Goal: Transaction & Acquisition: Purchase product/service

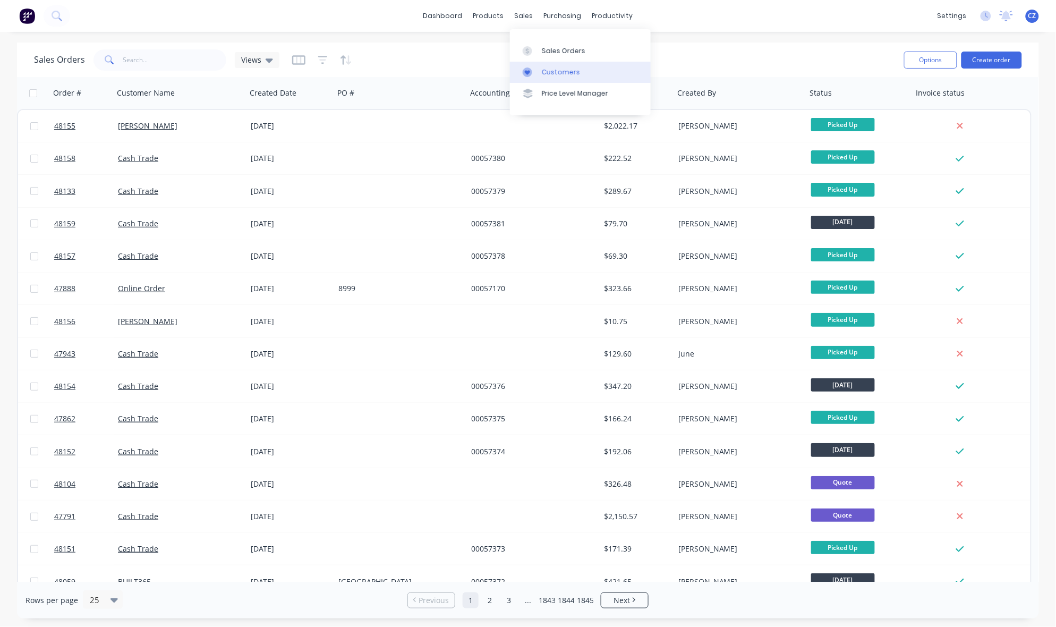
click at [553, 80] on link "Customers" at bounding box center [580, 72] width 141 height 21
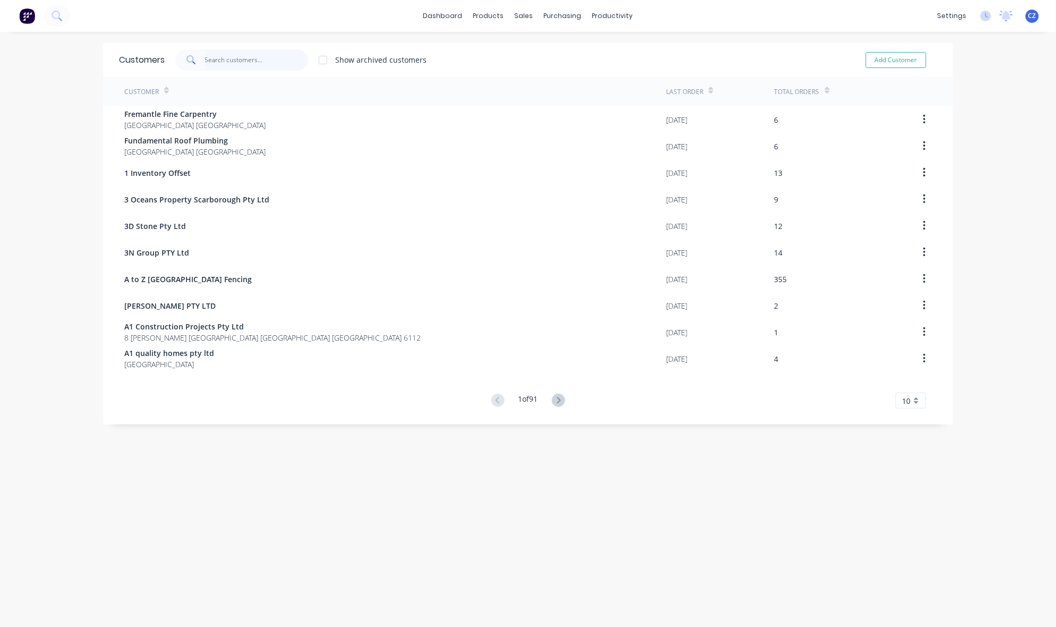
click at [245, 57] on input "text" at bounding box center [257, 59] width 104 height 21
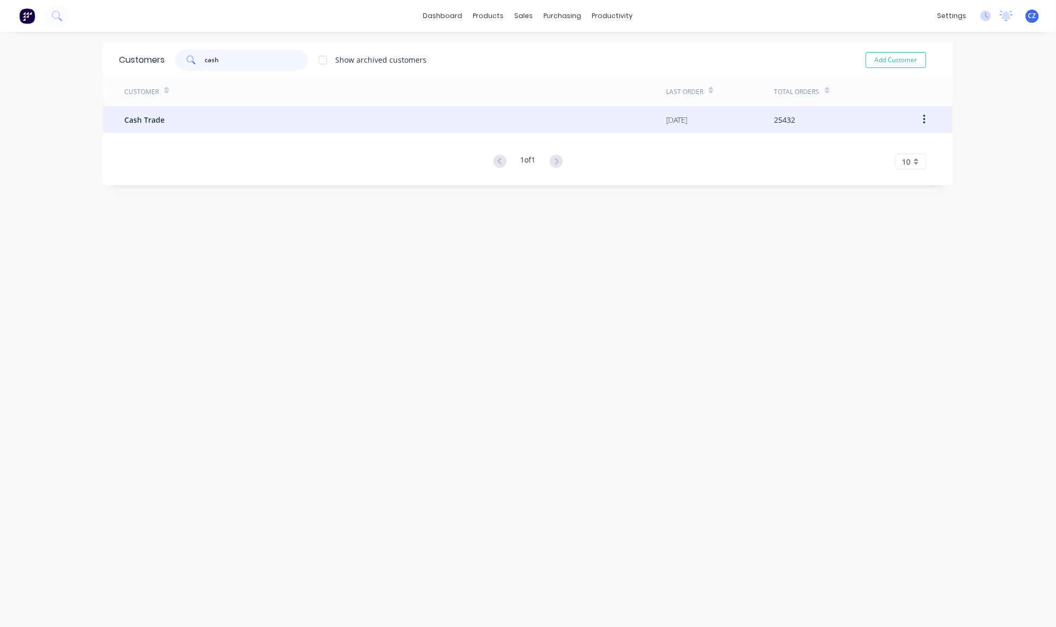
type input "cash"
click at [232, 123] on div "Cash Trade" at bounding box center [395, 119] width 542 height 27
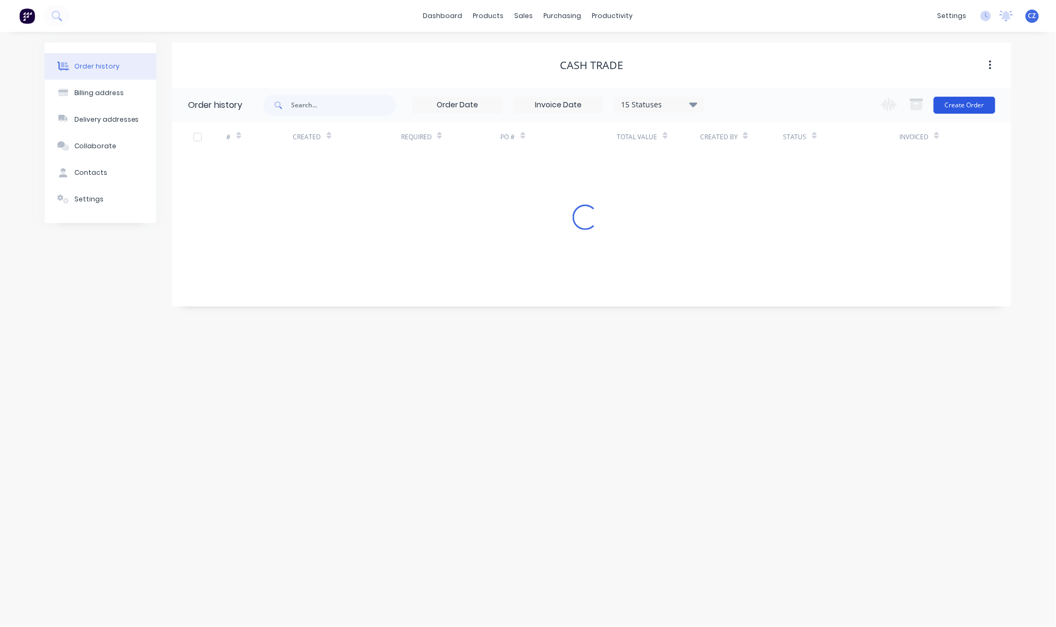
click at [952, 107] on button "Create Order" at bounding box center [965, 105] width 62 height 17
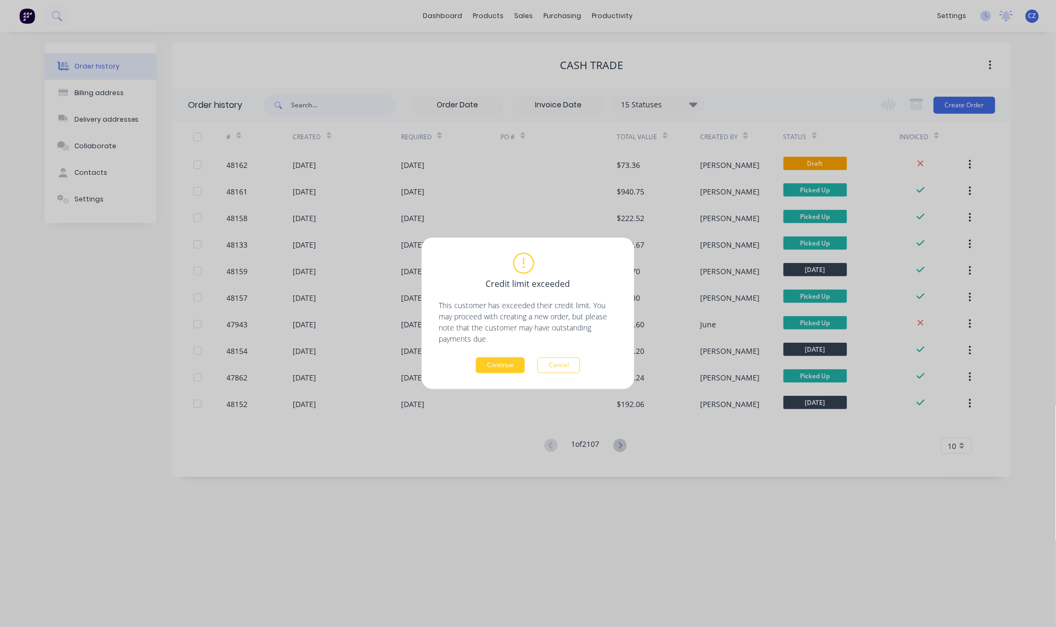
click at [506, 367] on button "Continue" at bounding box center [500, 366] width 49 height 16
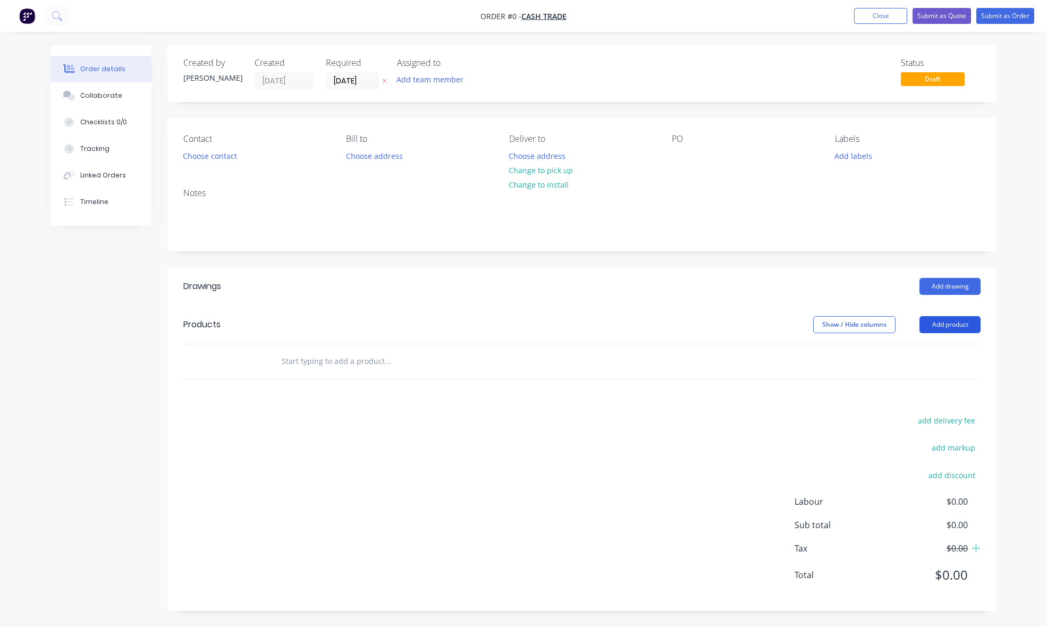
click at [937, 327] on button "Add product" at bounding box center [949, 324] width 61 height 17
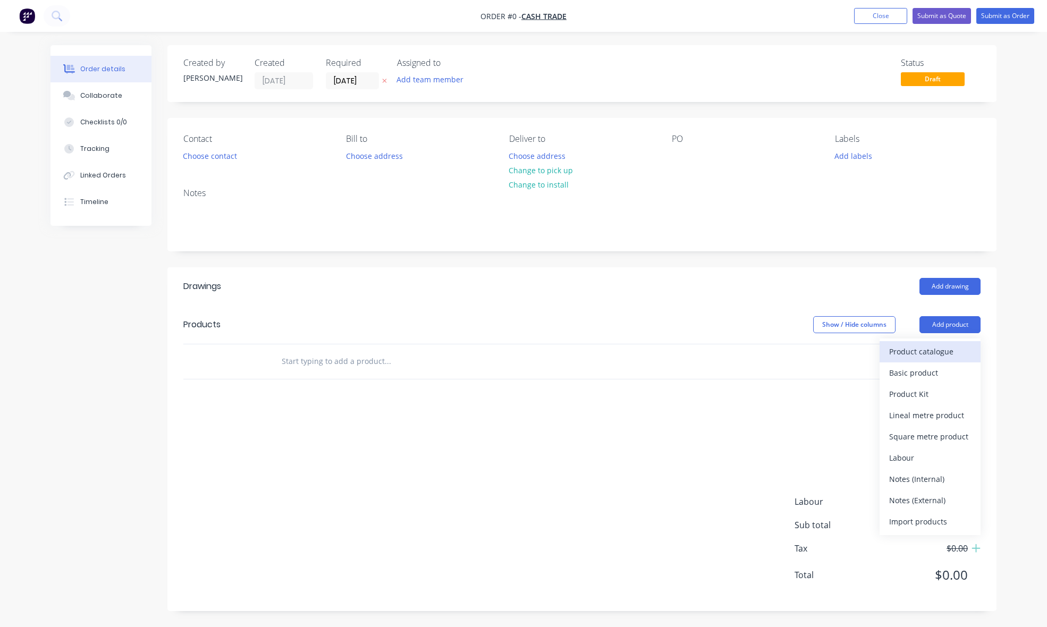
click at [938, 359] on button "Product catalogue" at bounding box center [929, 351] width 101 height 21
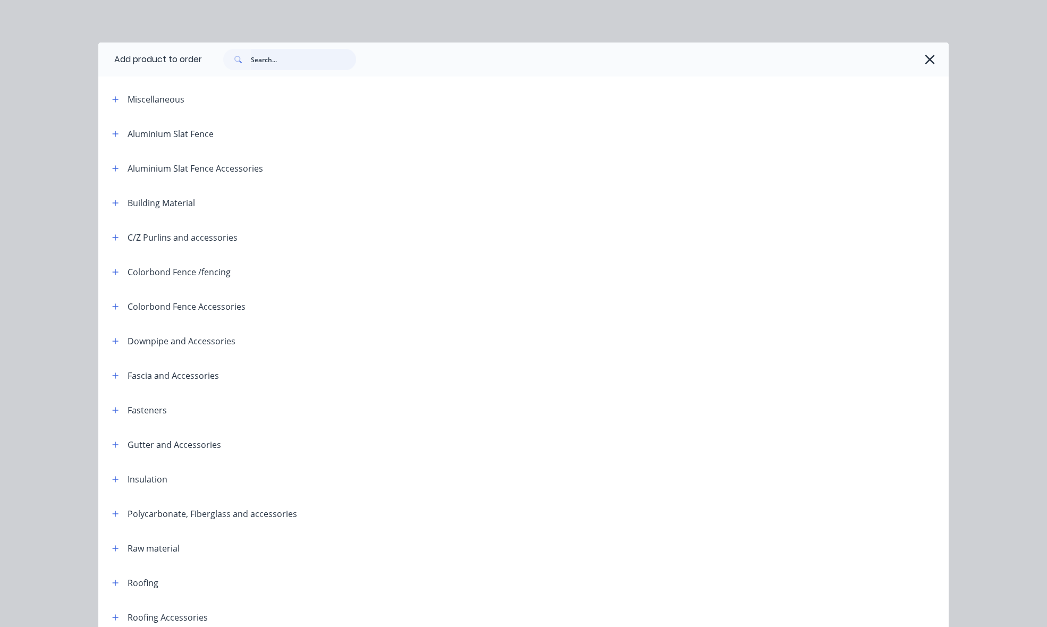
click at [318, 64] on input "text" at bounding box center [303, 59] width 105 height 21
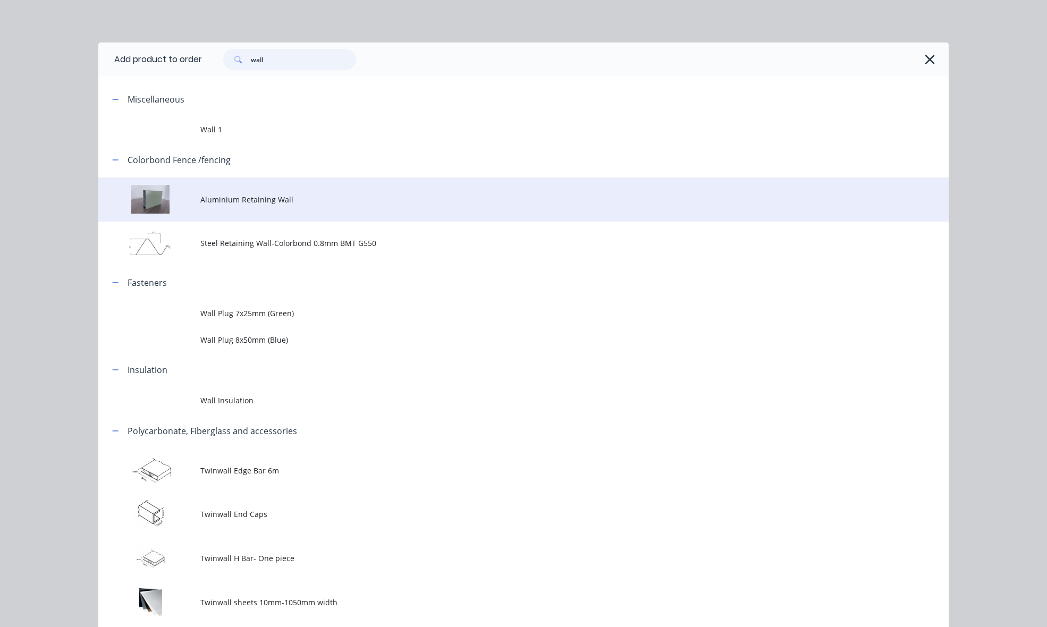
type input "wall"
click at [275, 200] on span "Aluminium Retaining Wall" at bounding box center [499, 199] width 598 height 11
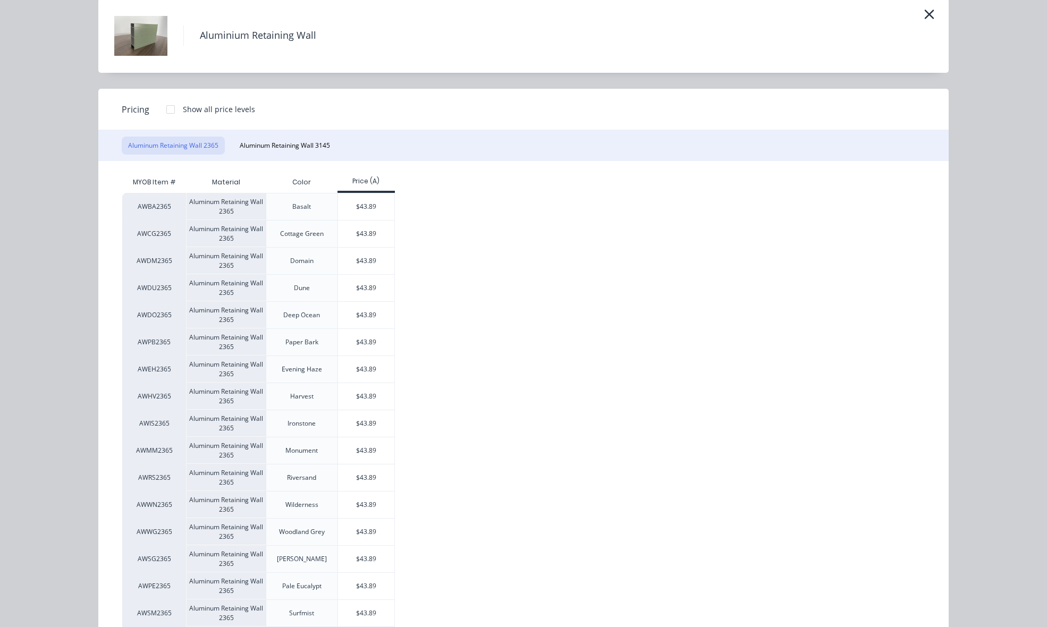
scroll to position [158, 0]
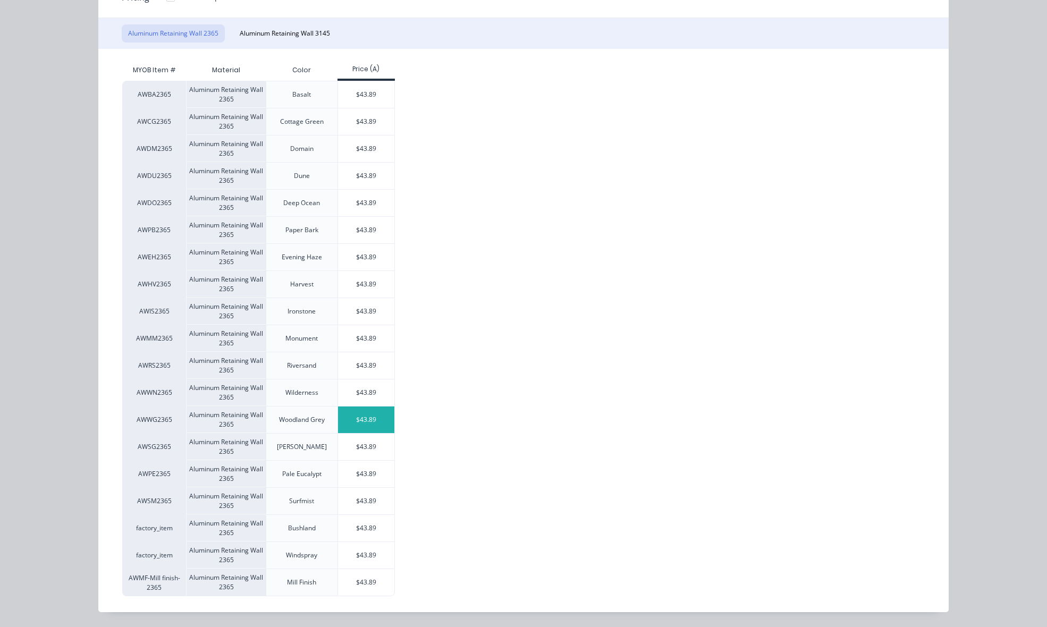
click at [367, 417] on div "$43.89" at bounding box center [366, 419] width 57 height 27
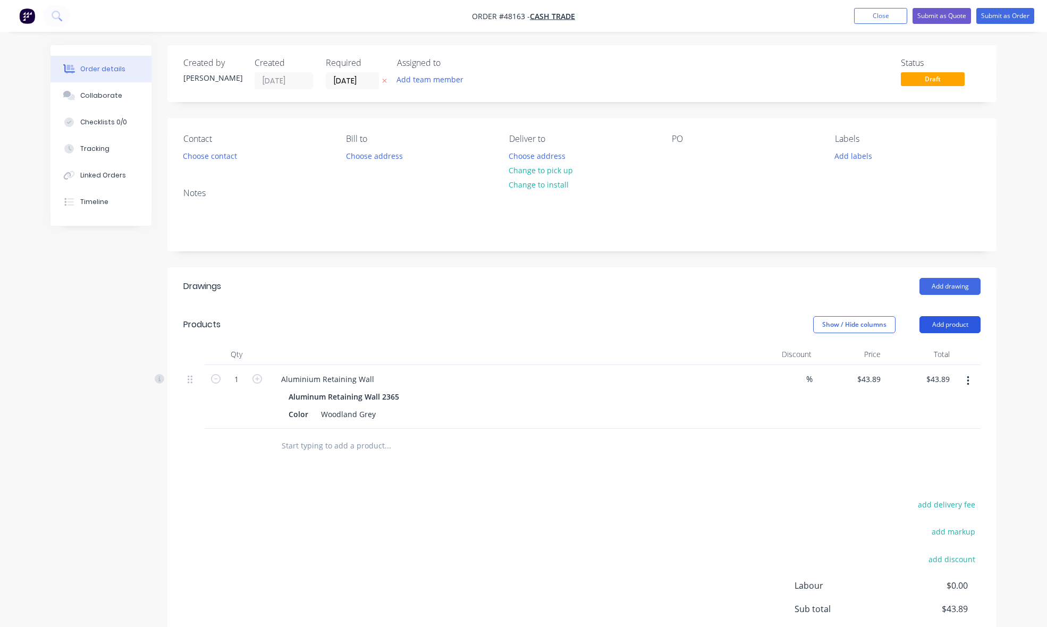
click at [935, 331] on button "Add product" at bounding box center [949, 324] width 61 height 17
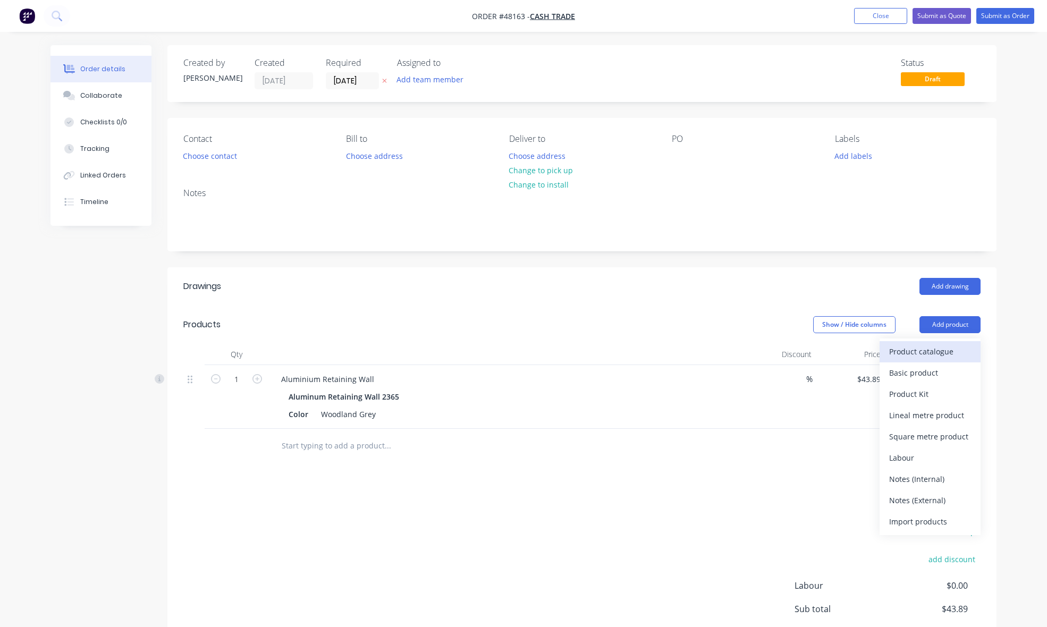
click at [929, 357] on div "Product catalogue" at bounding box center [930, 351] width 82 height 15
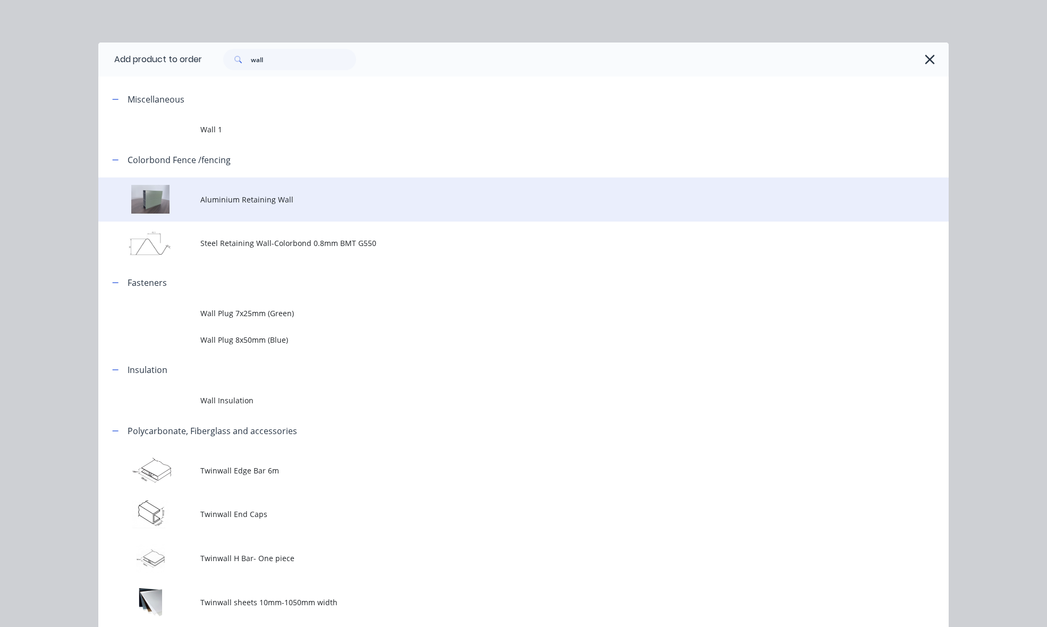
click at [285, 198] on span "Aluminium Retaining Wall" at bounding box center [499, 199] width 598 height 11
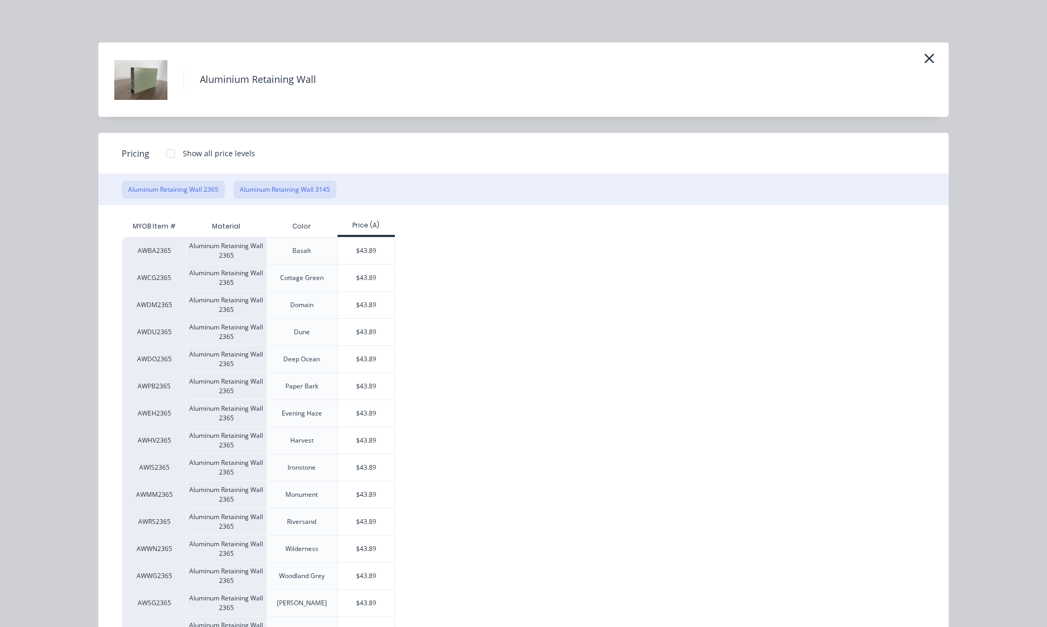
click at [306, 190] on button "Aluminum Retaining Wall 3145" at bounding box center [284, 190] width 103 height 18
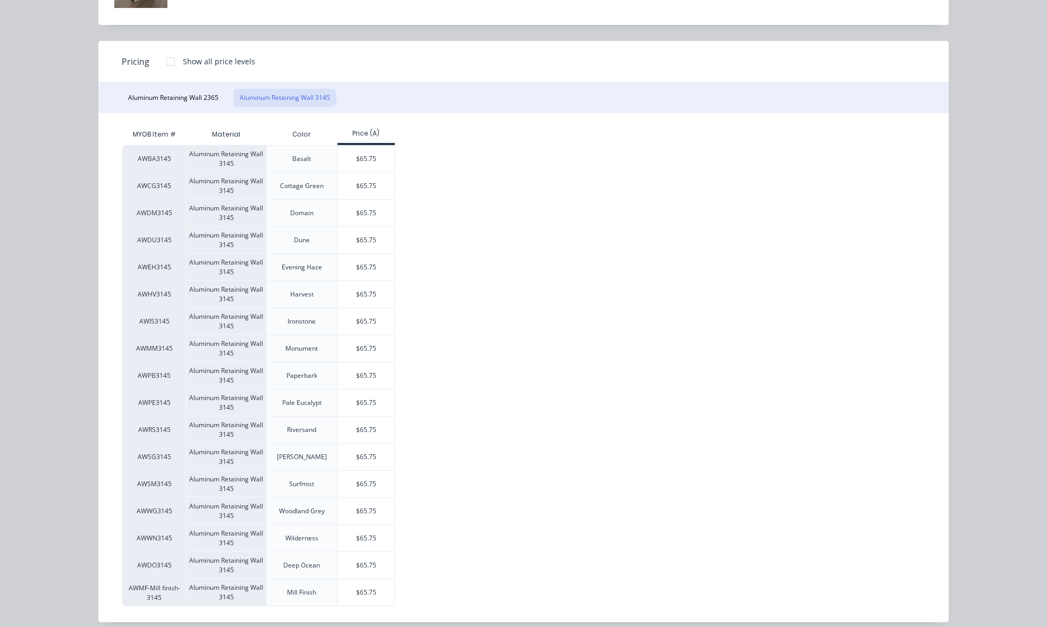
scroll to position [104, 0]
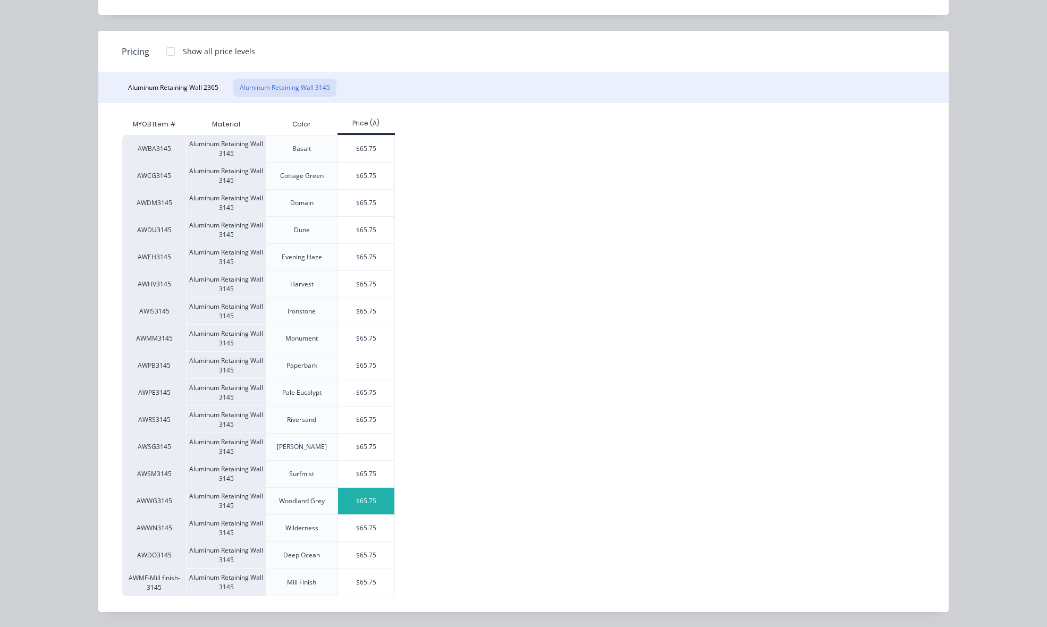
click at [386, 506] on div "$65.75" at bounding box center [366, 501] width 57 height 27
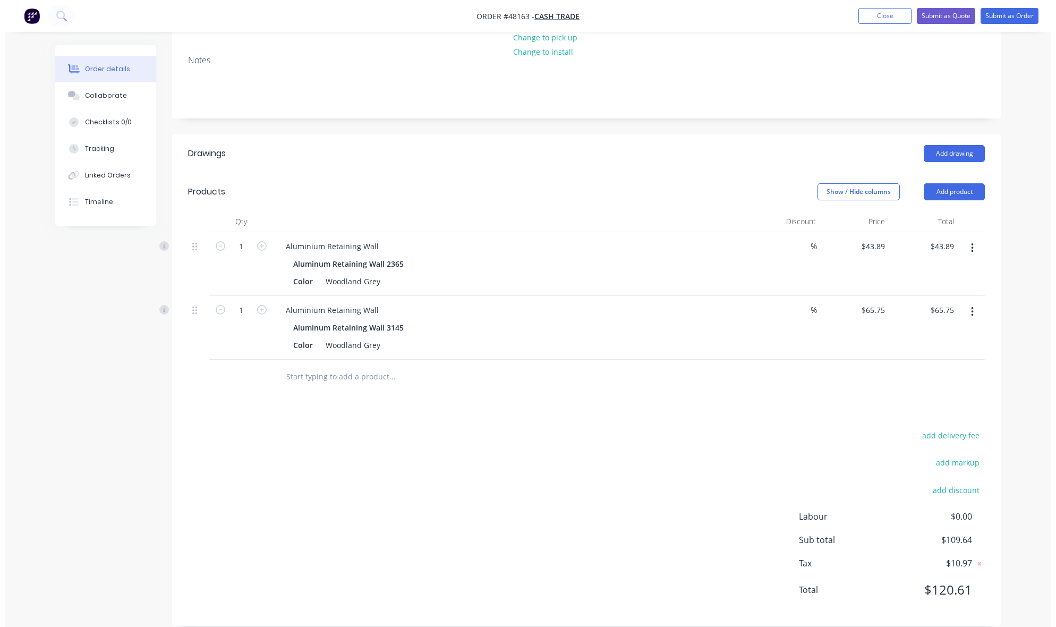
scroll to position [148, 0]
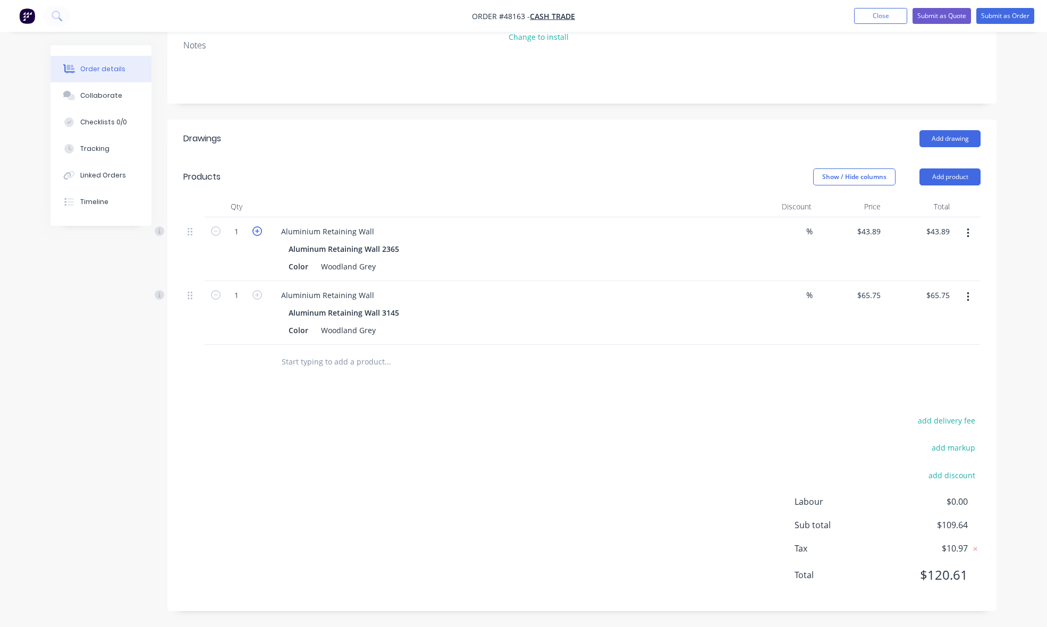
click at [253, 231] on icon "button" at bounding box center [257, 231] width 10 height 10
type input "2"
type input "$87.78"
click at [253, 231] on icon "button" at bounding box center [257, 231] width 10 height 10
type input "3"
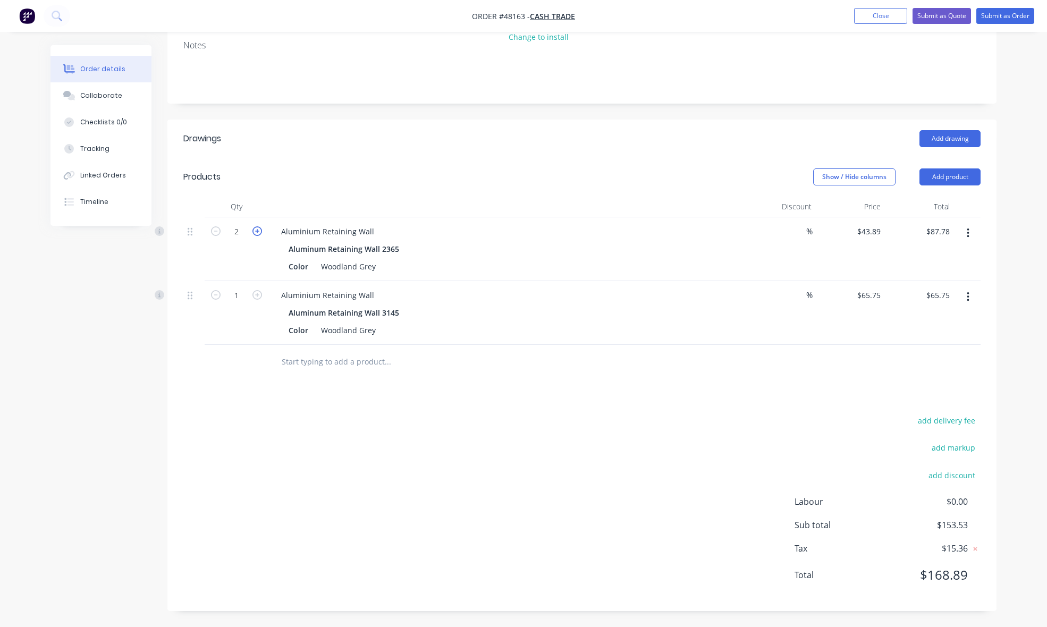
type input "$131.67"
click at [253, 231] on icon "button" at bounding box center [257, 231] width 10 height 10
type input "4"
type input "$175.56"
click at [419, 115] on div "Created by [PERSON_NAME] Created [DATE] Required [DATE] Assigned to Add team me…" at bounding box center [581, 254] width 829 height 714
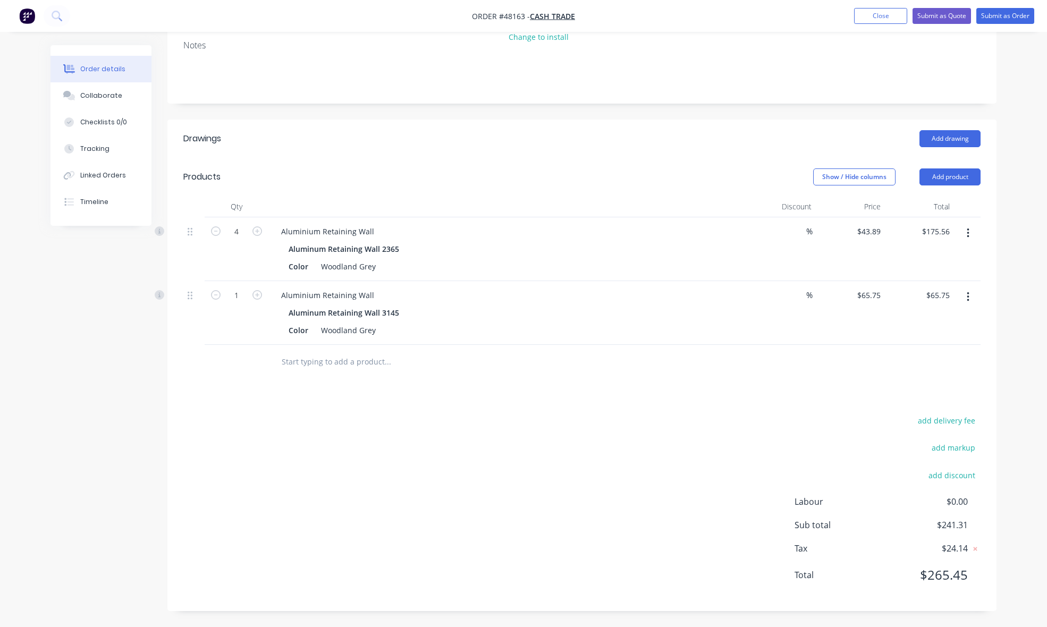
click at [604, 458] on div "add delivery fee add markup add discount Labour $0.00 Sub total $241.31 Tax $24…" at bounding box center [581, 504] width 797 height 182
click at [989, 18] on button "Submit as Order" at bounding box center [1005, 16] width 58 height 16
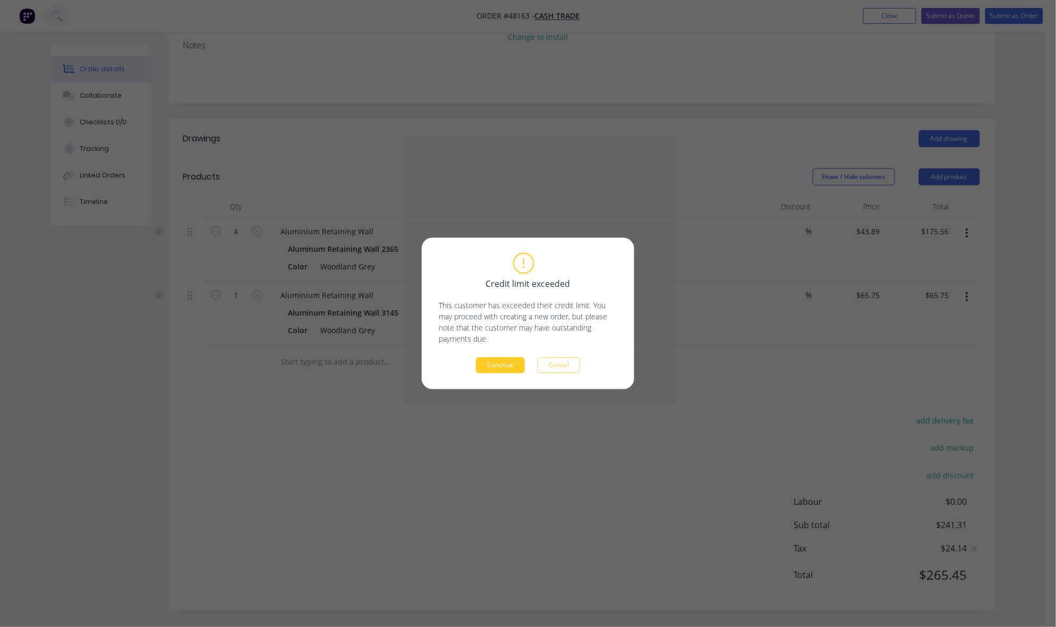
click at [507, 359] on button "Continue" at bounding box center [500, 366] width 49 height 16
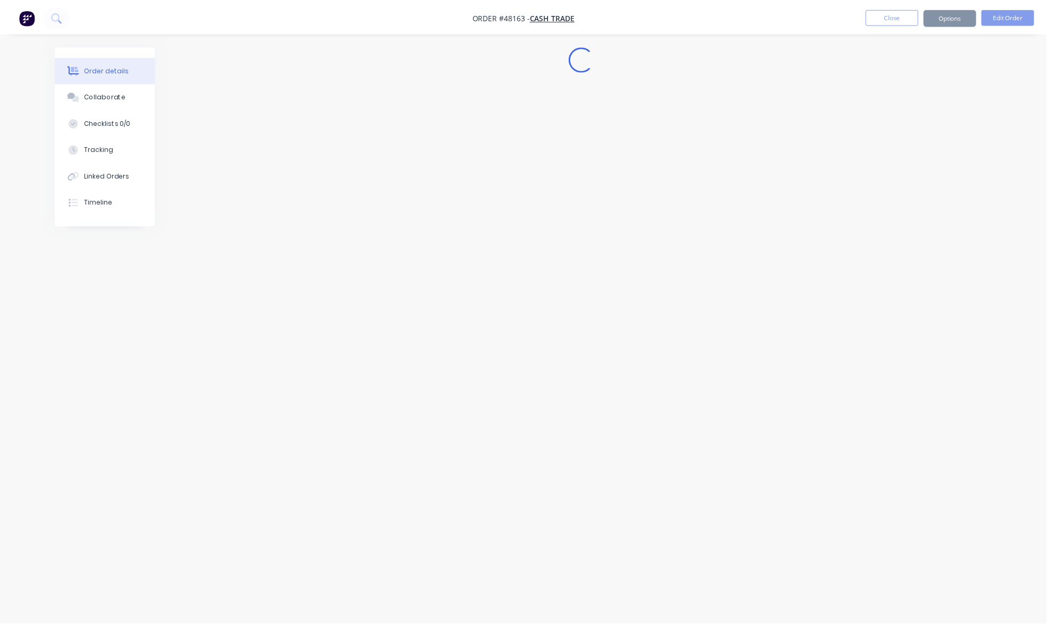
scroll to position [0, 0]
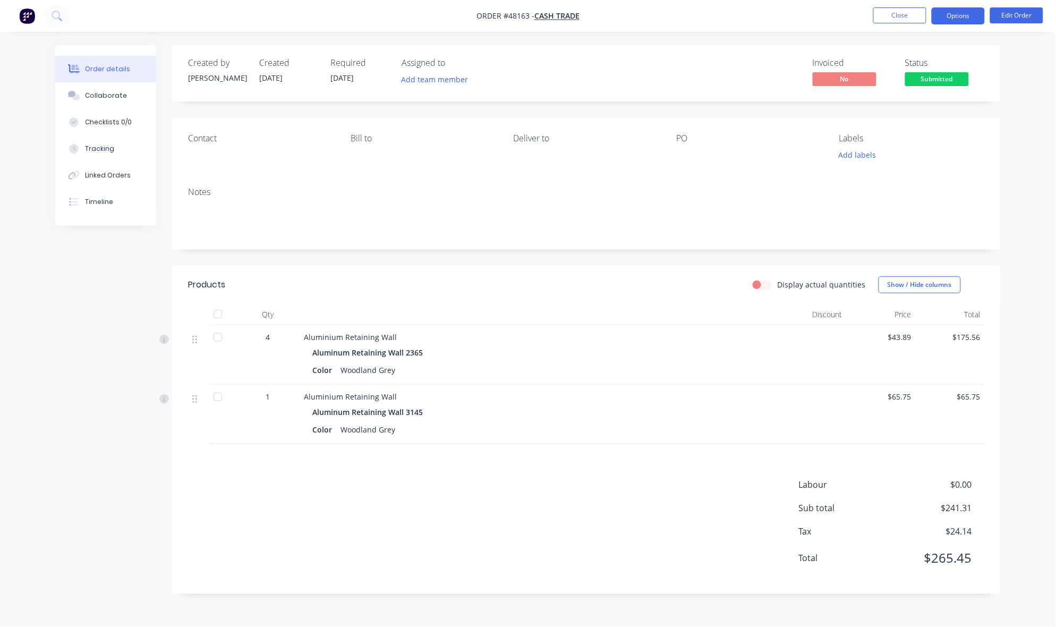
click at [963, 8] on button "Options" at bounding box center [958, 15] width 53 height 17
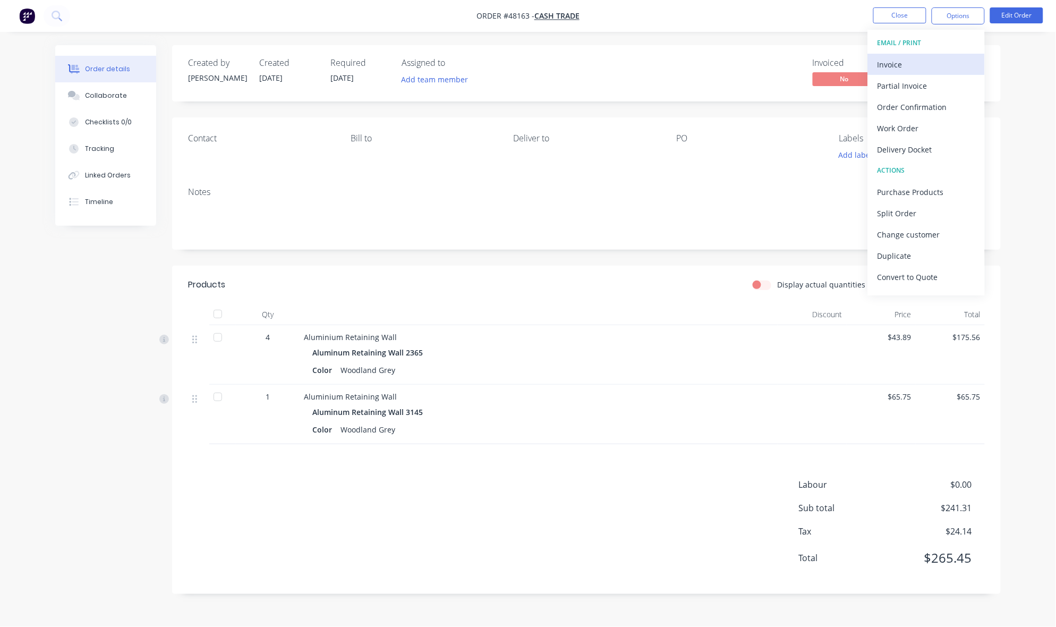
click at [920, 65] on div "Invoice" at bounding box center [927, 64] width 98 height 15
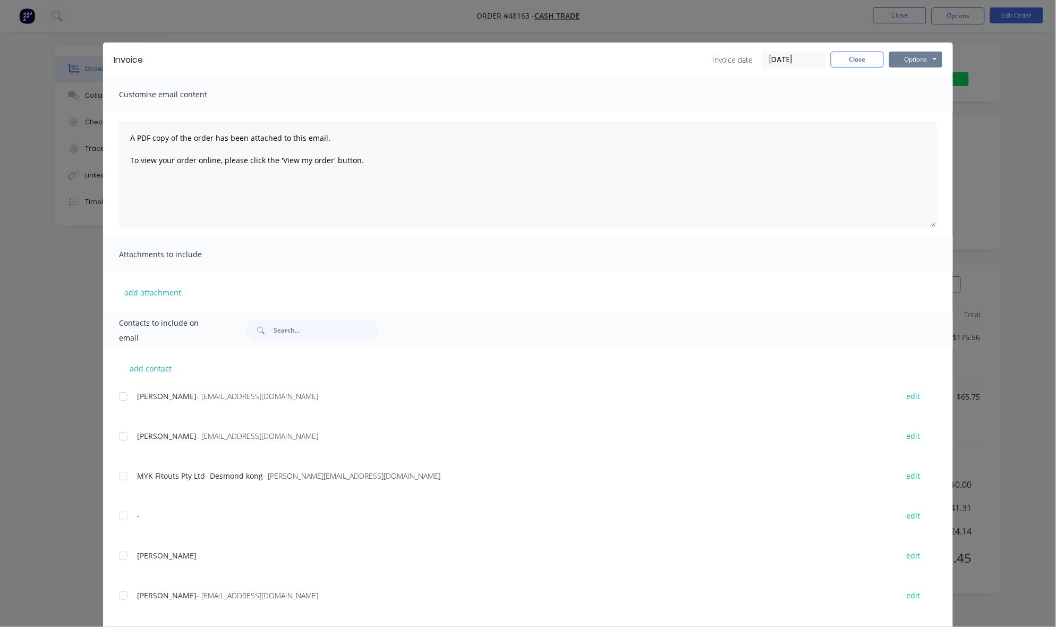
click at [925, 59] on button "Options" at bounding box center [916, 60] width 53 height 16
click at [925, 96] on button "Print" at bounding box center [924, 97] width 68 height 18
click at [708, 19] on div "Invoice Invoice date [DATE] Close Options Preview Print Email Customise email c…" at bounding box center [528, 313] width 1056 height 627
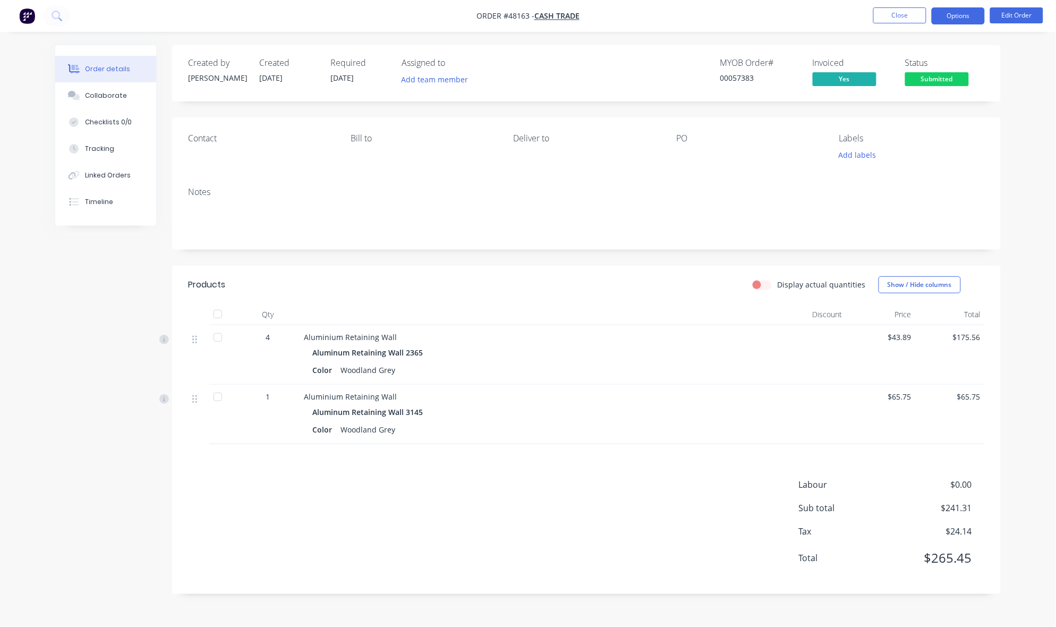
click at [954, 11] on button "Options" at bounding box center [958, 15] width 53 height 17
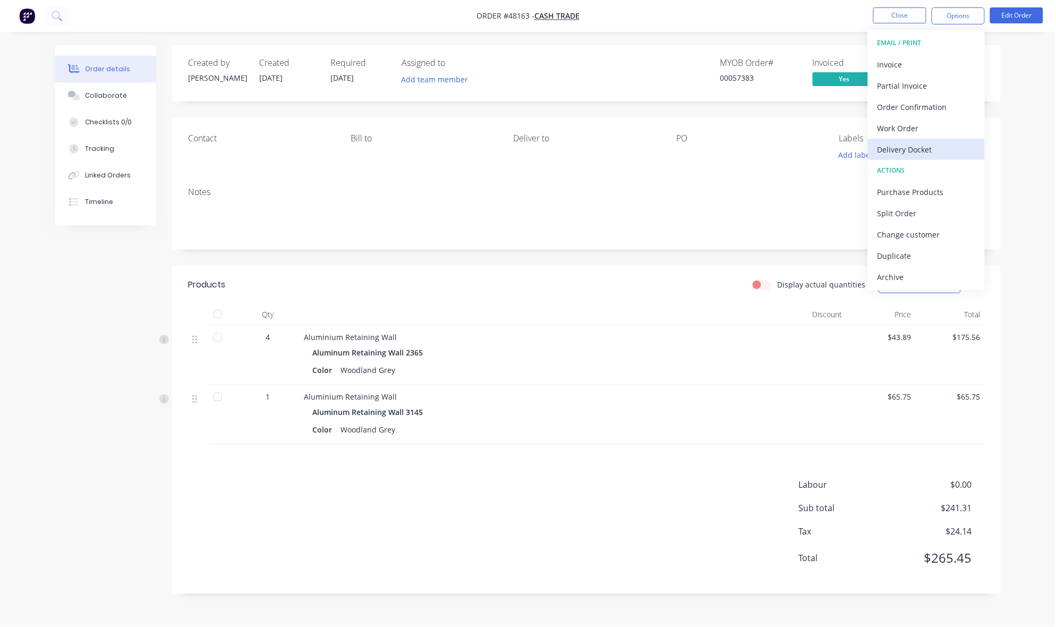
click at [931, 153] on div "Delivery Docket" at bounding box center [927, 149] width 98 height 15
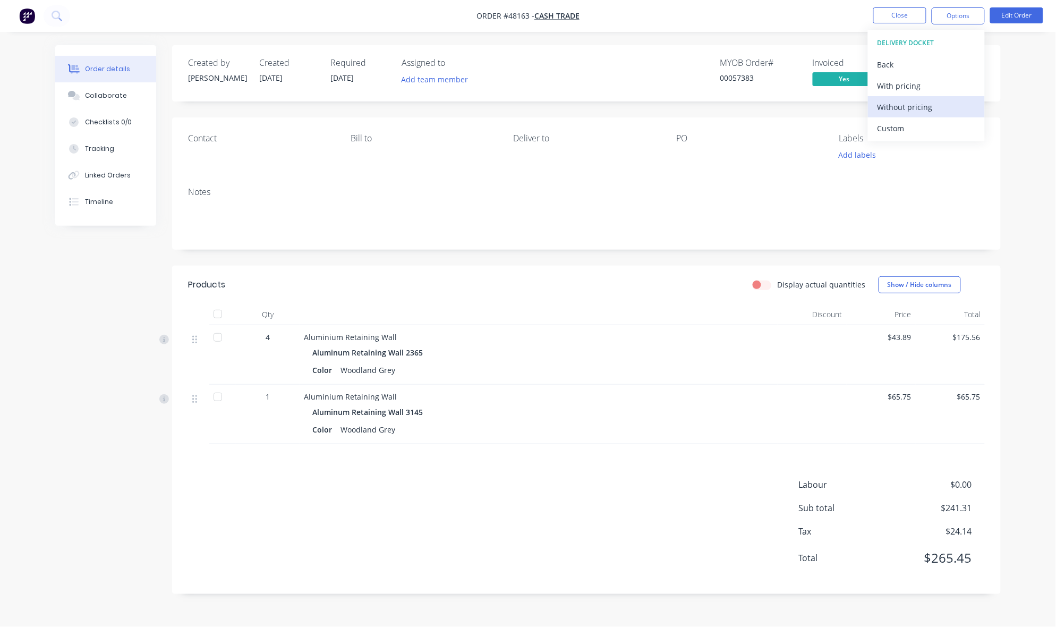
click at [935, 105] on div "Without pricing" at bounding box center [927, 106] width 98 height 15
drag, startPoint x: 734, startPoint y: 27, endPoint x: 777, endPoint y: 35, distance: 43.9
click at [734, 27] on nav "Order #48163 - Cash Trade Close Options EMAIL / PRINT Invoice Partial Invoice O…" at bounding box center [528, 16] width 1056 height 32
click at [929, 84] on span "Submitted" at bounding box center [937, 78] width 64 height 13
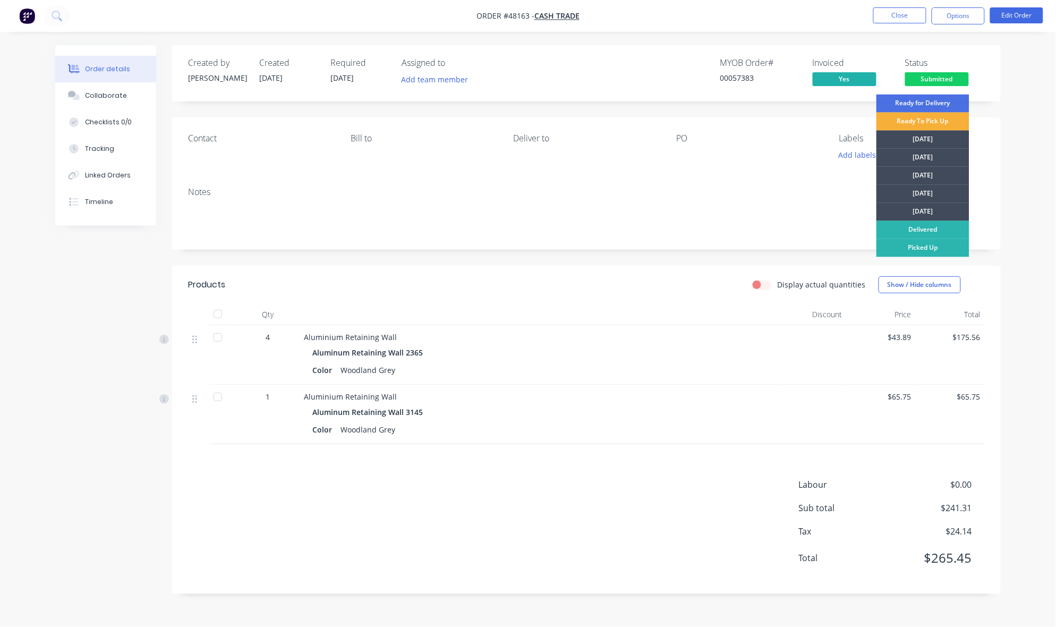
drag, startPoint x: 944, startPoint y: 248, endPoint x: 1031, endPoint y: 166, distance: 119.9
click at [944, 245] on div "Picked Up" at bounding box center [923, 248] width 93 height 18
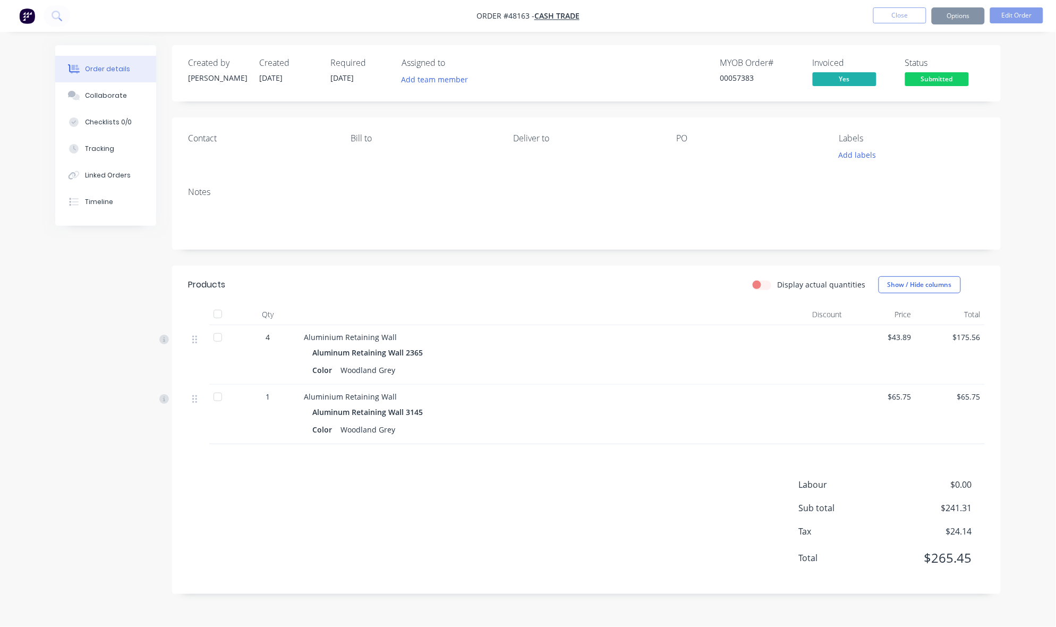
drag, startPoint x: 1031, startPoint y: 156, endPoint x: 984, endPoint y: 73, distance: 94.7
click at [1027, 147] on div "Order details Collaborate Checklists 0/0 Tracking Linked Orders Timeline Order …" at bounding box center [528, 313] width 1056 height 627
click at [904, 15] on button "Close" at bounding box center [900, 15] width 53 height 16
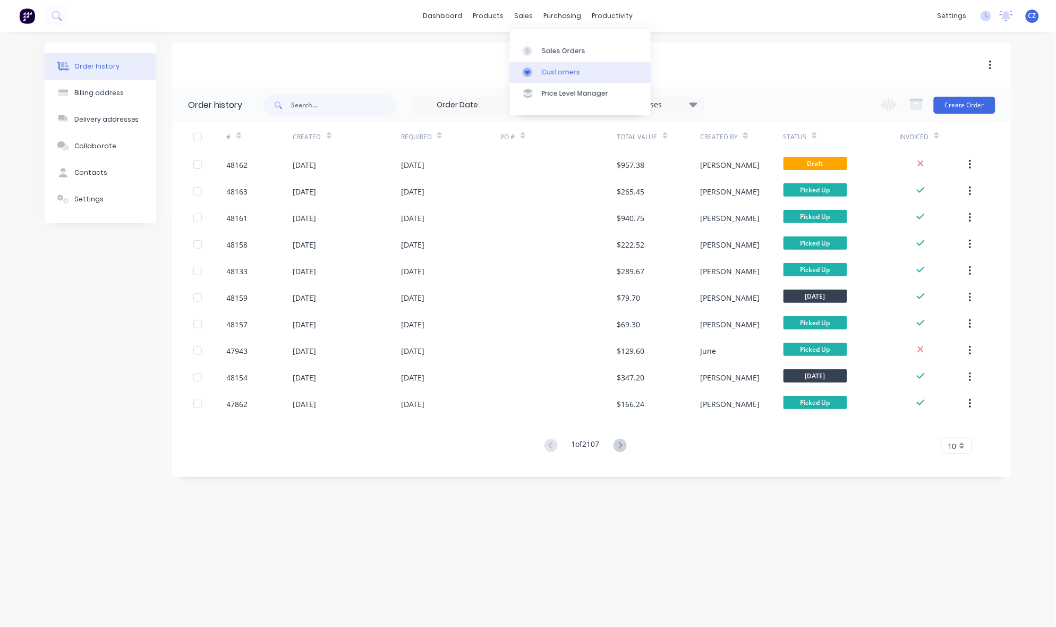
click at [566, 72] on div "Customers" at bounding box center [561, 72] width 38 height 10
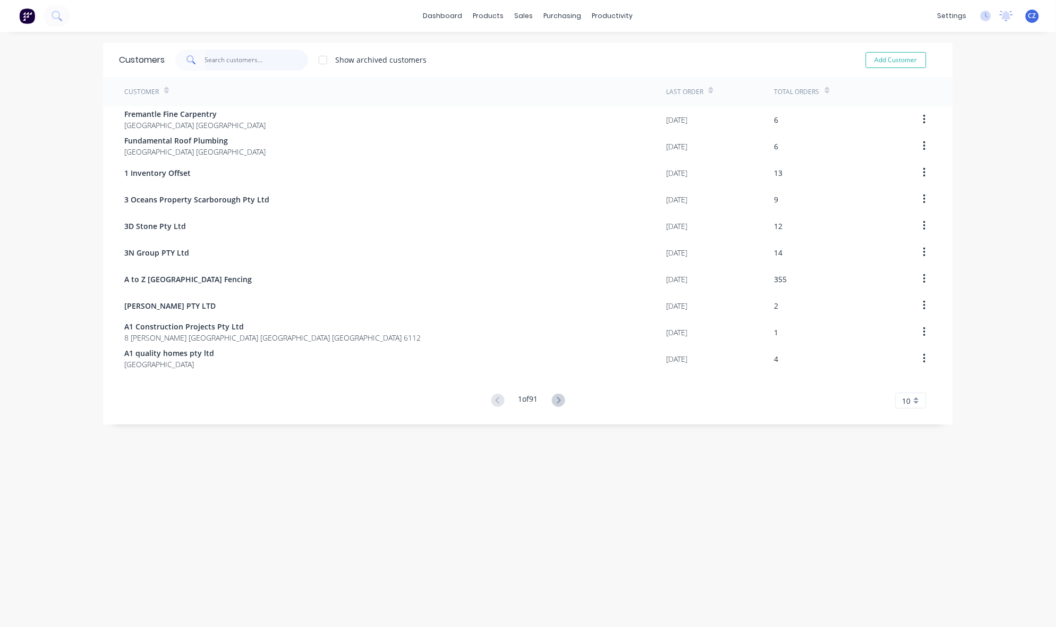
click at [269, 63] on input "text" at bounding box center [257, 59] width 104 height 21
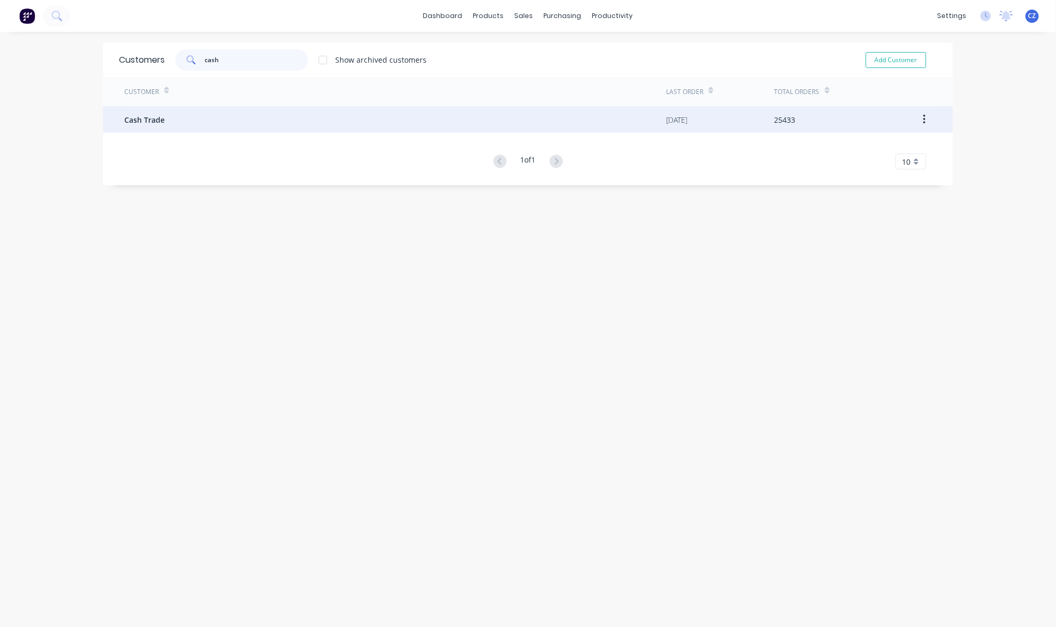
type input "cash"
click at [233, 125] on div "Cash Trade" at bounding box center [395, 119] width 542 height 27
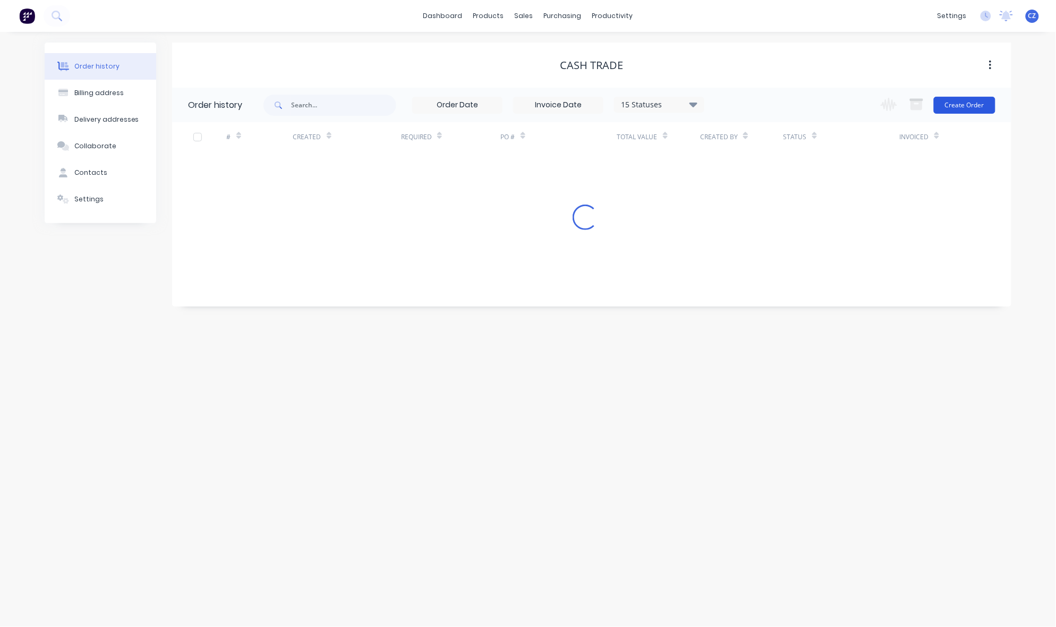
click at [965, 99] on button "Create Order" at bounding box center [965, 105] width 62 height 17
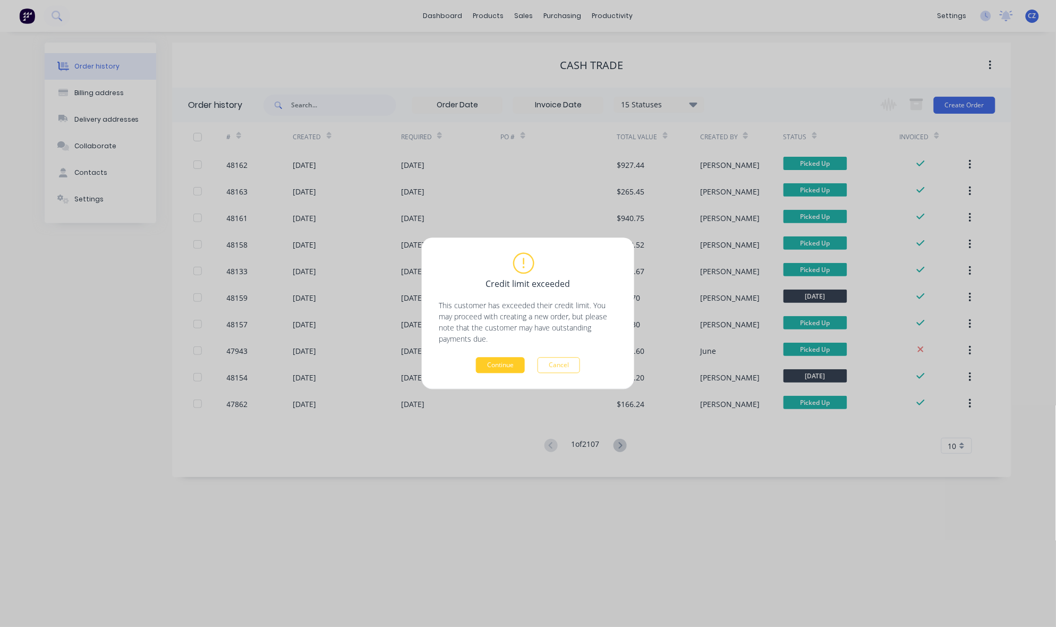
click at [495, 362] on button "Continue" at bounding box center [500, 366] width 49 height 16
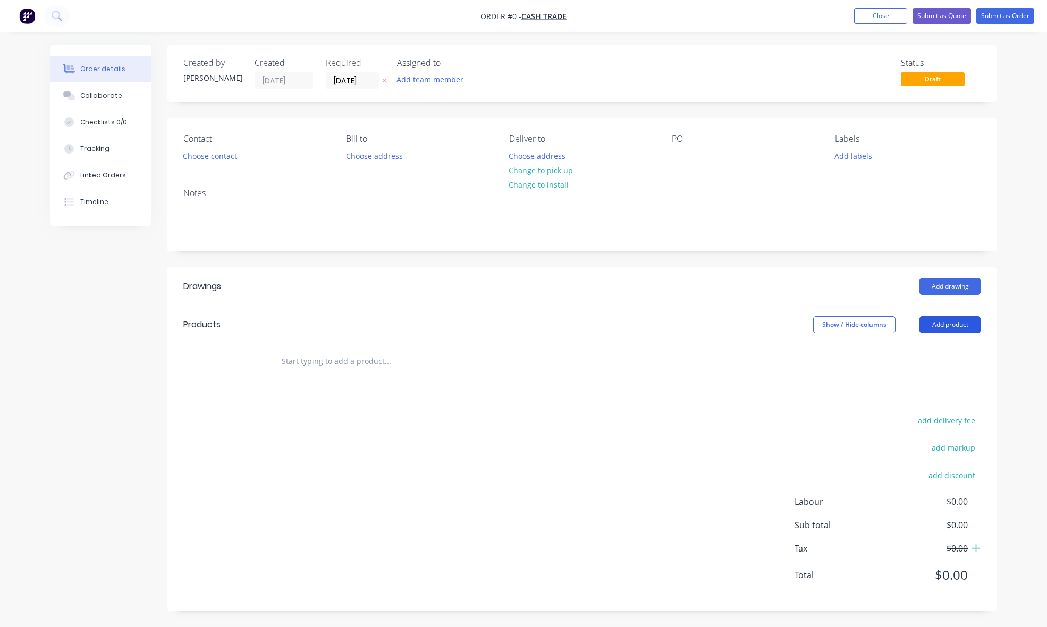
click at [943, 328] on button "Add product" at bounding box center [949, 324] width 61 height 17
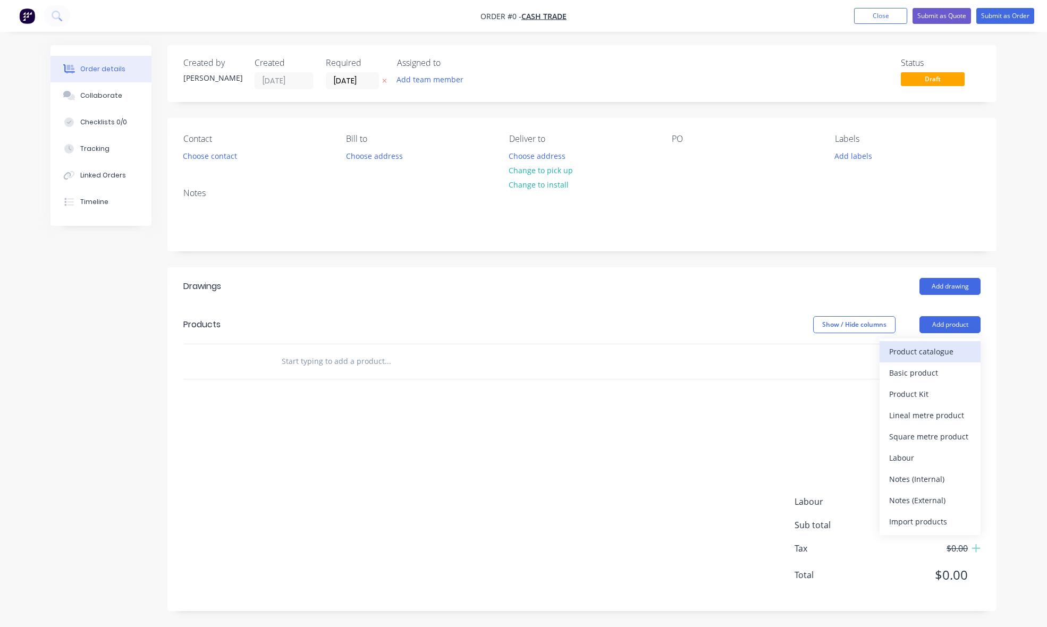
click at [941, 342] on button "Product catalogue" at bounding box center [929, 351] width 101 height 21
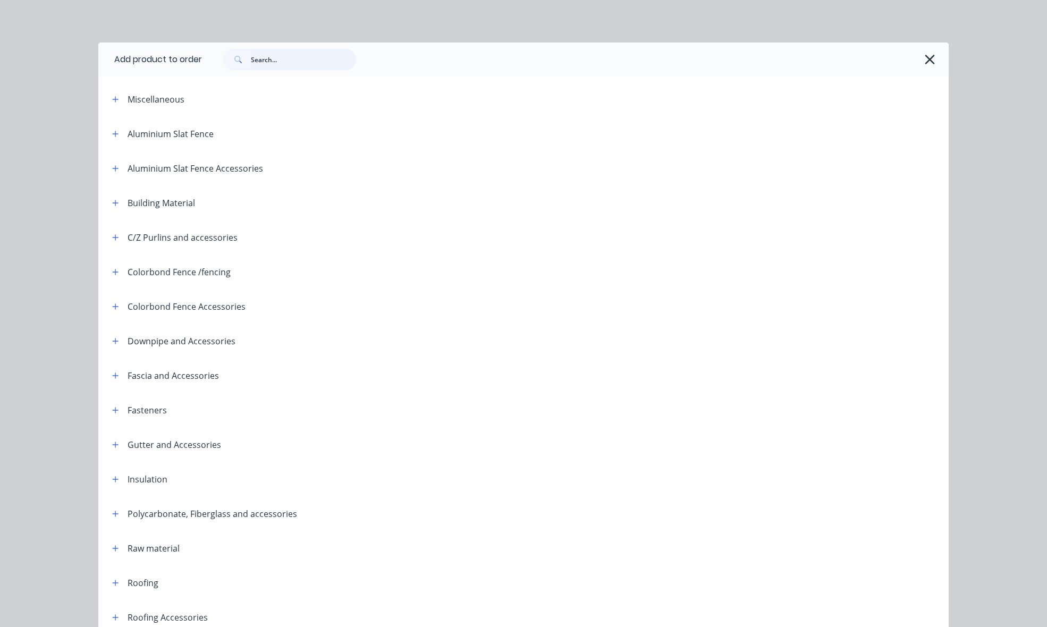
click at [309, 65] on input "text" at bounding box center [303, 59] width 105 height 21
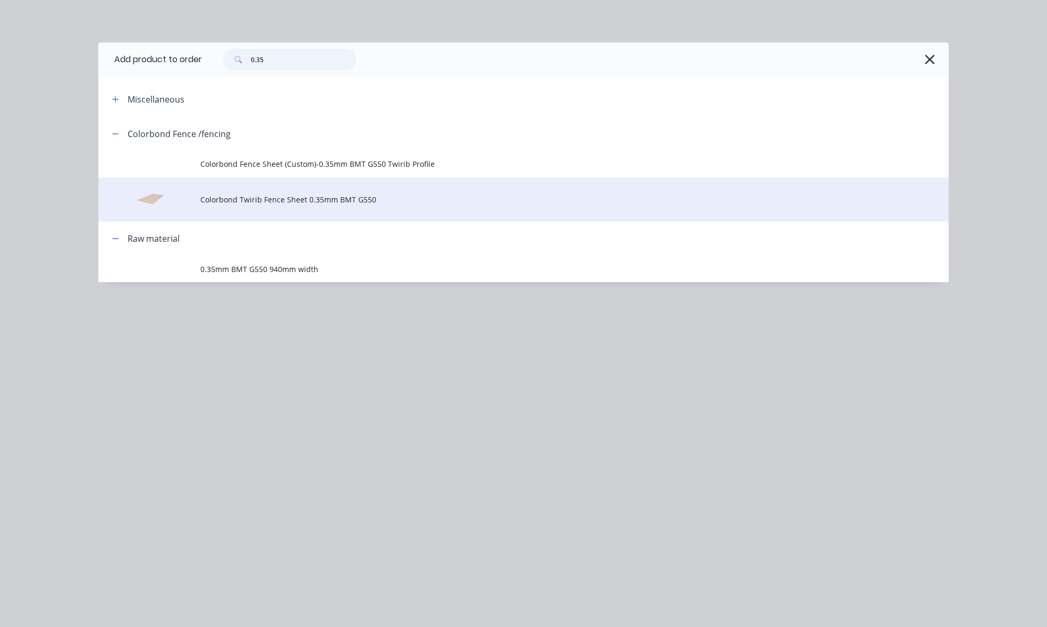
type input "0.35"
click at [291, 207] on td "Colorbond Twirib Fence Sheet 0.35mm BMT G550" at bounding box center [574, 199] width 748 height 44
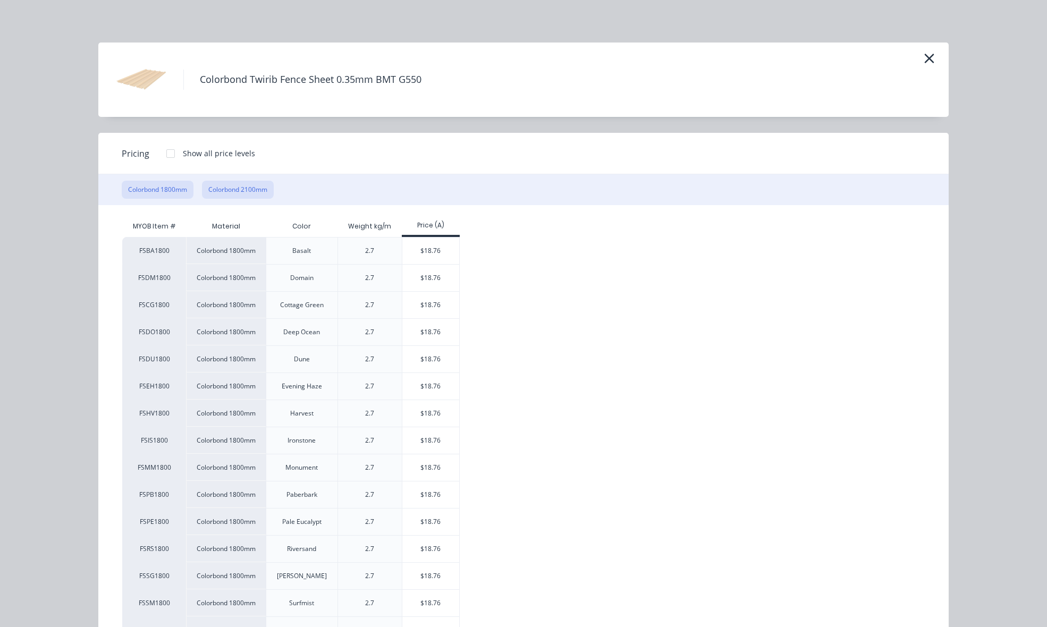
click at [209, 184] on button "Colorbond 2100mm" at bounding box center [238, 190] width 72 height 18
click at [433, 303] on div "$21.90" at bounding box center [430, 305] width 57 height 27
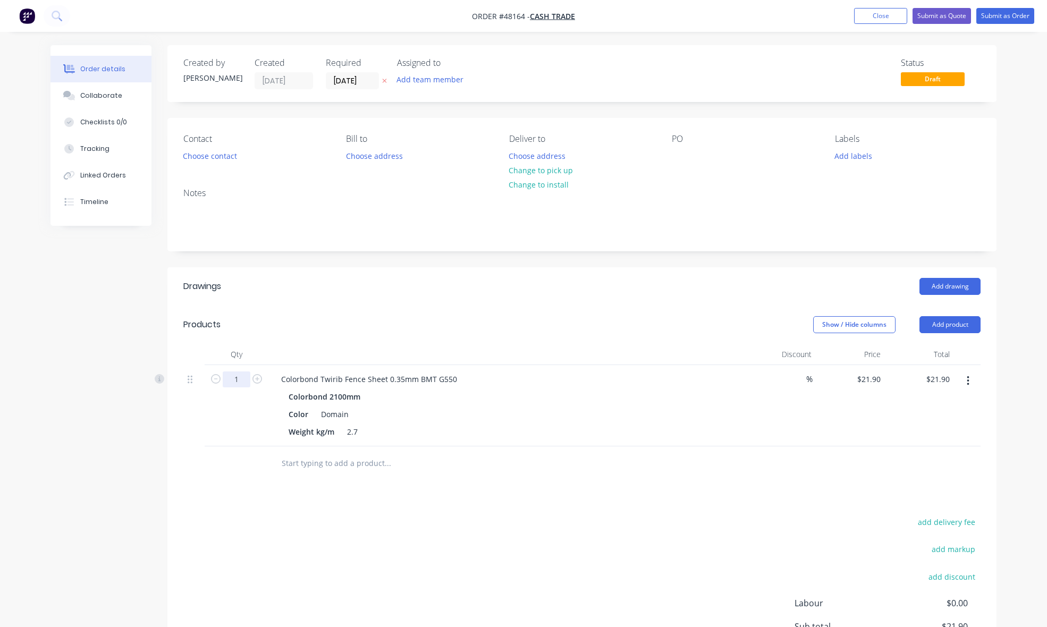
click at [246, 379] on input "1" at bounding box center [237, 379] width 28 height 16
type input "9"
type input "$197.10"
click at [570, 319] on div "Show / Hide columns Add product" at bounding box center [667, 324] width 628 height 17
drag, startPoint x: 944, startPoint y: 320, endPoint x: 942, endPoint y: 338, distance: 17.7
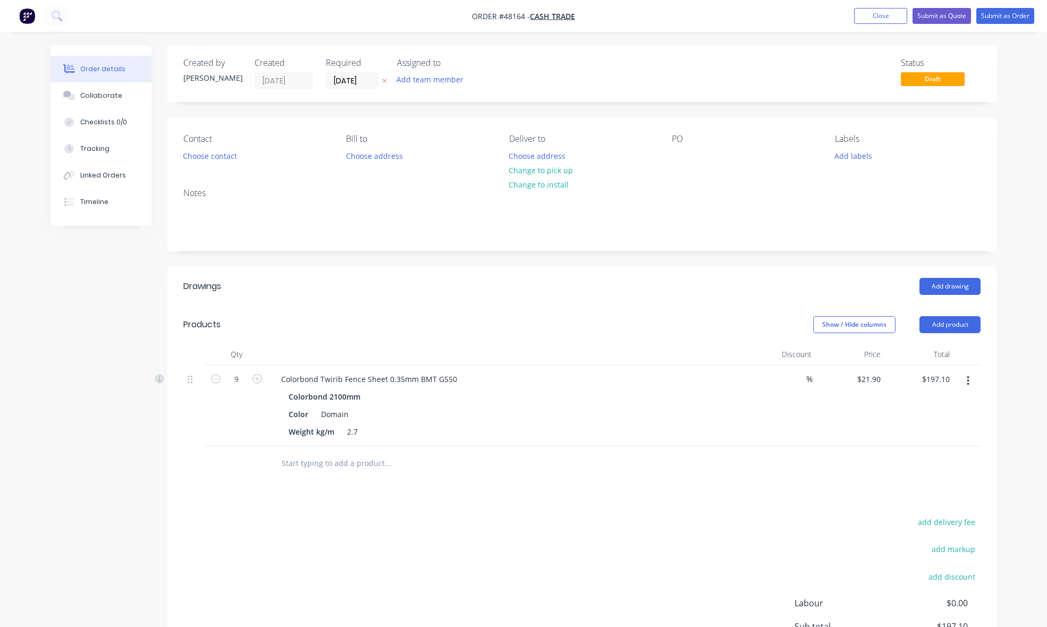
click at [944, 321] on button "Add product" at bounding box center [949, 324] width 61 height 17
click at [941, 353] on div "Product catalogue" at bounding box center [930, 351] width 82 height 15
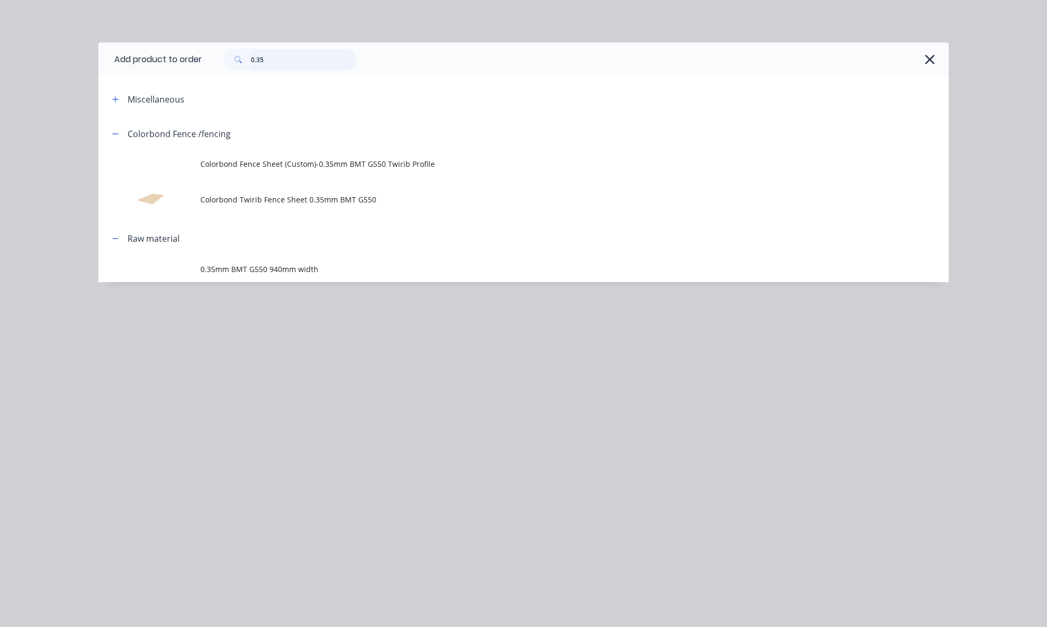
click at [263, 62] on input "0.35" at bounding box center [303, 59] width 105 height 21
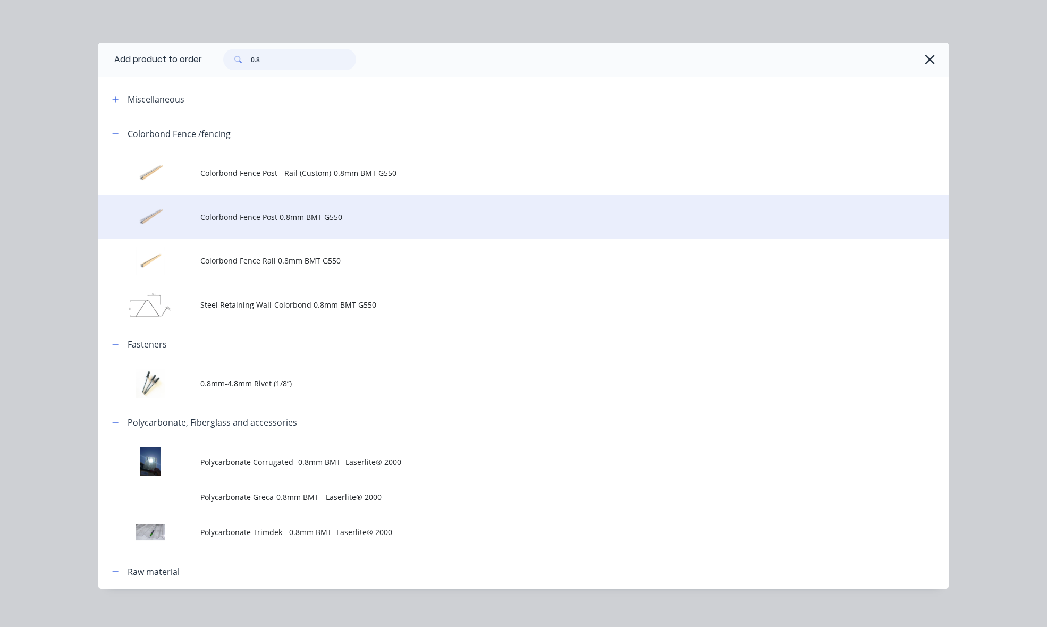
type input "0.8"
click at [290, 210] on td "Colorbond Fence Post 0.8mm BMT G550" at bounding box center [574, 217] width 748 height 44
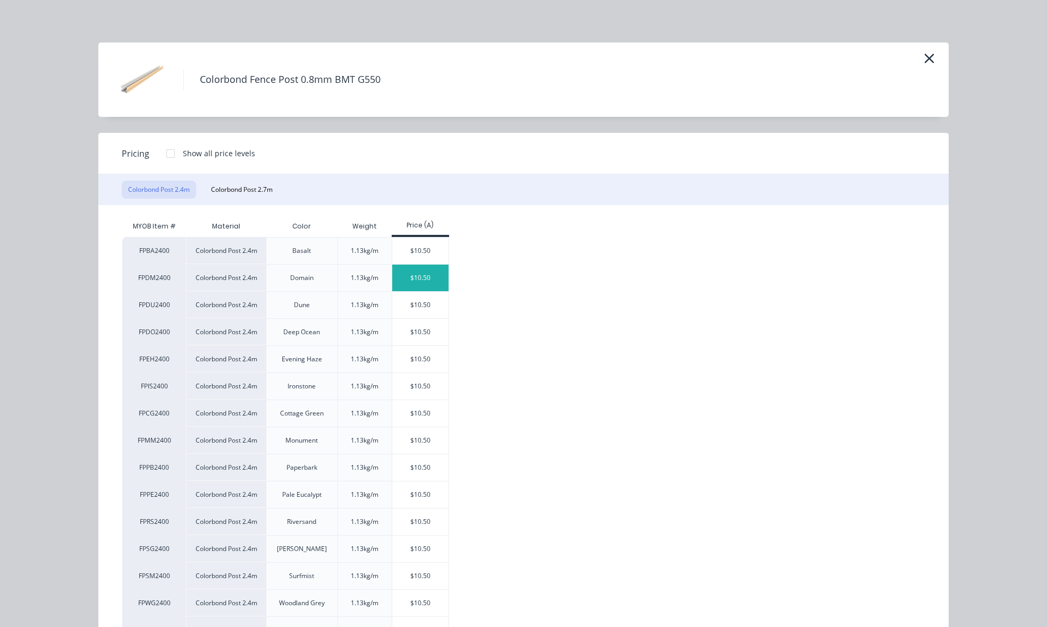
click at [418, 275] on div "$10.50" at bounding box center [420, 278] width 57 height 27
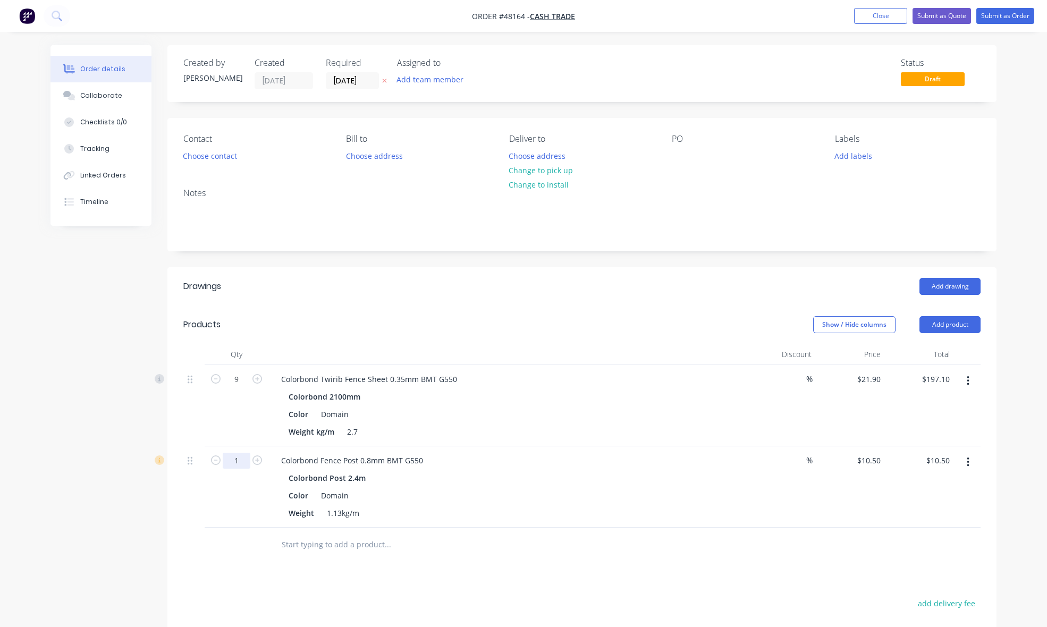
click at [240, 387] on input "1" at bounding box center [237, 379] width 28 height 16
type input "4"
type input "$42.00"
drag, startPoint x: 539, startPoint y: 356, endPoint x: 719, endPoint y: 322, distance: 182.8
click at [540, 355] on div at bounding box center [507, 354] width 478 height 21
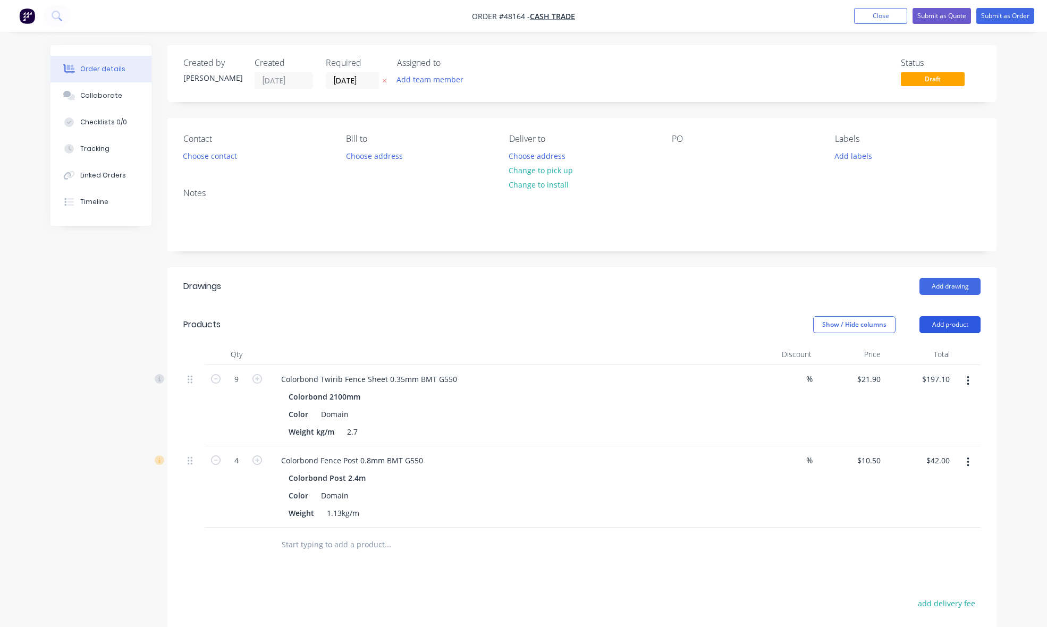
click at [954, 319] on button "Add product" at bounding box center [949, 324] width 61 height 17
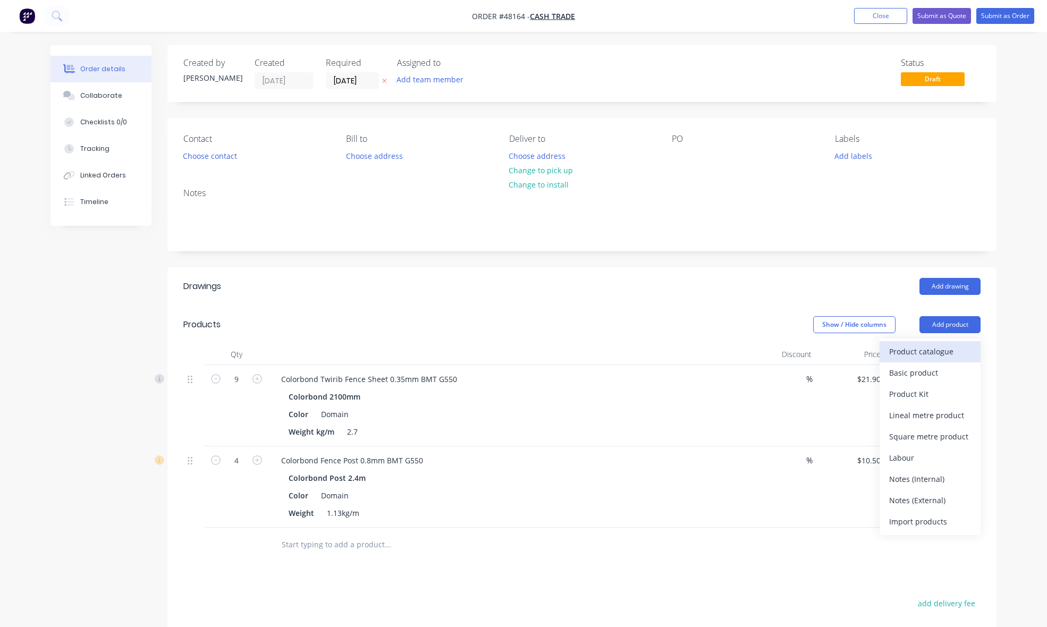
click at [945, 349] on div "Product catalogue" at bounding box center [930, 351] width 82 height 15
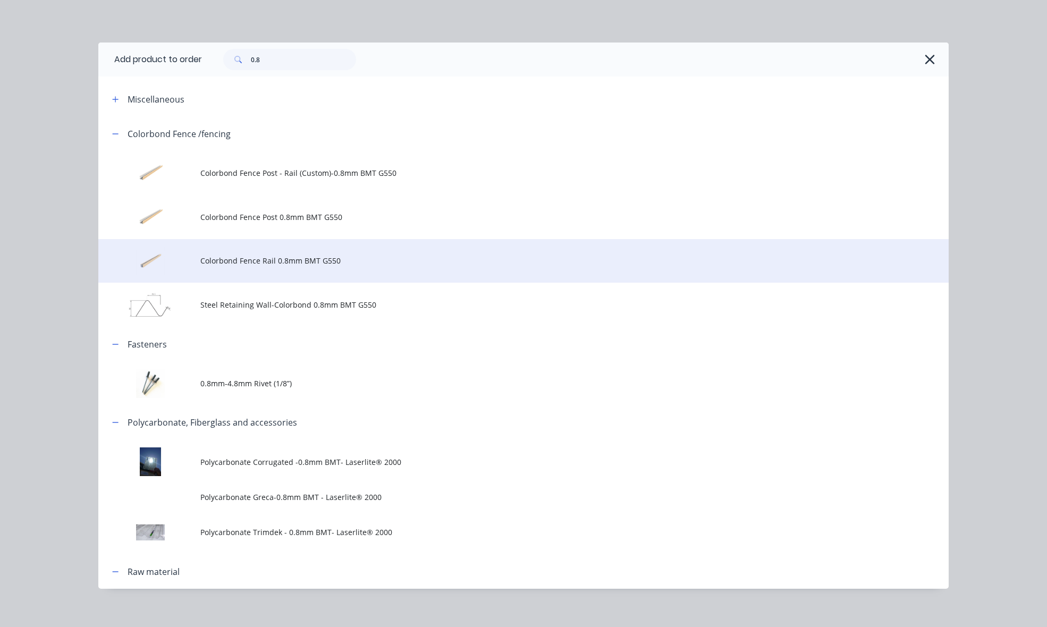
click at [273, 253] on td "Colorbond Fence Rail 0.8mm BMT G550" at bounding box center [574, 261] width 748 height 44
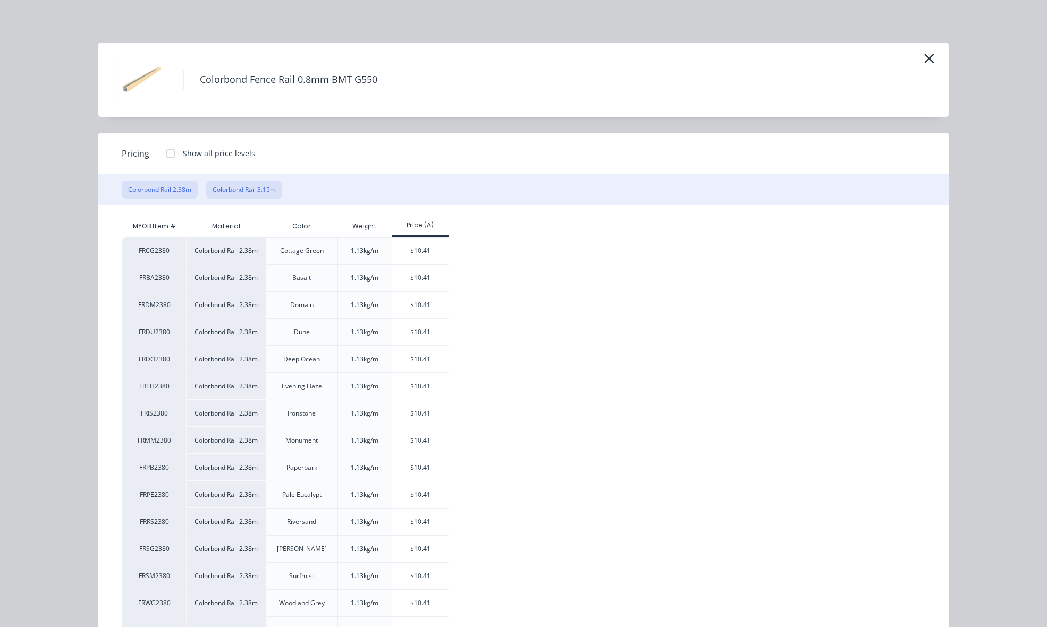
click at [230, 184] on button "Colorbond Rail 3.15m" at bounding box center [244, 190] width 76 height 18
click at [412, 249] on div "$13.78" at bounding box center [420, 251] width 57 height 27
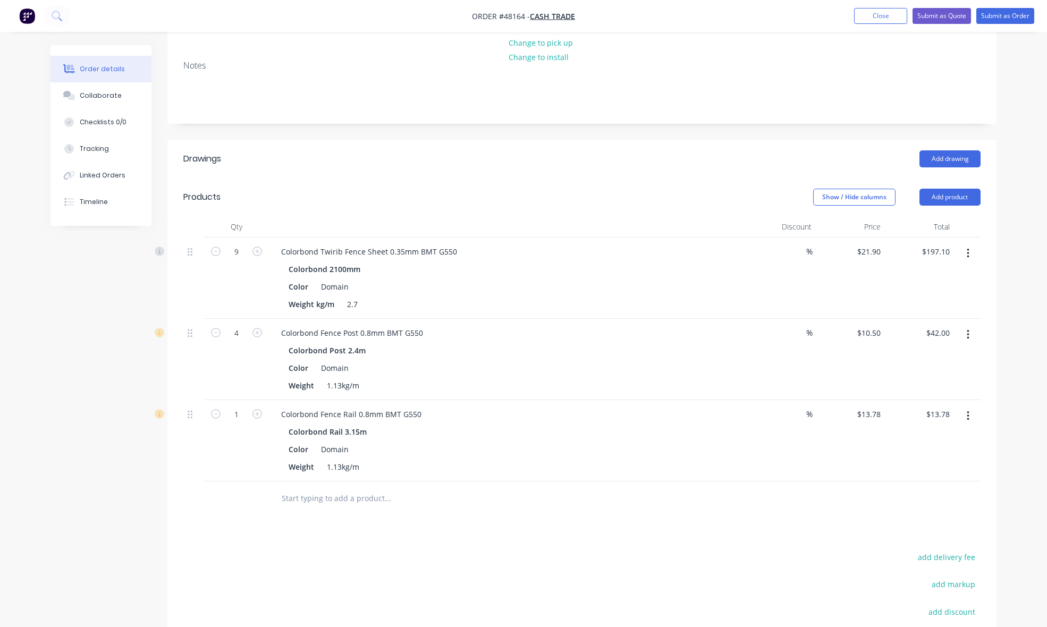
scroll to position [133, 0]
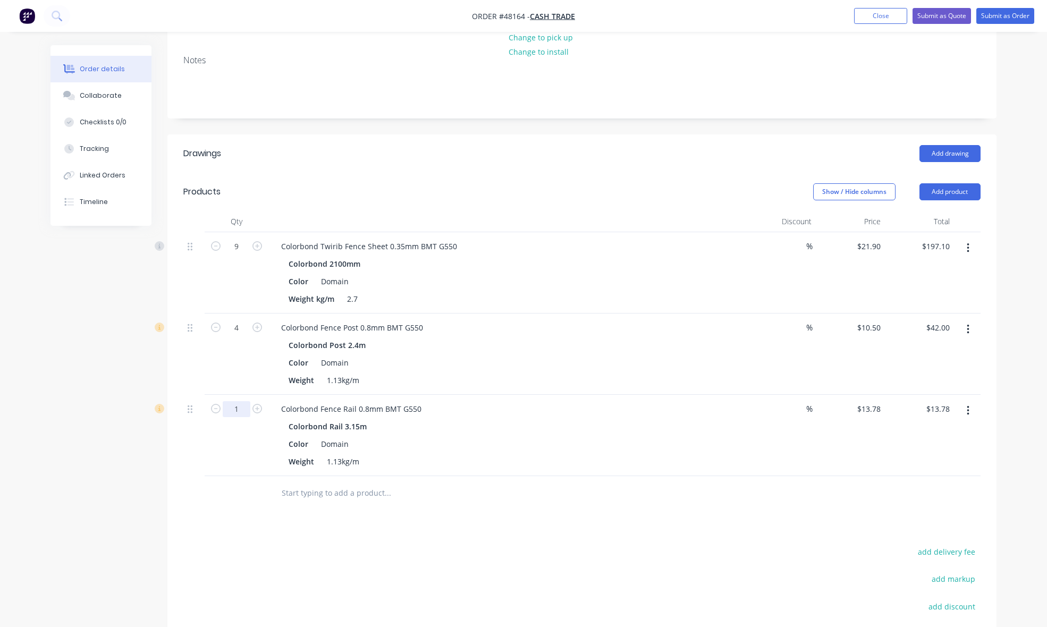
click at [240, 255] on input "1" at bounding box center [237, 247] width 28 height 16
type input "4"
type input "$55.12"
drag, startPoint x: 535, startPoint y: 194, endPoint x: 798, endPoint y: 202, distance: 263.2
click at [537, 194] on div "Show / Hide columns Add product" at bounding box center [667, 191] width 628 height 17
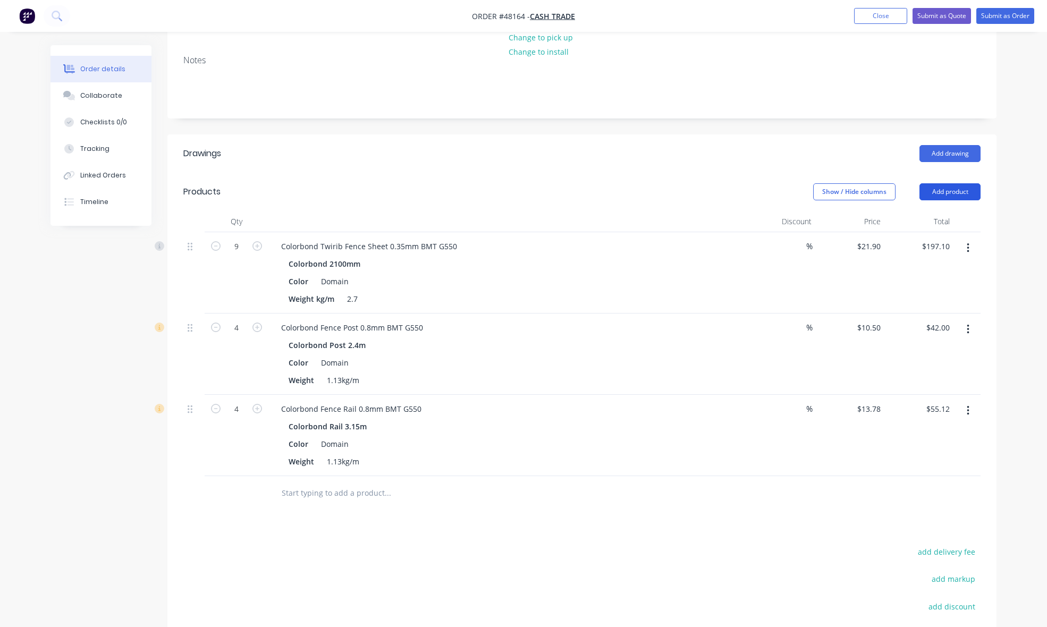
click at [924, 190] on button "Add product" at bounding box center [949, 191] width 61 height 17
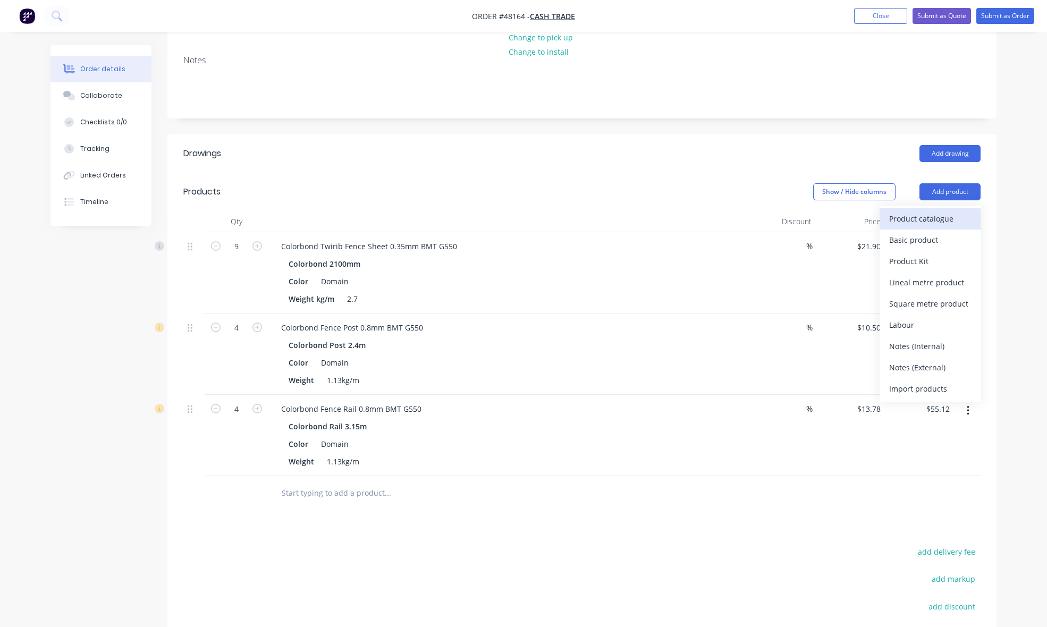
click at [931, 222] on div "Product catalogue" at bounding box center [930, 218] width 82 height 15
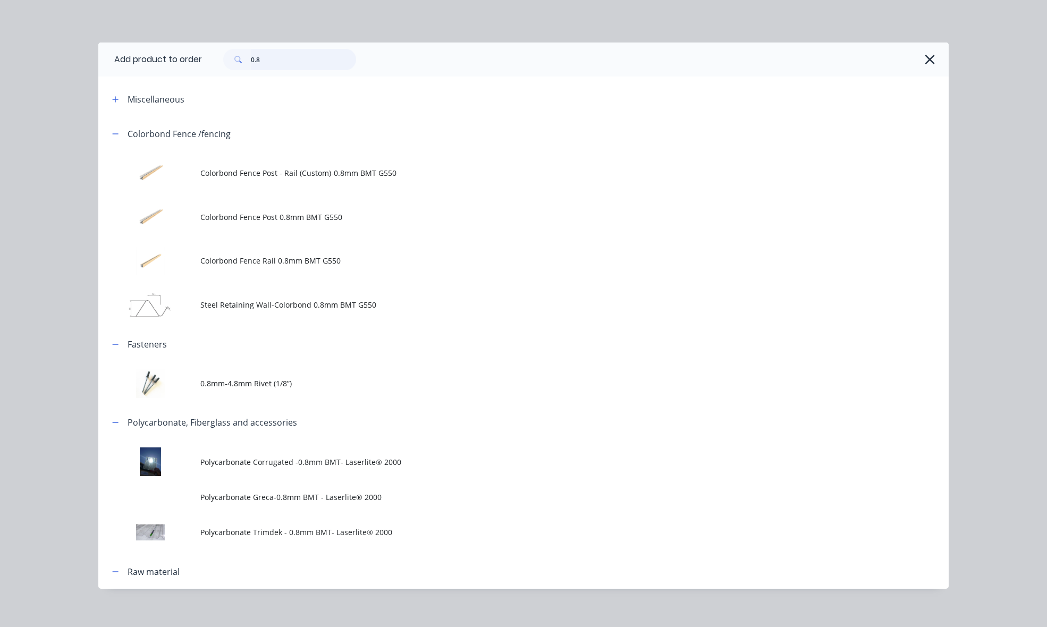
click at [287, 65] on input "0.8" at bounding box center [303, 59] width 105 height 21
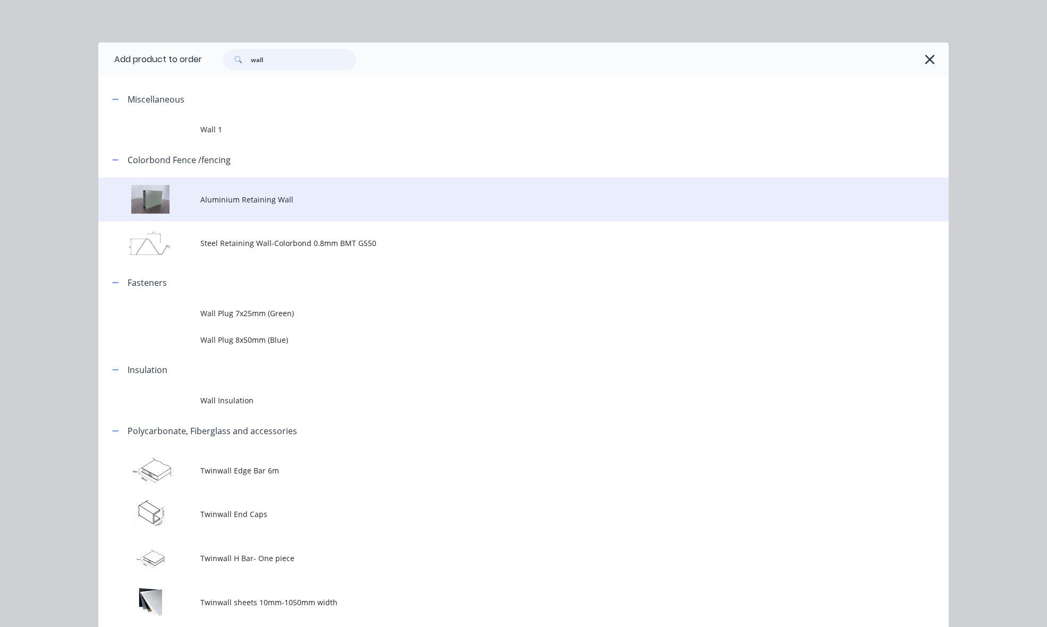
type input "wall"
click at [266, 195] on span "Aluminium Retaining Wall" at bounding box center [499, 199] width 598 height 11
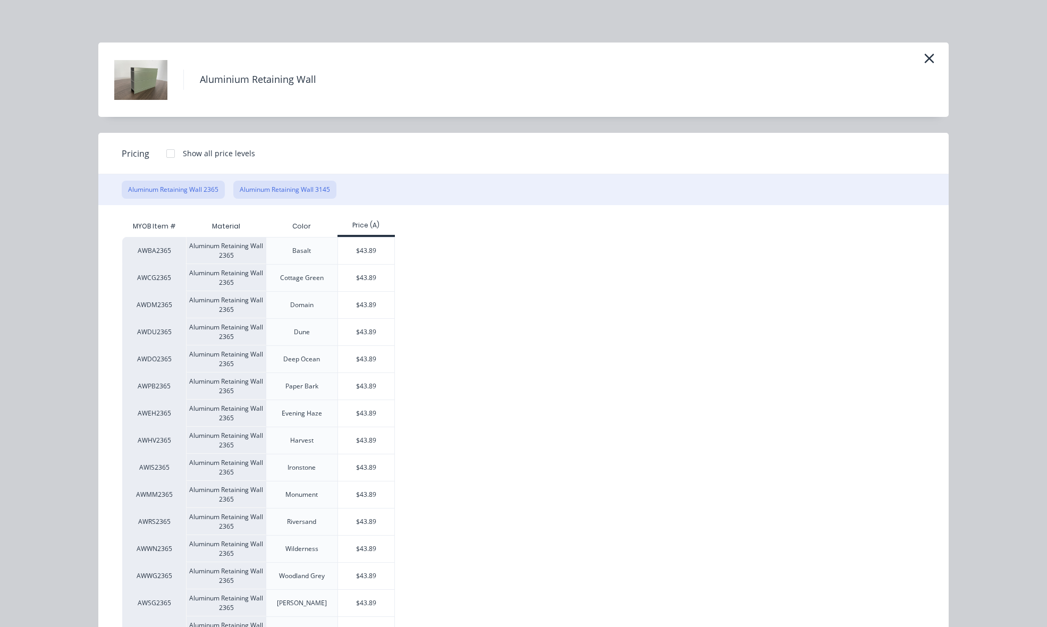
click at [307, 189] on button "Aluminum Retaining Wall 3145" at bounding box center [284, 190] width 103 height 18
click at [362, 300] on div "$65.75" at bounding box center [366, 305] width 57 height 27
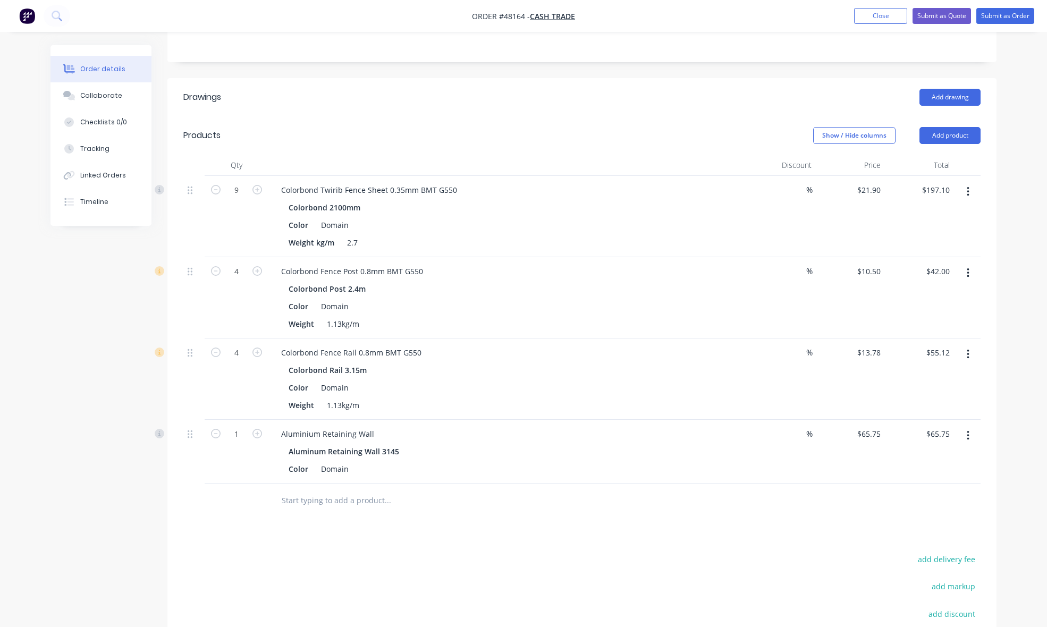
scroll to position [266, 0]
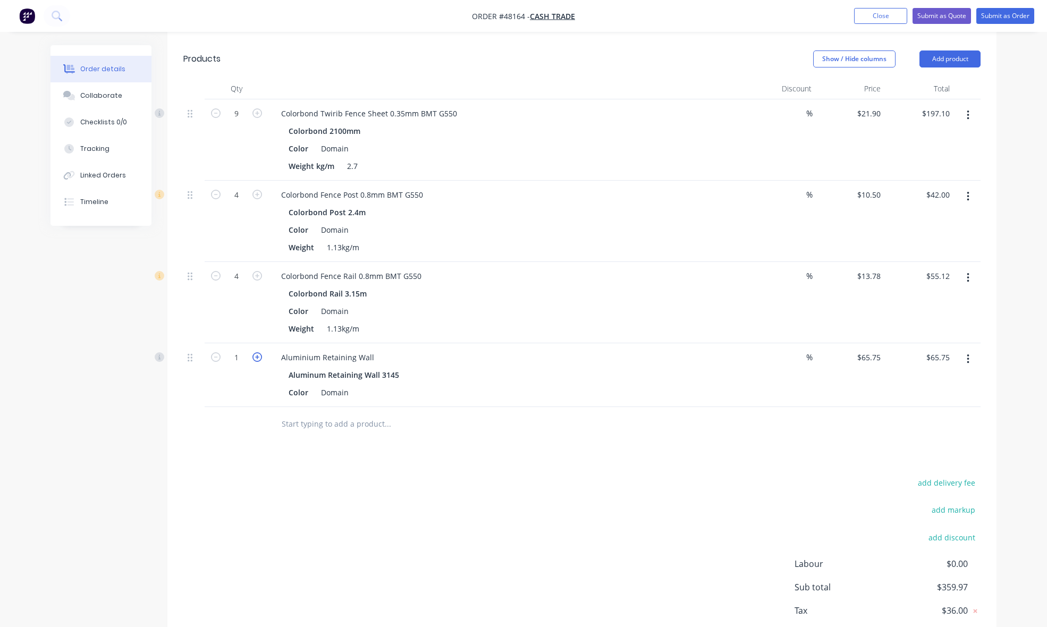
click at [257, 357] on icon "button" at bounding box center [257, 357] width 10 height 10
type input "2"
type input "$131.50"
click at [241, 386] on div "2" at bounding box center [237, 375] width 64 height 64
drag, startPoint x: 420, startPoint y: 450, endPoint x: 574, endPoint y: 442, distance: 153.8
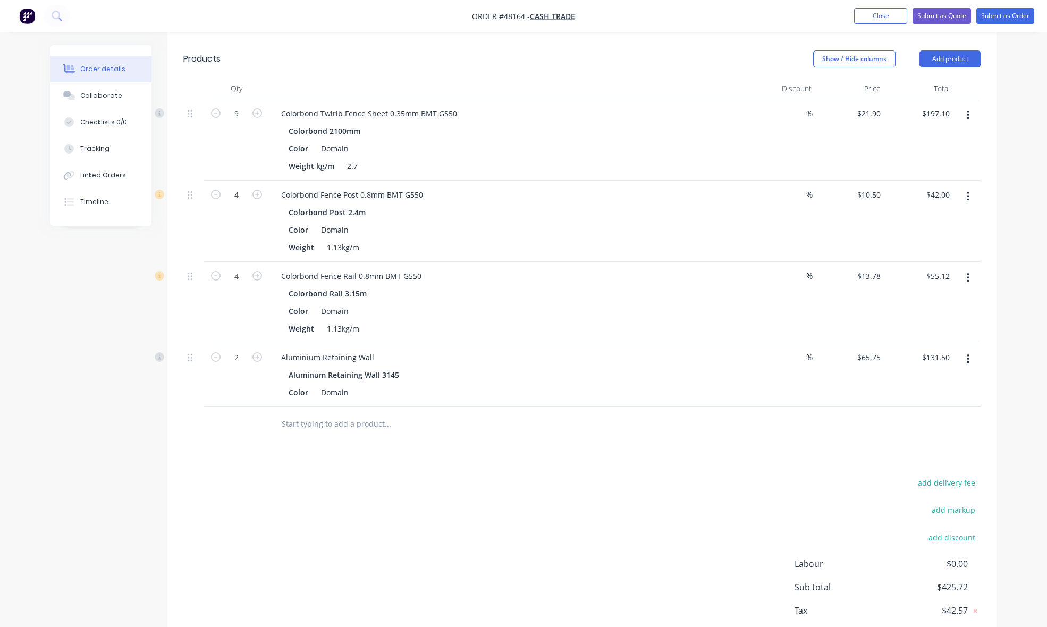
click at [431, 450] on div "Drawings Add drawing Products Show / Hide columns Add product Qty Discount Pric…" at bounding box center [581, 338] width 829 height 672
click at [599, 439] on div at bounding box center [459, 424] width 383 height 35
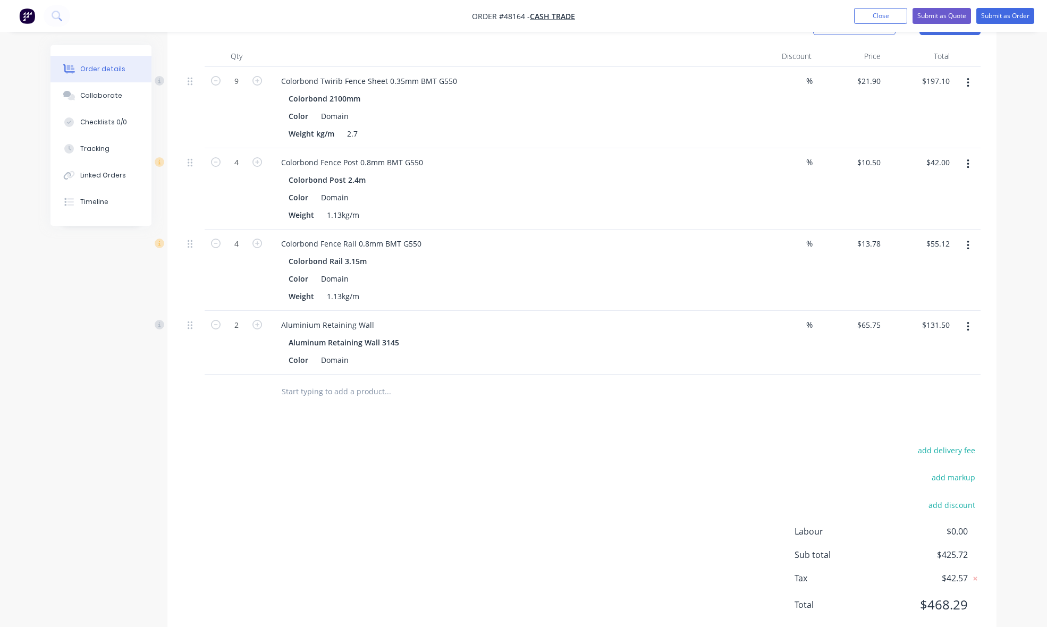
scroll to position [328, 0]
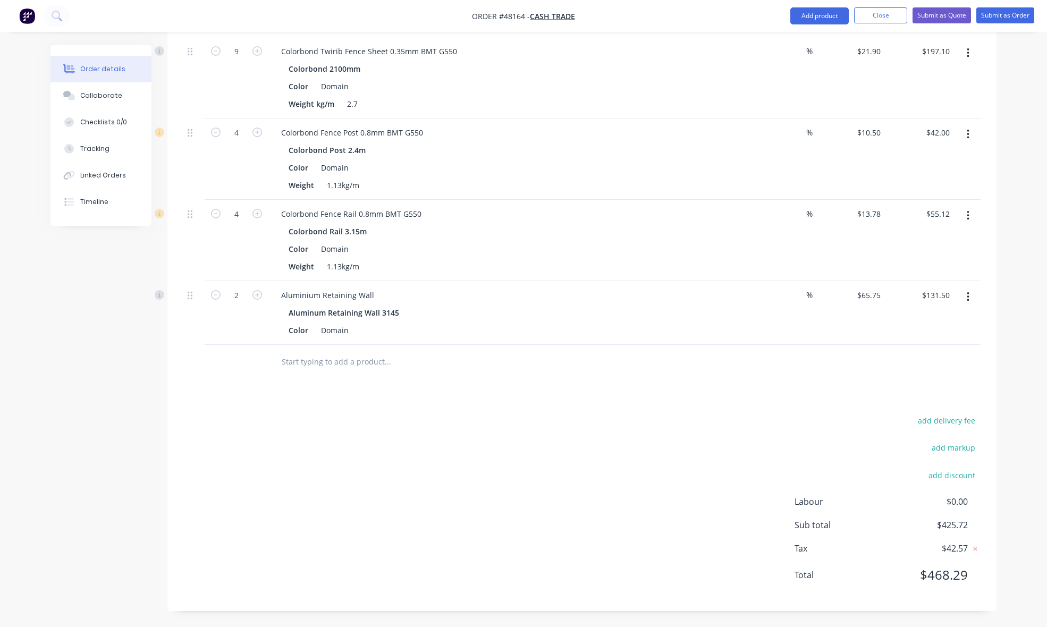
drag, startPoint x: 663, startPoint y: 455, endPoint x: 657, endPoint y: 402, distance: 53.4
click at [663, 453] on div "add delivery fee add markup add discount Labour $0.00 Sub total $425.72 Tax $42…" at bounding box center [581, 504] width 797 height 182
click at [657, 402] on div "Drawings Add drawing Products Show / Hide columns Add product Qty Discount Pric…" at bounding box center [581, 275] width 829 height 672
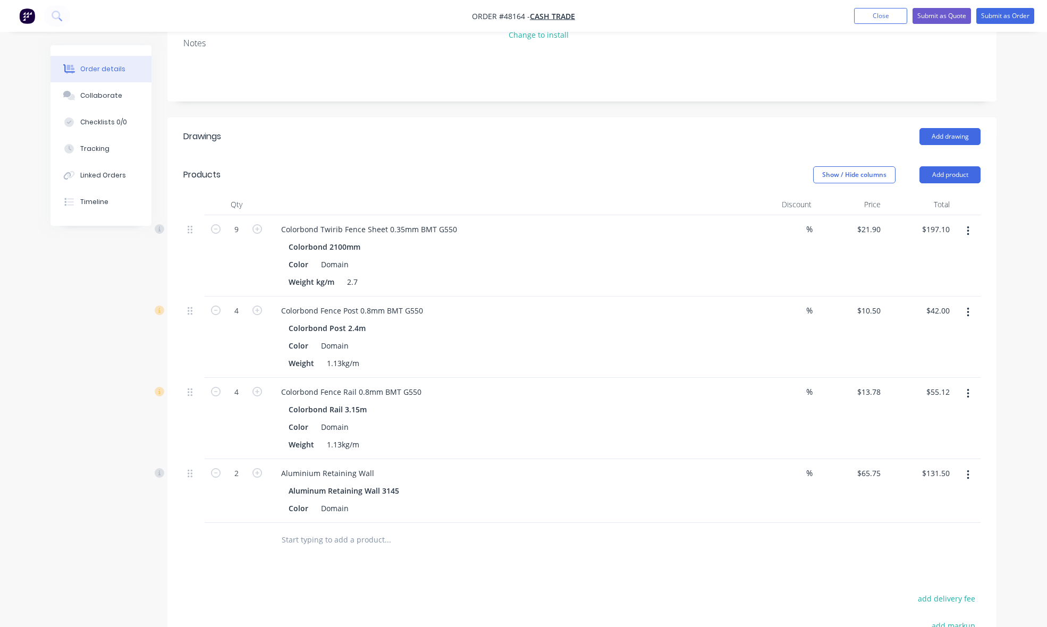
scroll to position [63, 0]
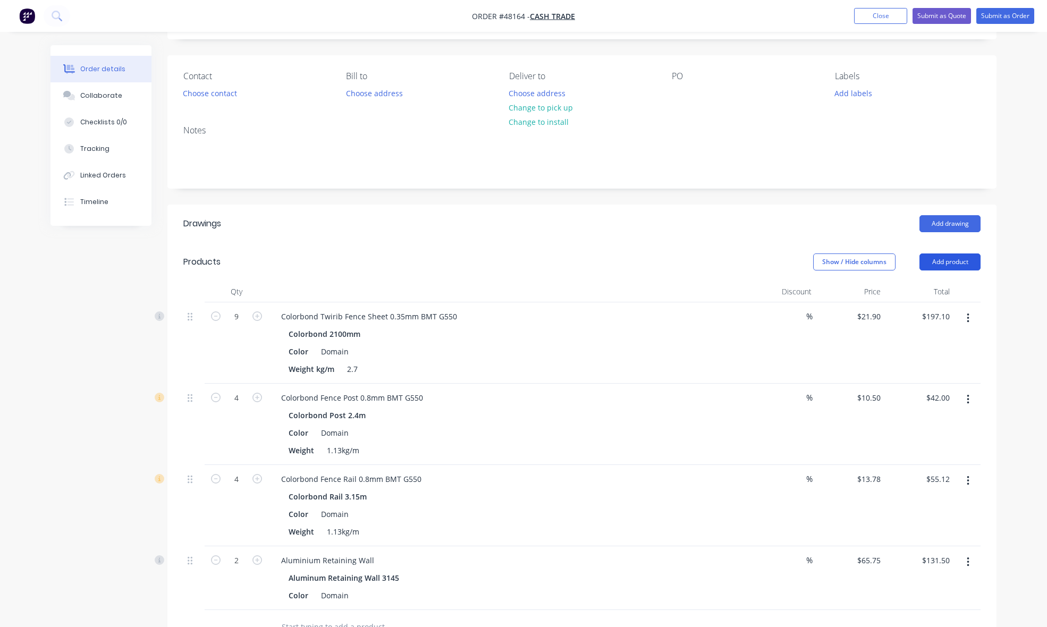
click at [966, 269] on button "Add product" at bounding box center [949, 261] width 61 height 17
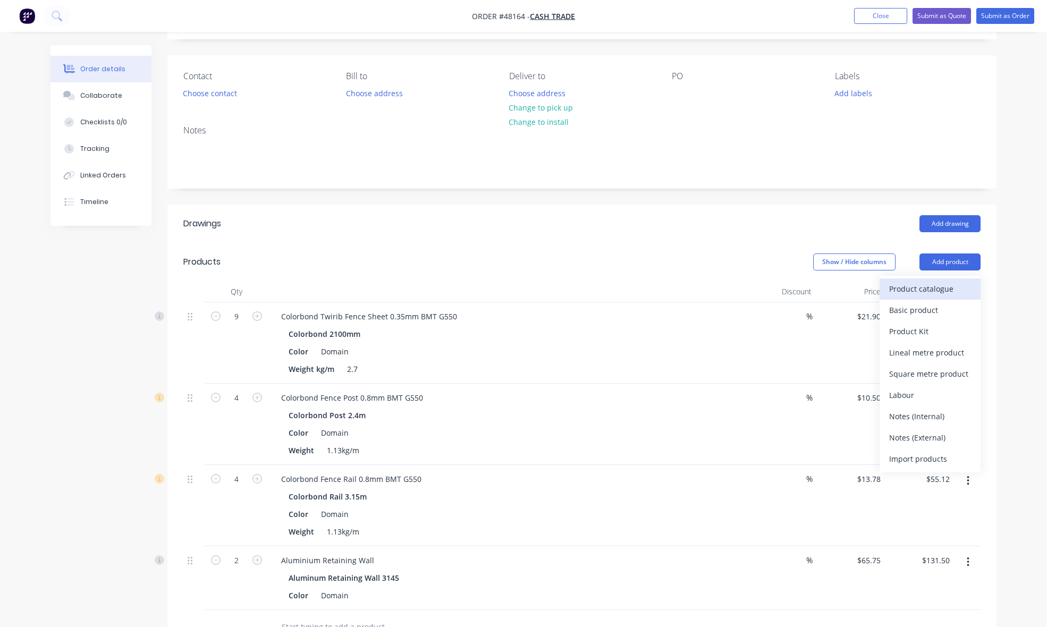
click at [954, 290] on div "Product catalogue" at bounding box center [930, 288] width 82 height 15
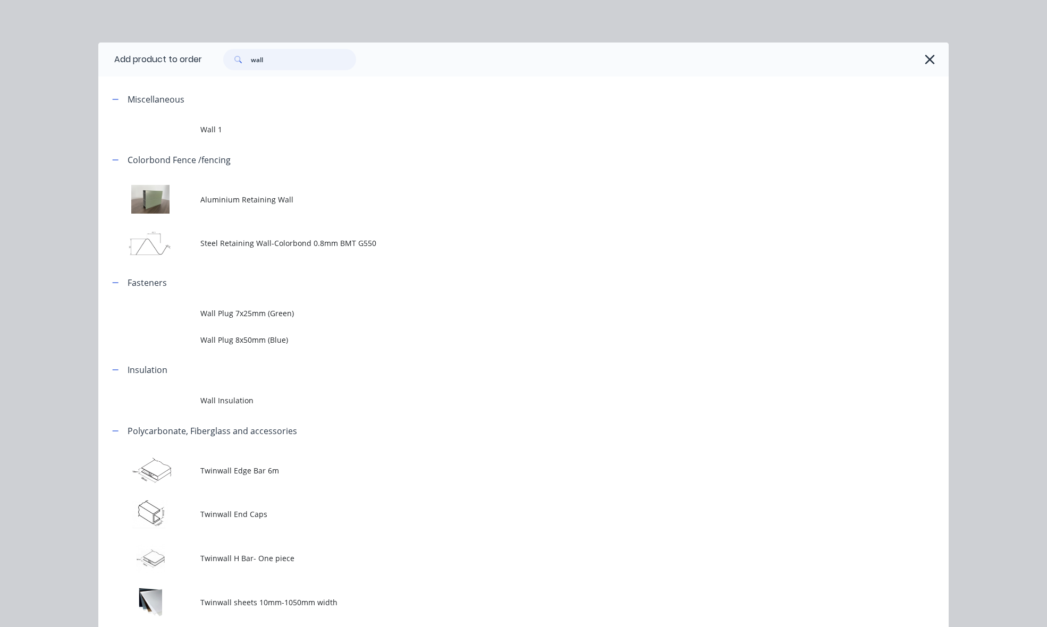
click at [304, 59] on input "wall" at bounding box center [303, 59] width 105 height 21
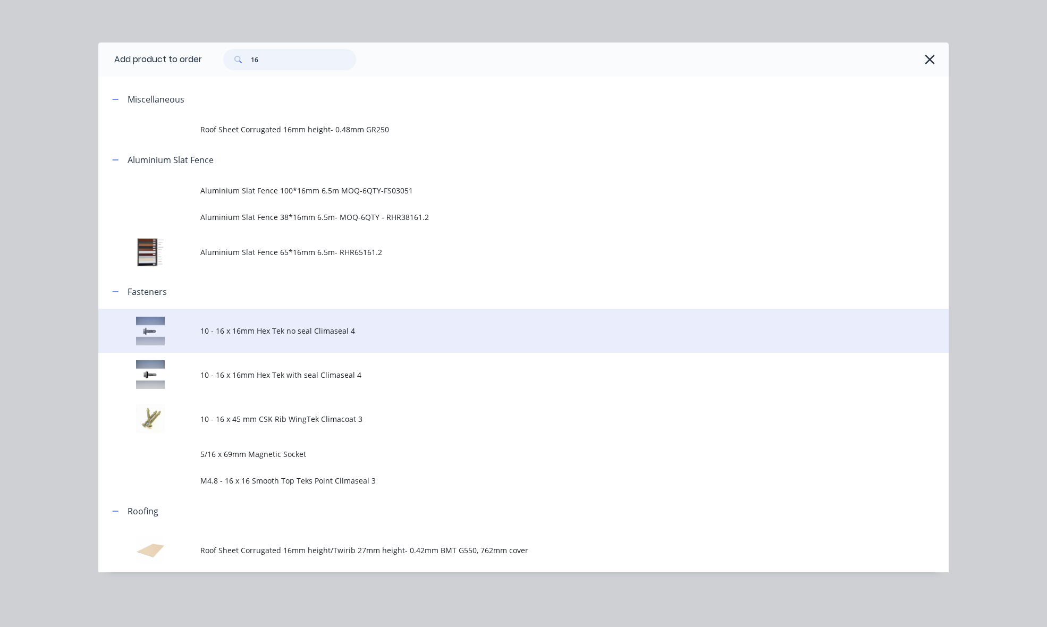
type input "16"
click at [261, 331] on span "10 - 16 x 16mm Hex Tek no seal Climaseal 4" at bounding box center [499, 330] width 598 height 11
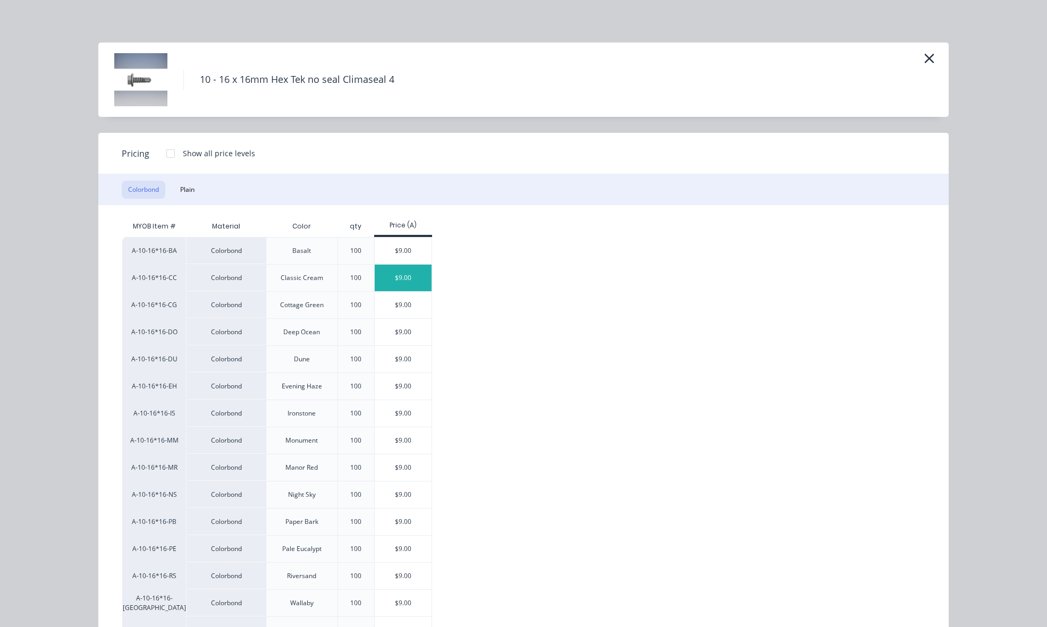
click at [394, 274] on div "$9.00" at bounding box center [403, 278] width 57 height 27
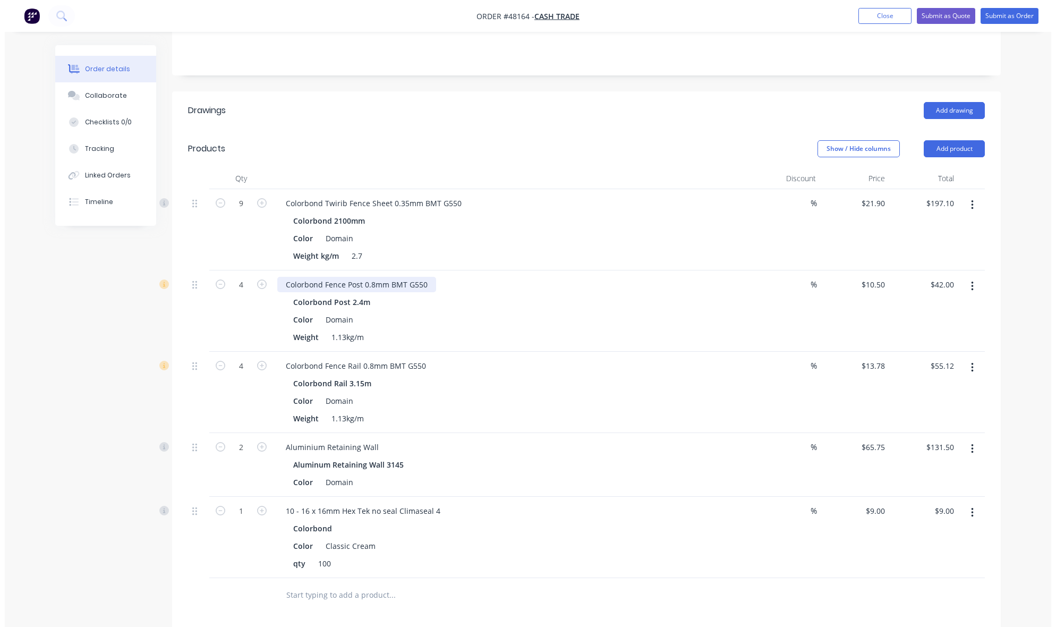
scroll to position [129, 0]
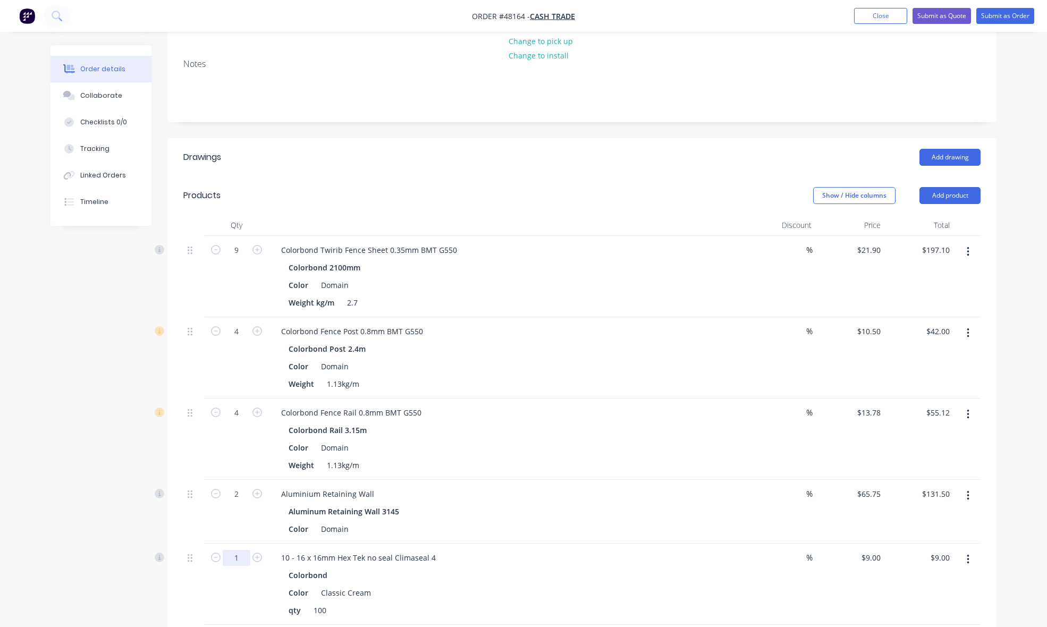
click at [242, 258] on input "1" at bounding box center [237, 250] width 28 height 16
type input "0.4"
type input "$3.60"
drag, startPoint x: 740, startPoint y: 586, endPoint x: 845, endPoint y: 562, distance: 107.8
click at [742, 583] on div "Colorbond Color Classic Cream qty 100" at bounding box center [508, 593] width 470 height 50
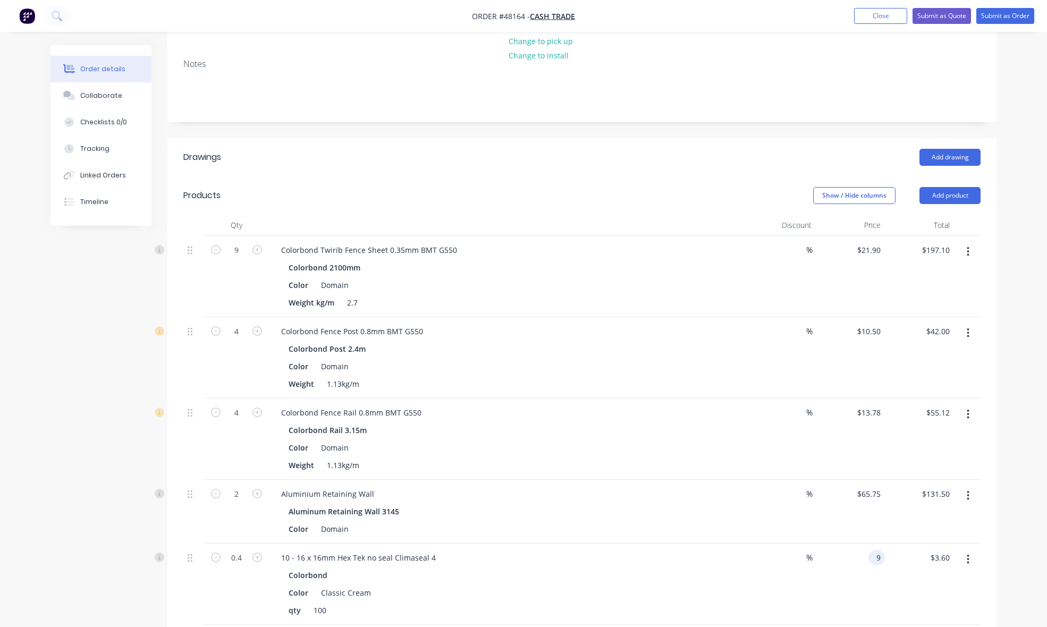
click at [865, 559] on div "9 9" at bounding box center [850, 584] width 69 height 81
type input "$0.00"
click at [994, 16] on button "Submit as Order" at bounding box center [1005, 16] width 58 height 16
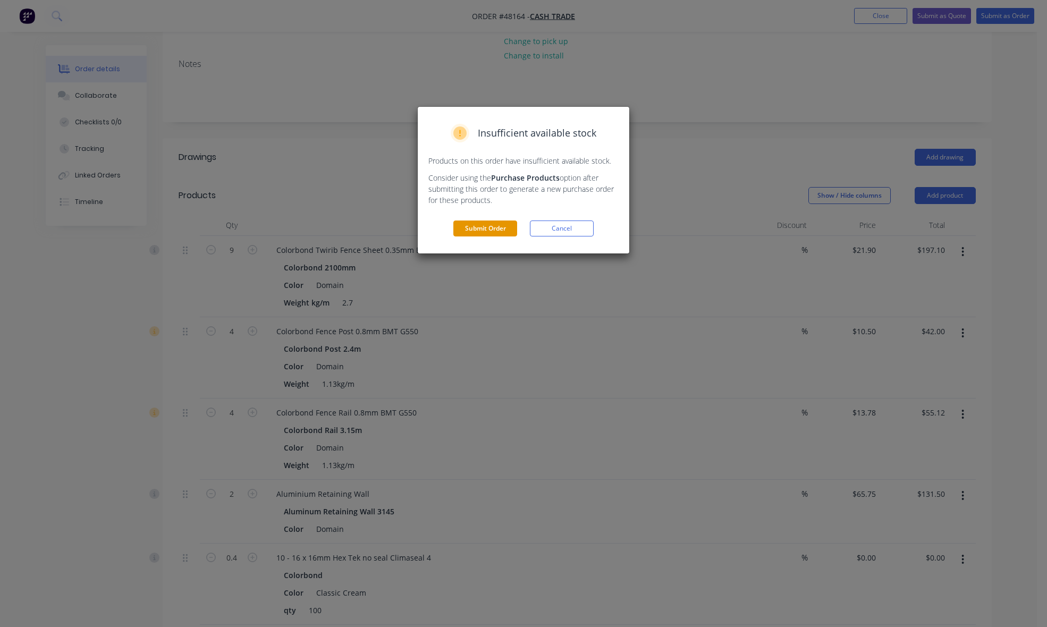
click at [492, 231] on button "Submit Order" at bounding box center [485, 229] width 64 height 16
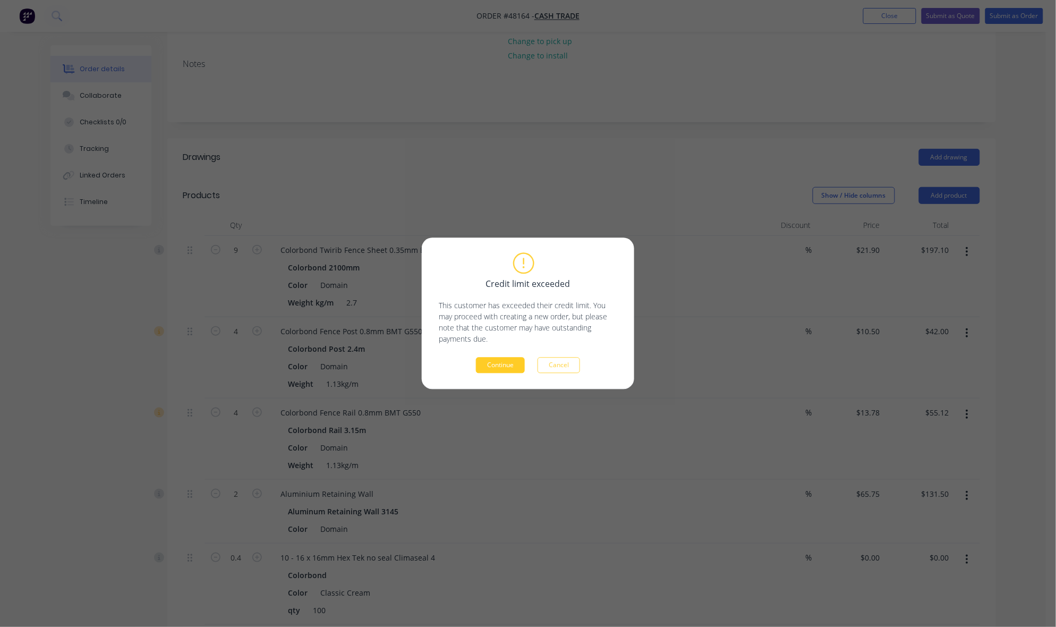
click at [497, 366] on button "Continue" at bounding box center [500, 366] width 49 height 16
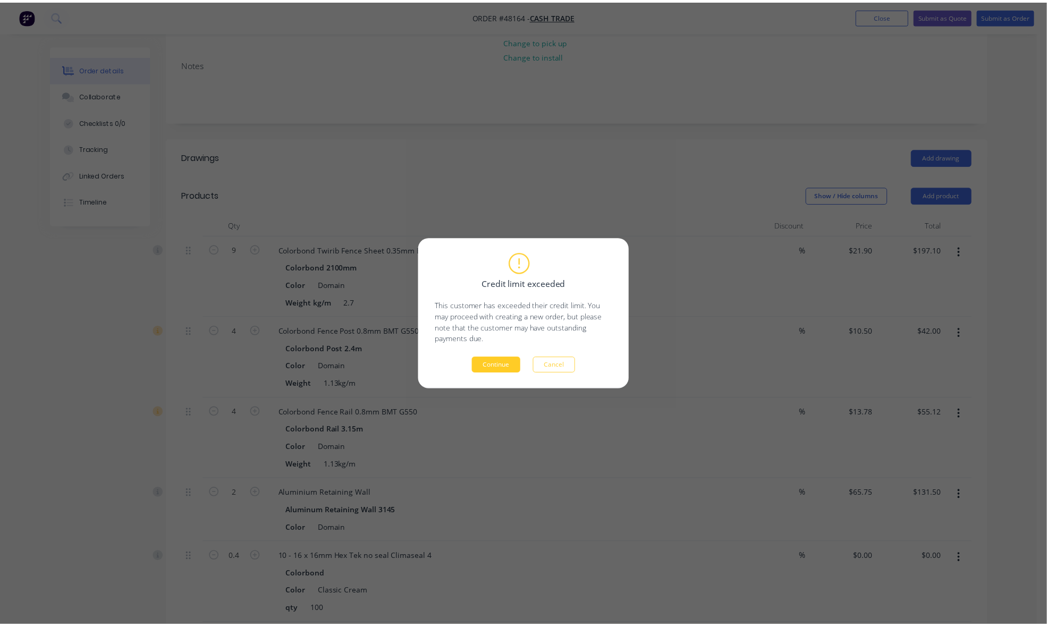
scroll to position [0, 0]
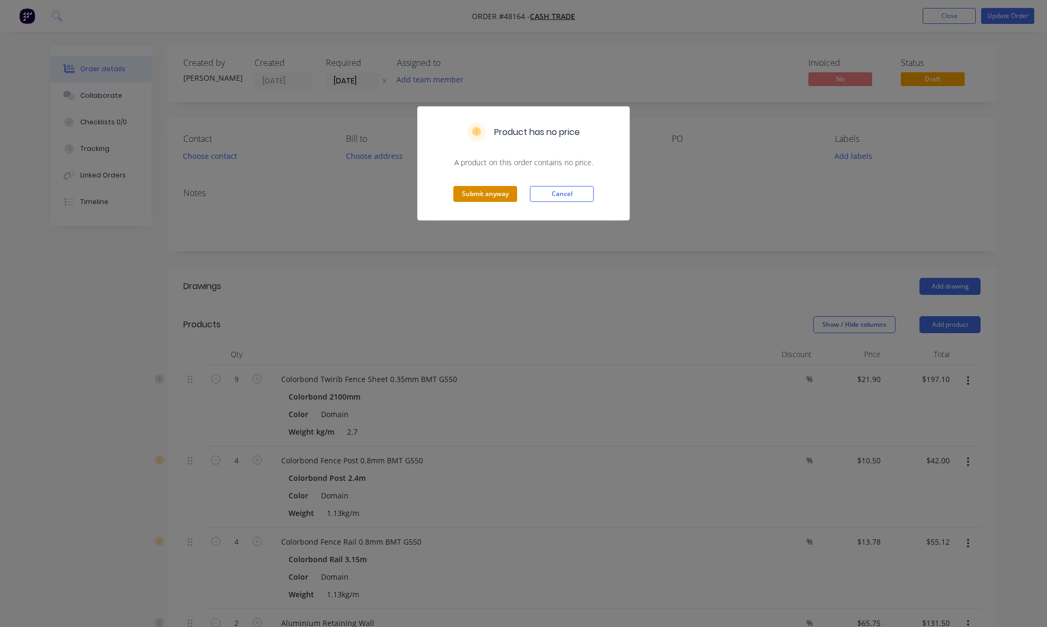
click at [505, 192] on button "Submit anyway" at bounding box center [485, 194] width 64 height 16
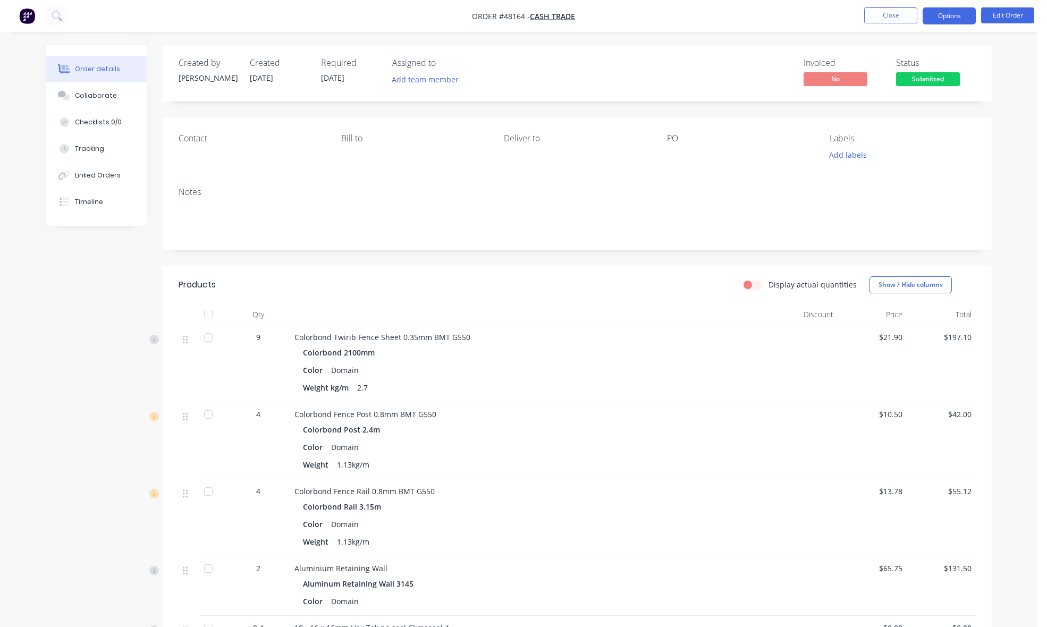
click at [950, 14] on button "Options" at bounding box center [948, 15] width 53 height 17
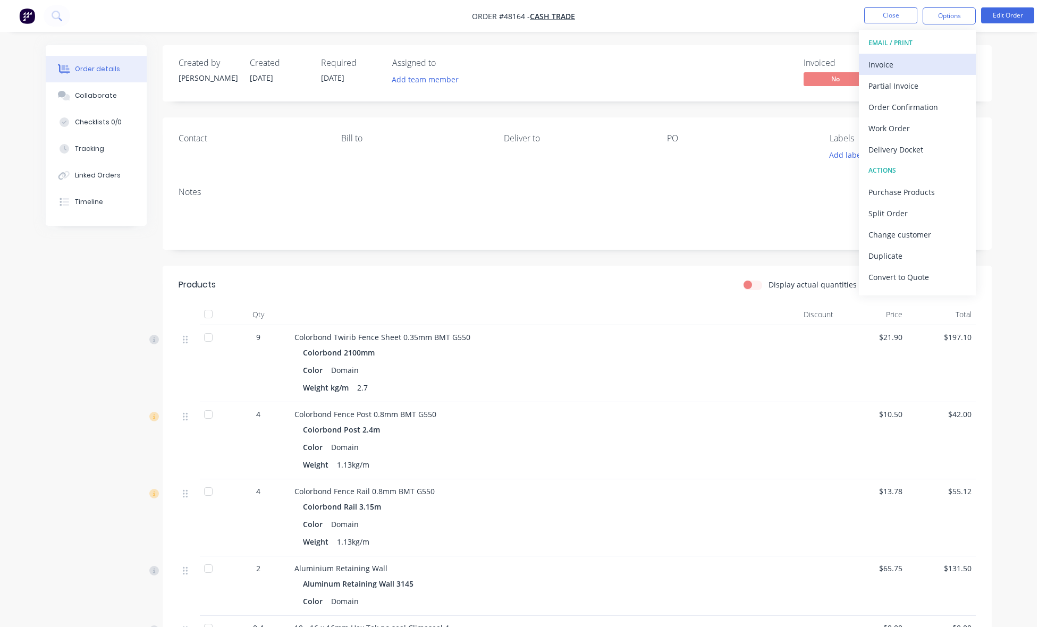
click at [901, 66] on div "Invoice" at bounding box center [917, 64] width 98 height 15
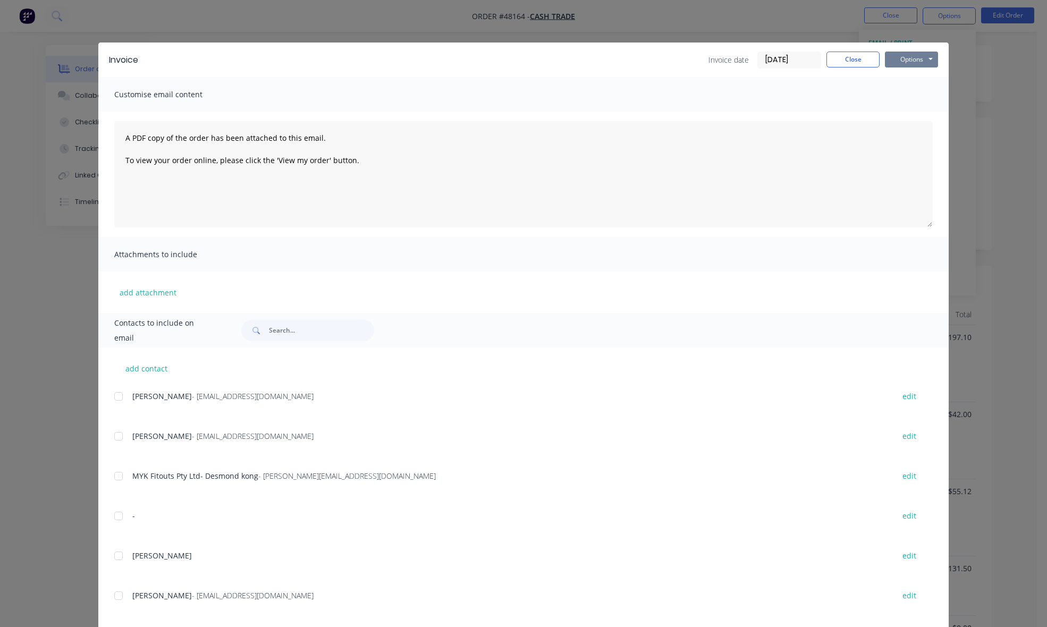
click at [909, 61] on button "Options" at bounding box center [911, 60] width 53 height 16
click at [921, 99] on button "Print" at bounding box center [919, 97] width 68 height 18
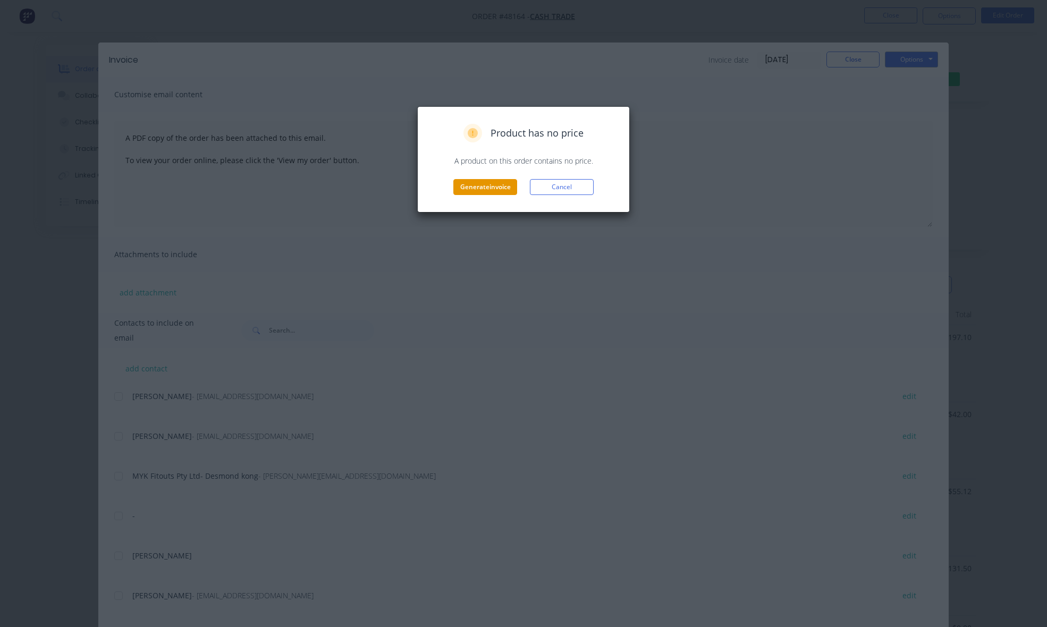
click at [511, 187] on button "Generate invoice" at bounding box center [485, 187] width 64 height 16
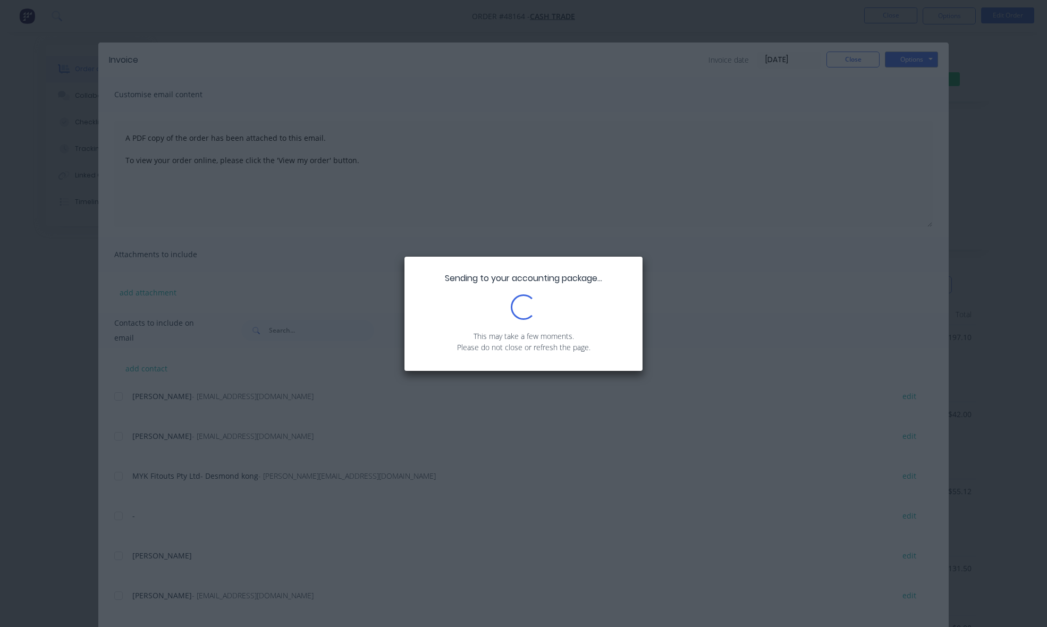
click at [443, 278] on div "Sending to your accounting package... Loading... This may take a few moments. P…" at bounding box center [523, 314] width 238 height 114
drag, startPoint x: 444, startPoint y: 276, endPoint x: 649, endPoint y: 280, distance: 205.1
click at [649, 280] on div "Sending to your accounting package... Loading... This may take a few moments. P…" at bounding box center [523, 313] width 1047 height 627
click at [612, 285] on div "Sending to your accounting package... Loading... This may take a few moments. P…" at bounding box center [523, 314] width 238 height 114
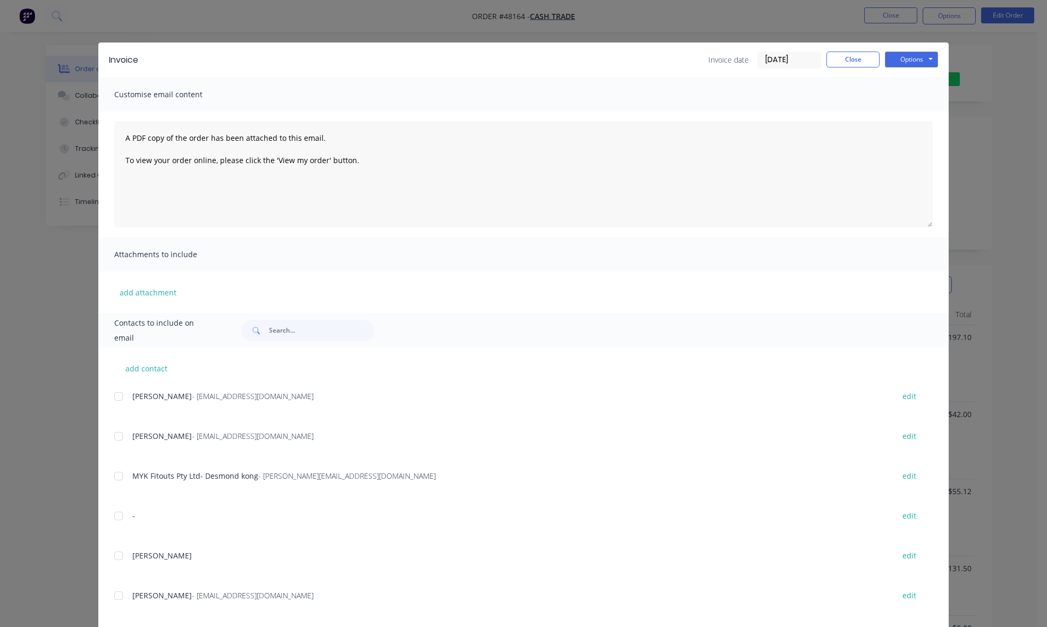
drag, startPoint x: 574, startPoint y: 15, endPoint x: 694, endPoint y: 8, distance: 120.3
click at [579, 15] on div "Invoice Invoice date [DATE] Close Options Preview Print Email Customise email c…" at bounding box center [523, 313] width 1047 height 627
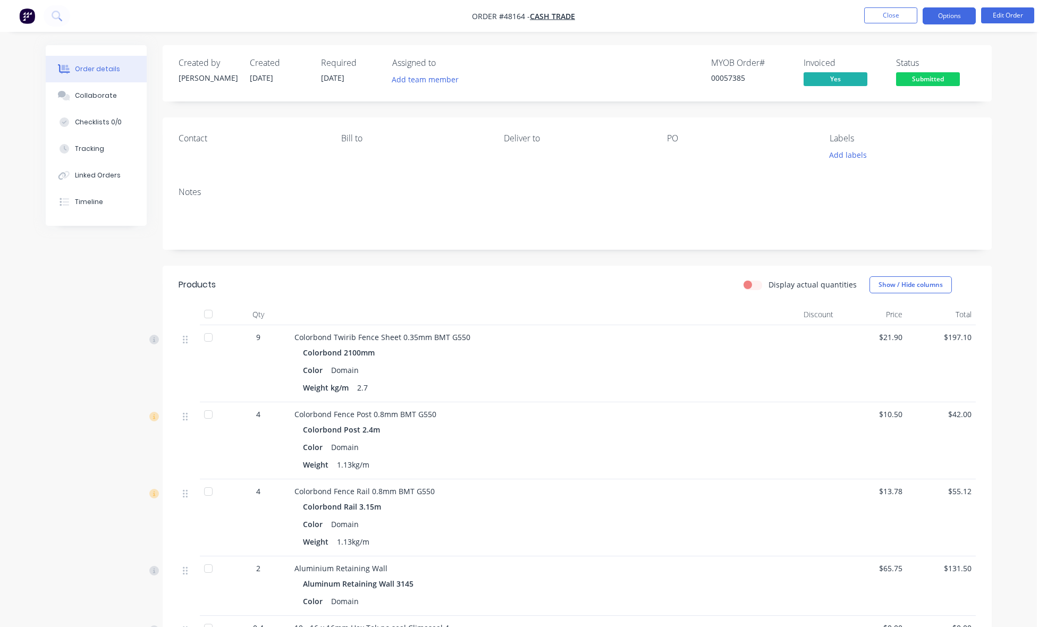
click at [962, 19] on button "Options" at bounding box center [948, 15] width 53 height 17
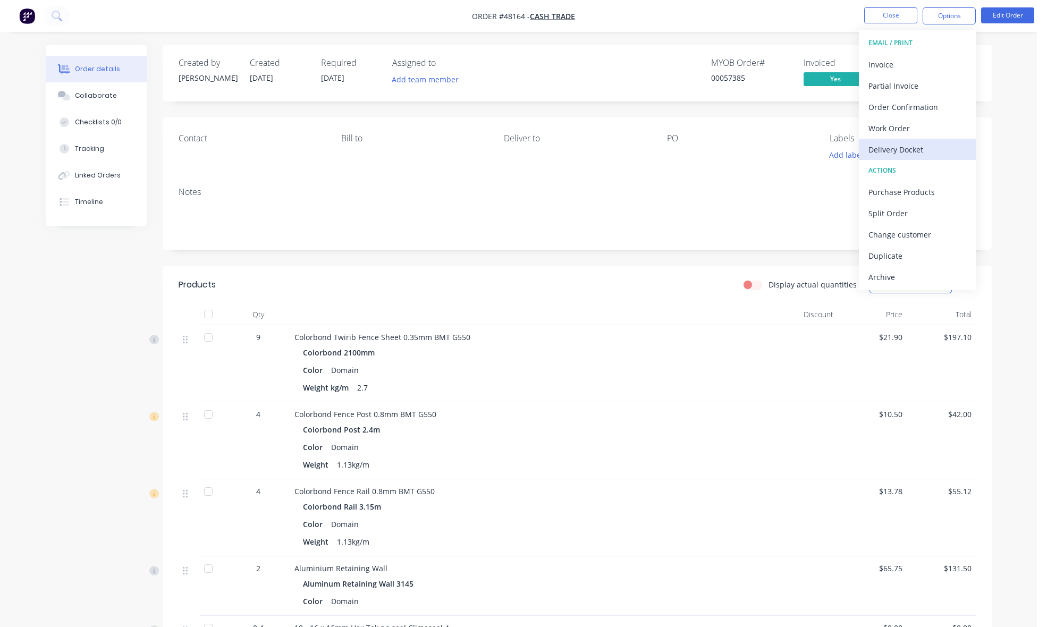
click at [918, 157] on div "Delivery Docket" at bounding box center [917, 149] width 98 height 15
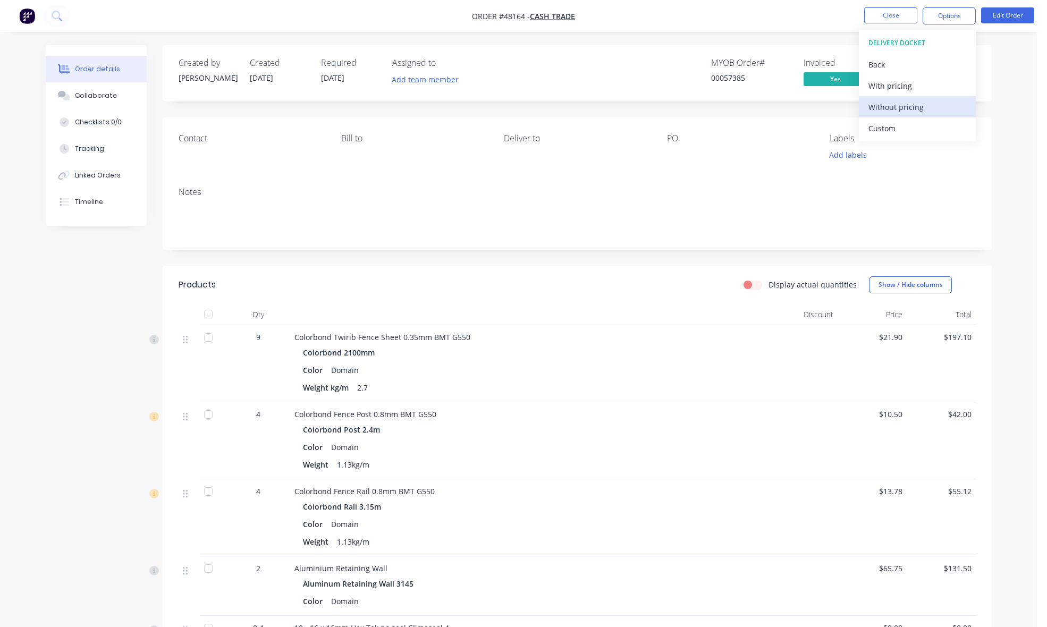
click at [918, 107] on div "Without pricing" at bounding box center [917, 106] width 98 height 15
click at [617, 4] on nav "Order #48164 - Cash Trade Close Options Edit Order" at bounding box center [523, 16] width 1047 height 32
click at [972, 56] on div "Created by [PERSON_NAME] Created [DATE] Required [DATE] Assigned to Add team me…" at bounding box center [577, 73] width 829 height 56
click at [930, 78] on span "Submitted" at bounding box center [928, 78] width 64 height 13
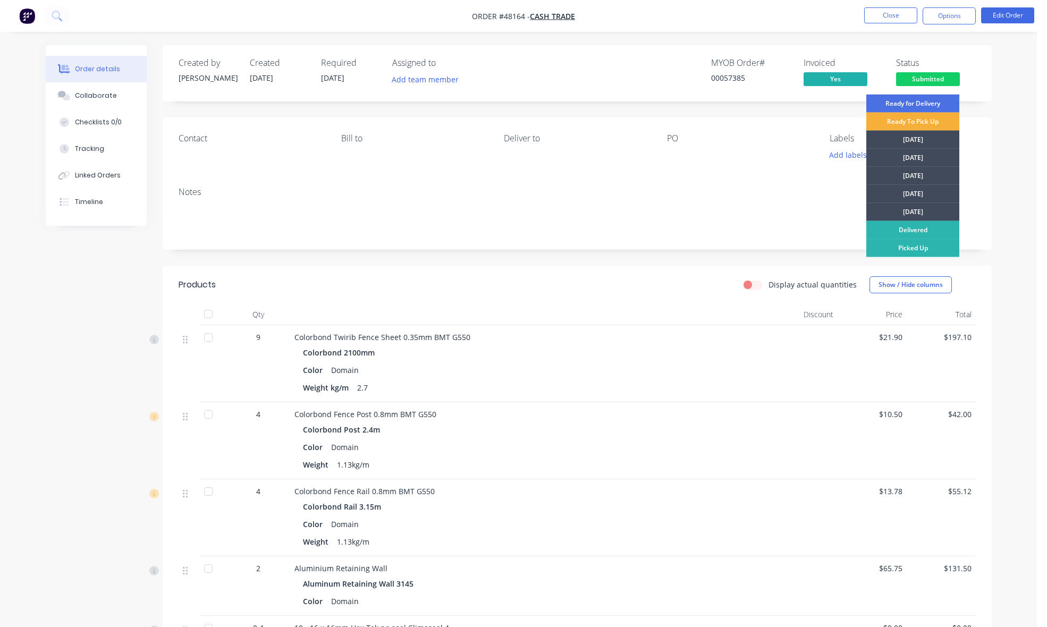
click at [934, 258] on div "Ready for Delivery Ready To Pick Up [DATE] [DATE] [DATE] [DATE] [DATE] Delivere…" at bounding box center [912, 228] width 93 height 266
click at [934, 253] on div "Picked Up" at bounding box center [912, 248] width 93 height 18
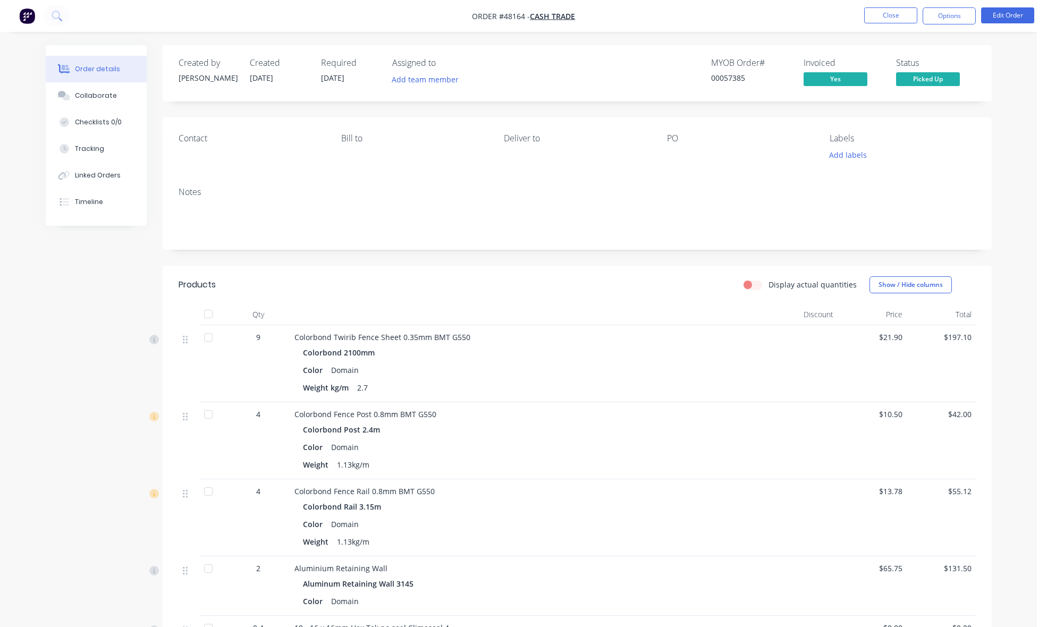
click at [553, 281] on div "Display actual quantities Show / Hide columns" at bounding box center [662, 284] width 628 height 17
click at [882, 19] on button "Close" at bounding box center [890, 15] width 53 height 16
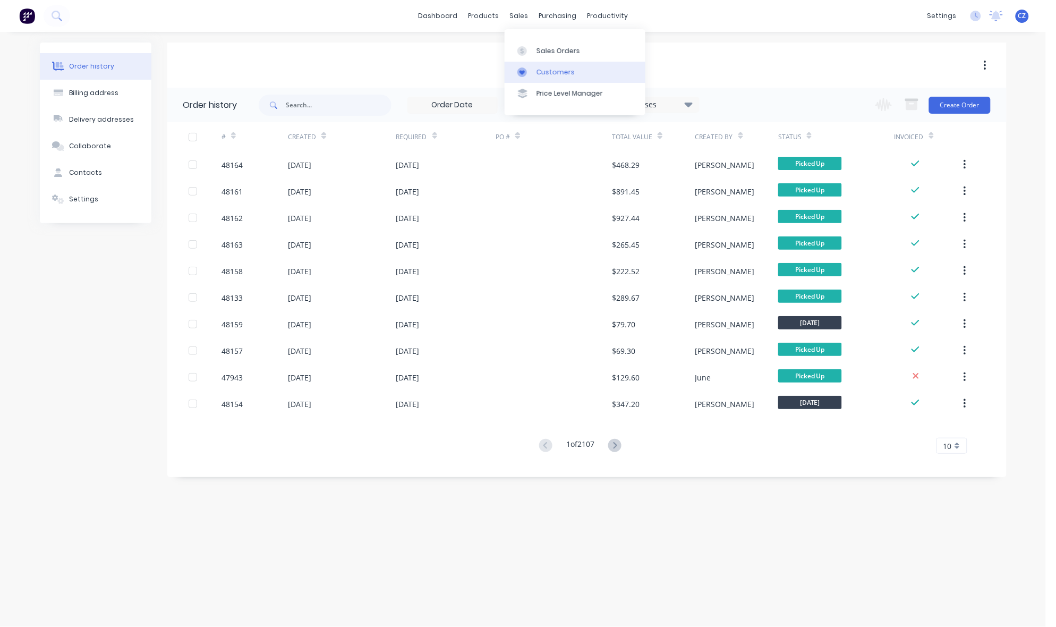
click at [561, 72] on div "Customers" at bounding box center [556, 72] width 38 height 10
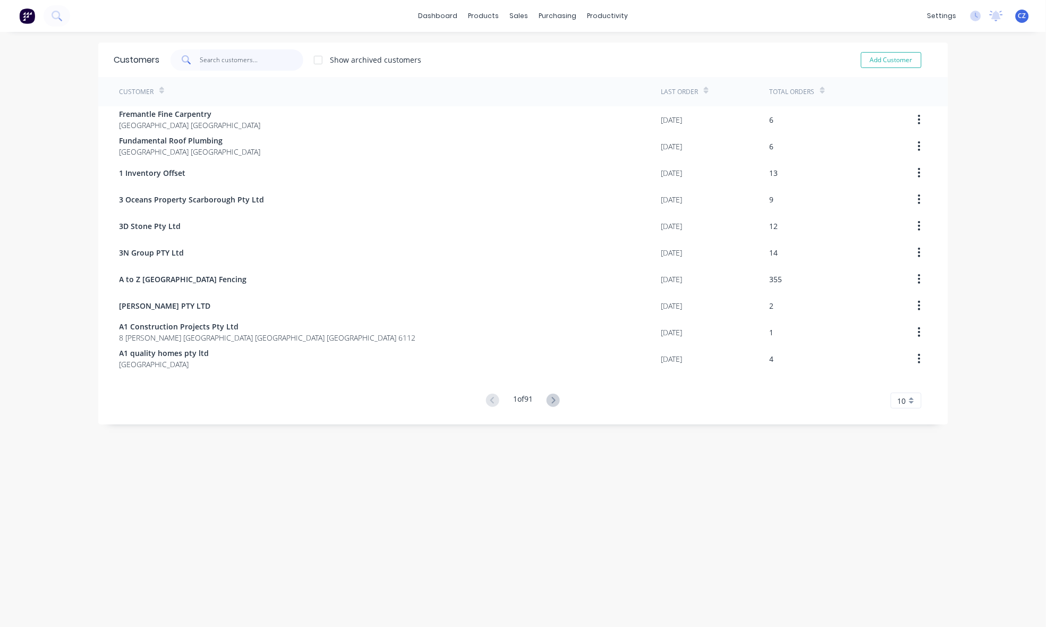
drag, startPoint x: 286, startPoint y: 61, endPoint x: 280, endPoint y: 56, distance: 7.9
click at [286, 60] on input "text" at bounding box center [252, 59] width 104 height 21
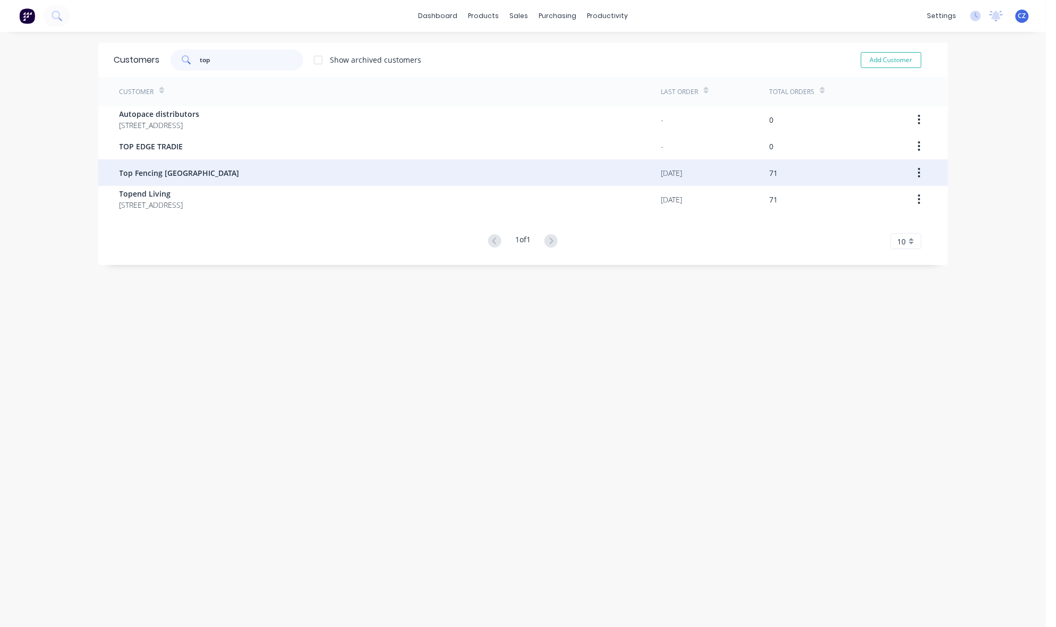
type input "top"
click at [230, 176] on div "Top Fencing [GEOGRAPHIC_DATA]" at bounding box center [391, 172] width 542 height 27
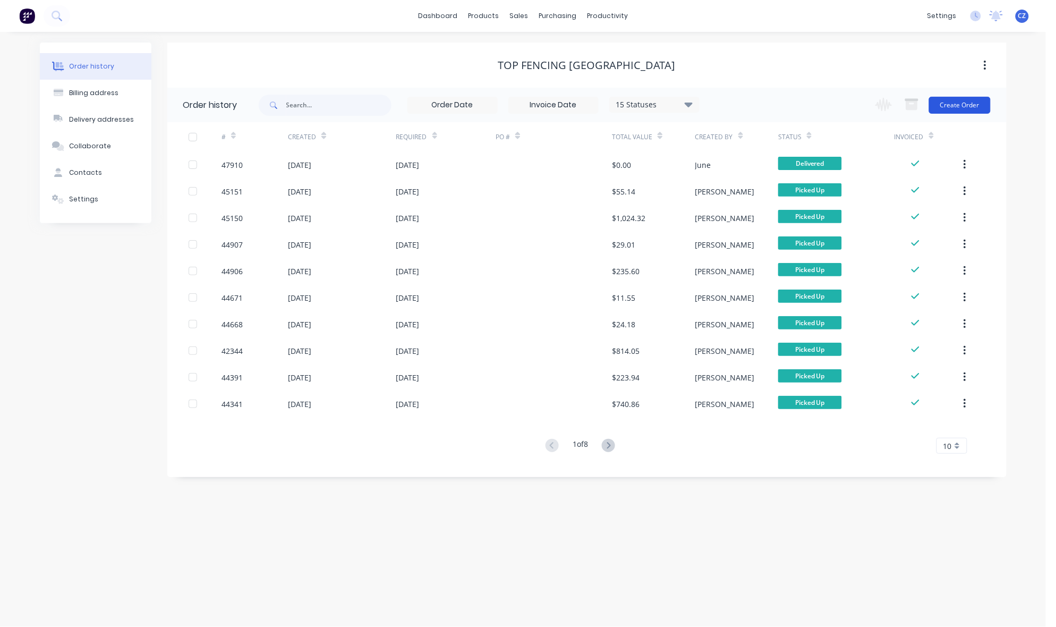
click at [987, 104] on button "Create Order" at bounding box center [960, 105] width 62 height 17
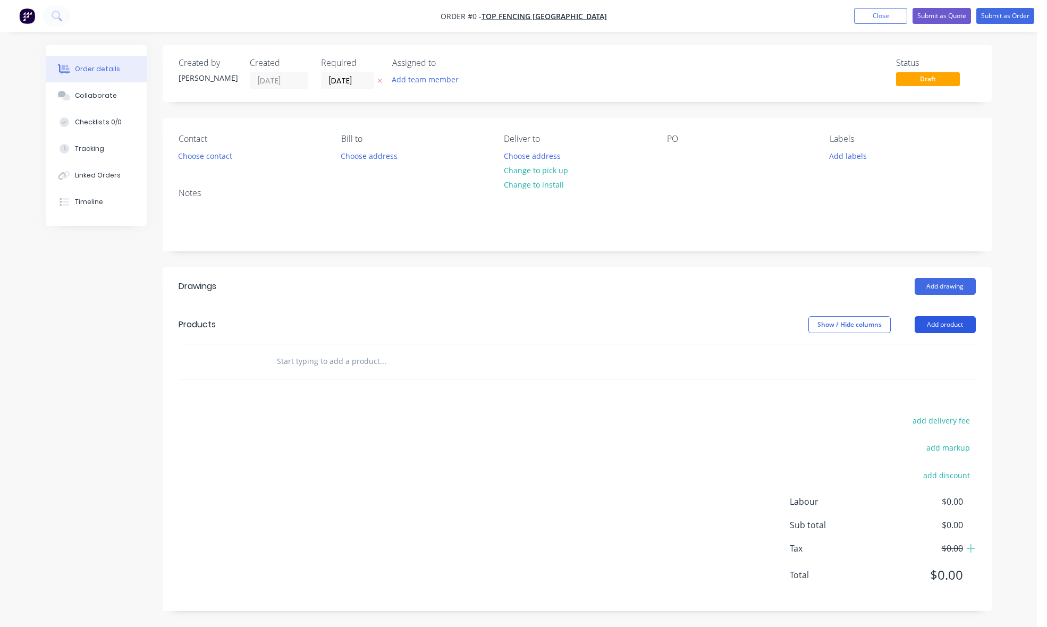
click at [944, 319] on button "Add product" at bounding box center [944, 324] width 61 height 17
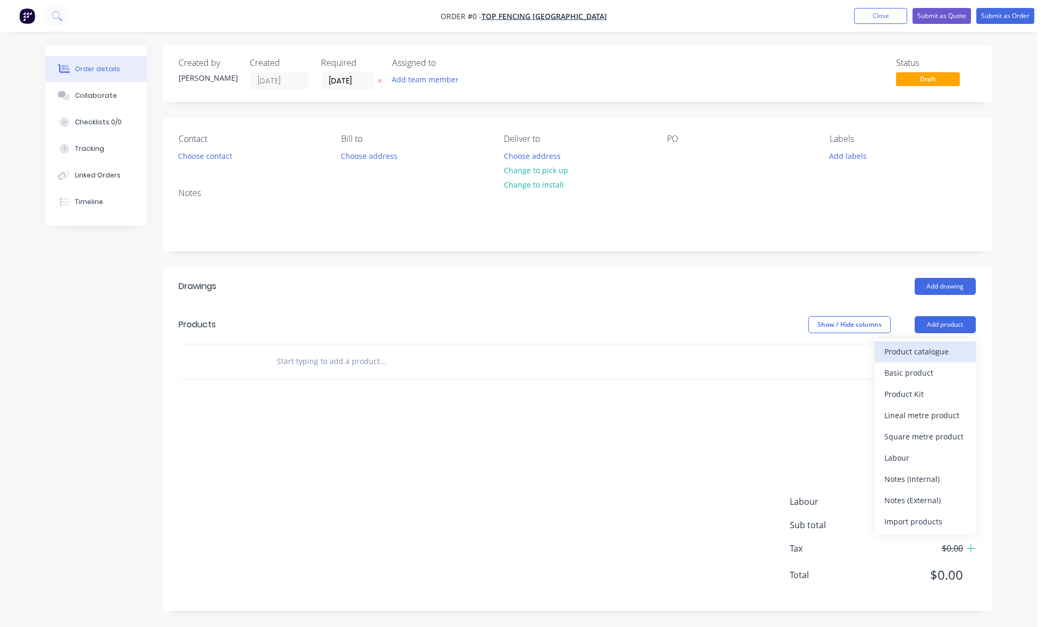
click at [939, 351] on div "Product catalogue" at bounding box center [925, 351] width 82 height 15
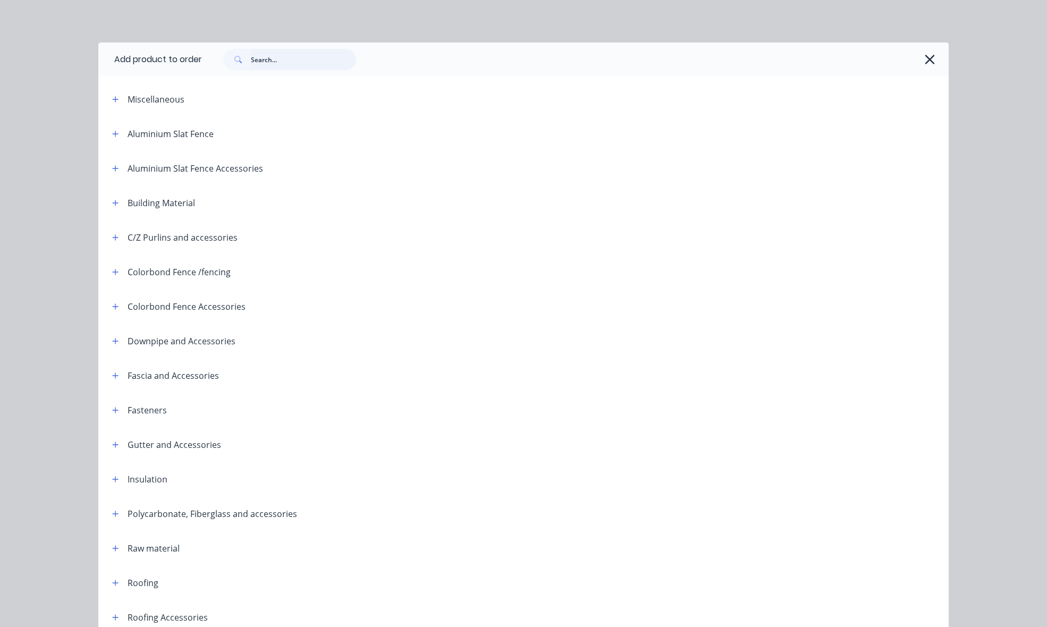
click at [283, 63] on input "text" at bounding box center [303, 59] width 105 height 21
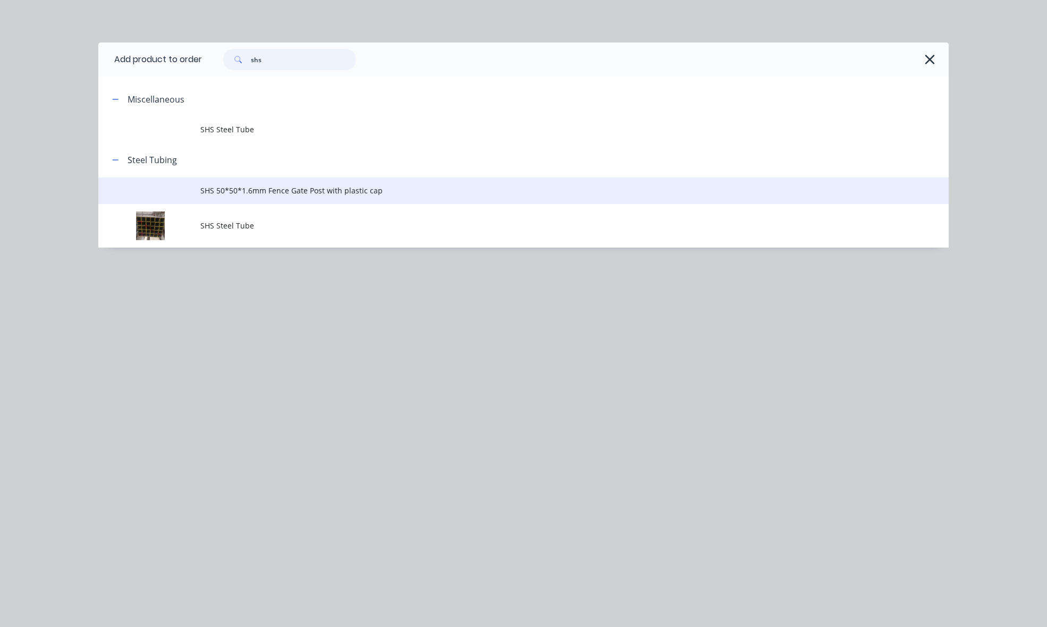
type input "shs"
click at [278, 187] on span "SHS 50*50*1.6mm Fence Gate Post with plastic cap" at bounding box center [499, 190] width 598 height 11
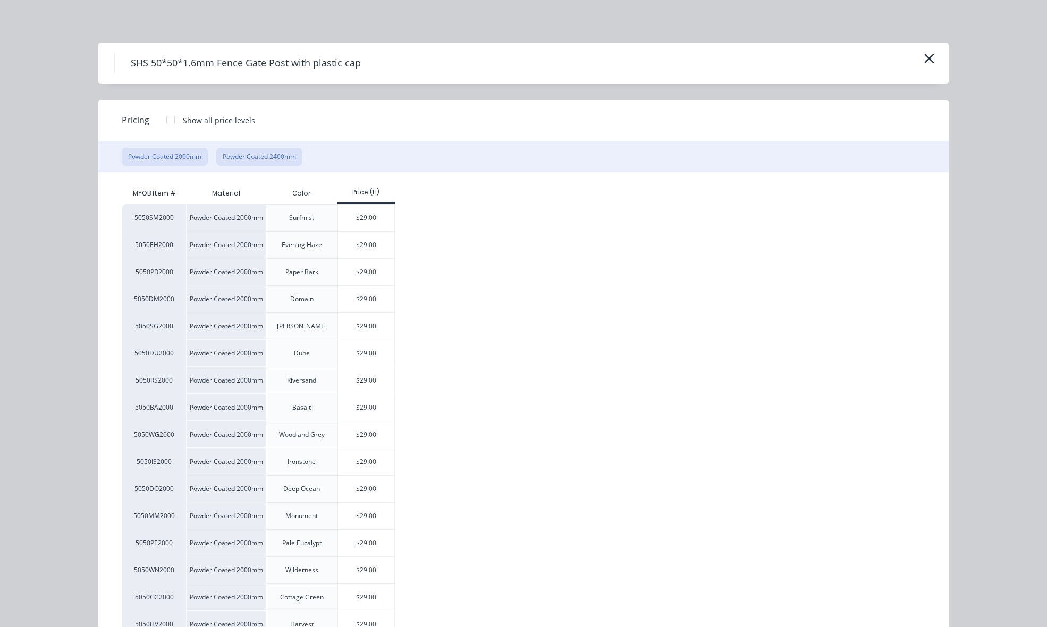
click at [269, 151] on button "Powder Coated 2400mm" at bounding box center [259, 157] width 86 height 18
click at [362, 304] on div "$33.10" at bounding box center [366, 299] width 57 height 27
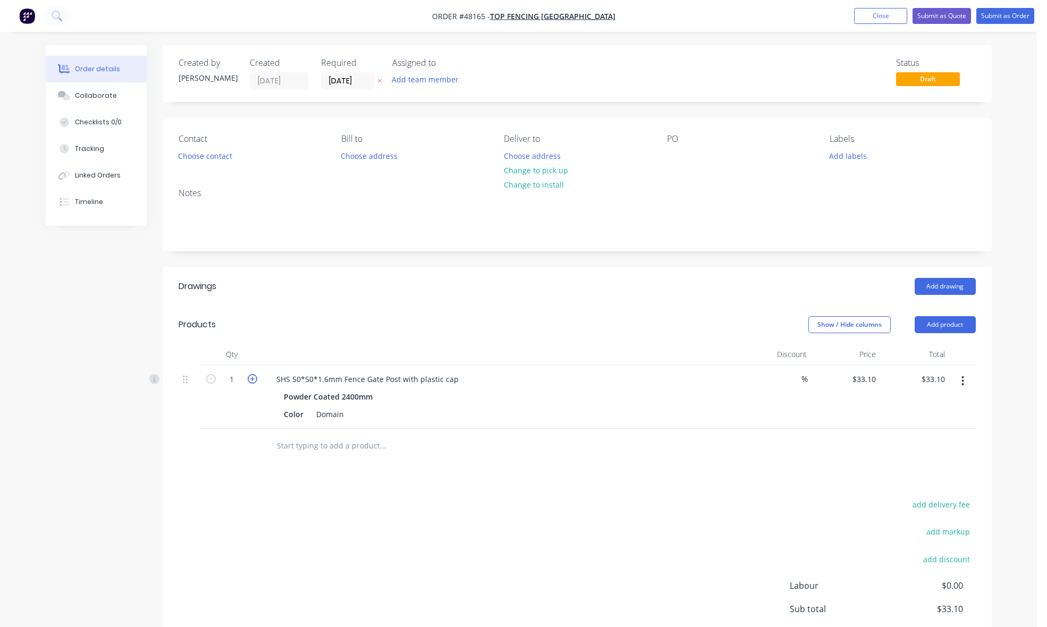
click at [251, 377] on icon "button" at bounding box center [253, 379] width 10 height 10
type input "2"
type input "$66.20"
click at [251, 377] on icon "button" at bounding box center [253, 379] width 10 height 10
type input "3"
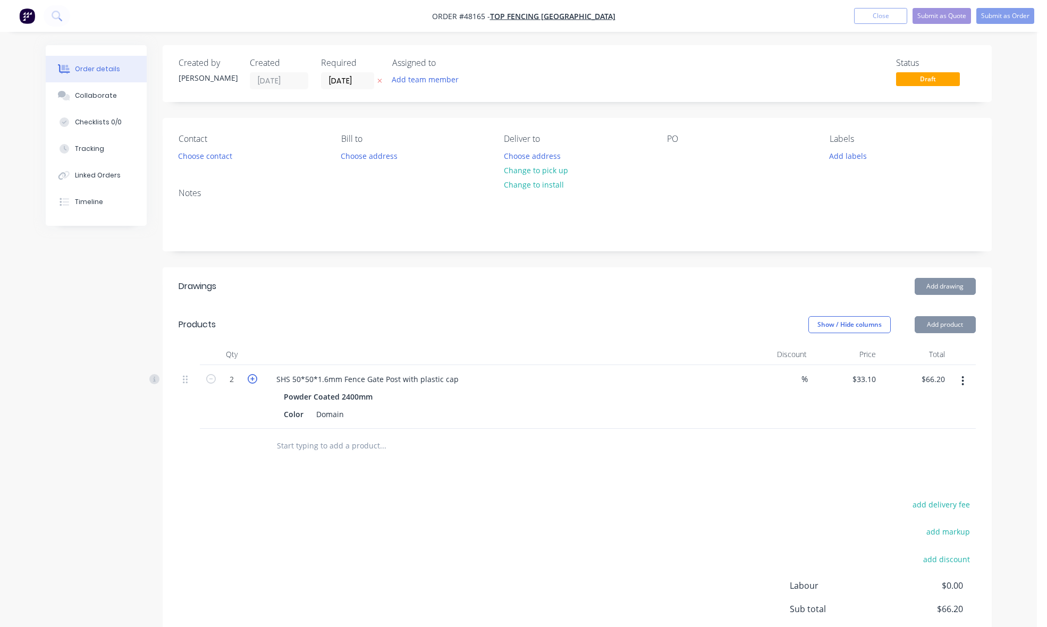
type input "$99.30"
click at [303, 307] on header "Products Show / Hide columns Add product" at bounding box center [577, 325] width 829 height 38
click at [623, 499] on div "add delivery fee add markup add discount Labour $0.00 Sub total $99.30 Tax $9.9…" at bounding box center [577, 588] width 797 height 182
click at [563, 307] on header "Products Show / Hide columns Add product" at bounding box center [577, 325] width 829 height 38
click at [634, 311] on header "Products Show / Hide columns Add product" at bounding box center [577, 325] width 829 height 38
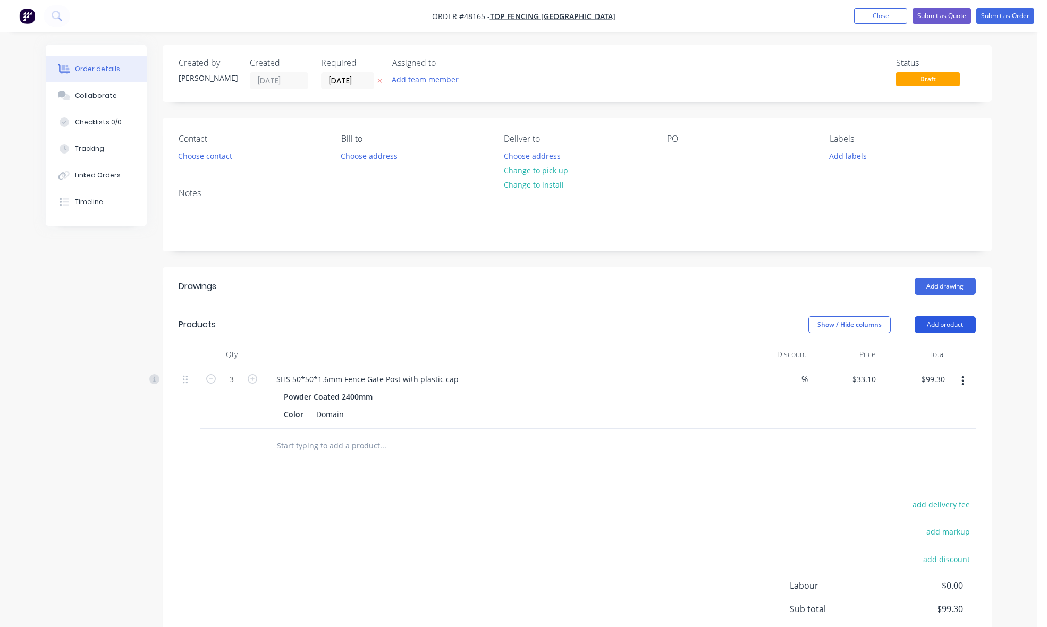
click at [949, 325] on button "Add product" at bounding box center [944, 324] width 61 height 17
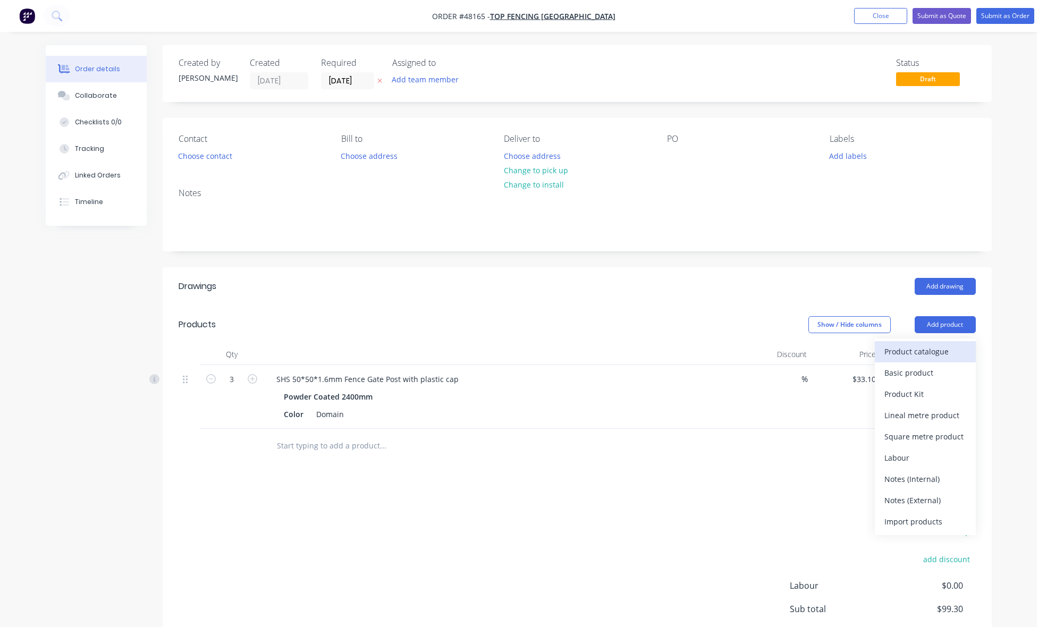
click at [947, 344] on div "Product catalogue" at bounding box center [925, 351] width 82 height 15
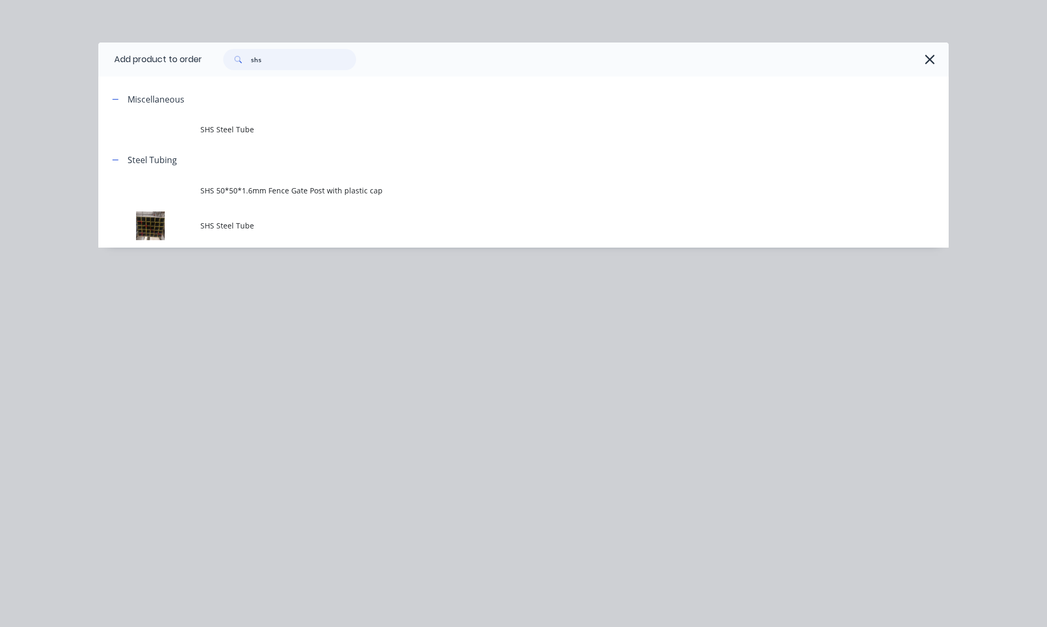
click at [267, 56] on input "shs" at bounding box center [303, 59] width 105 height 21
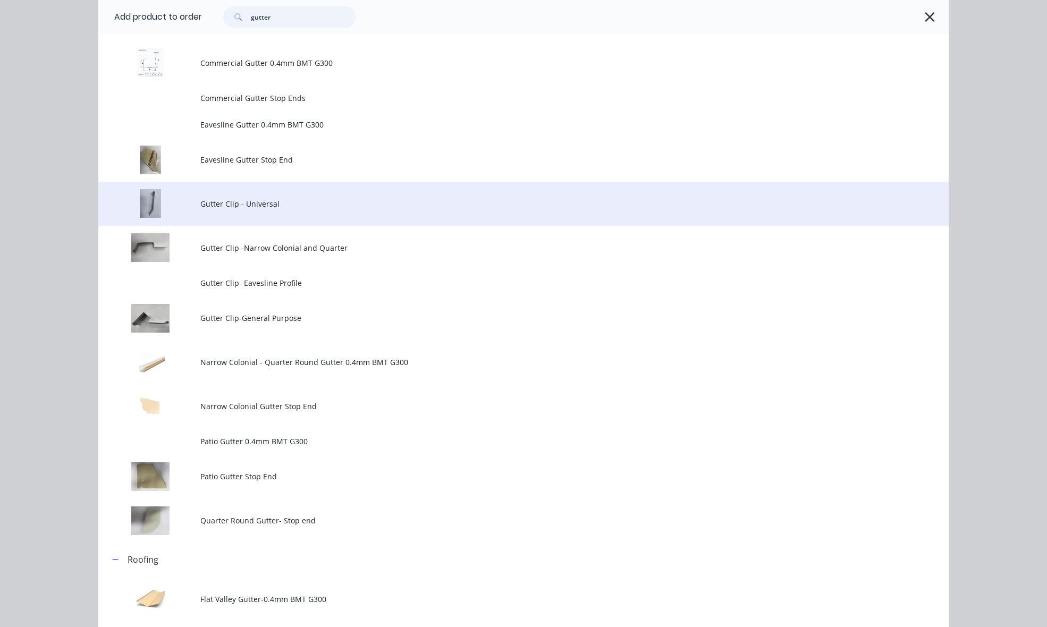
scroll to position [199, 0]
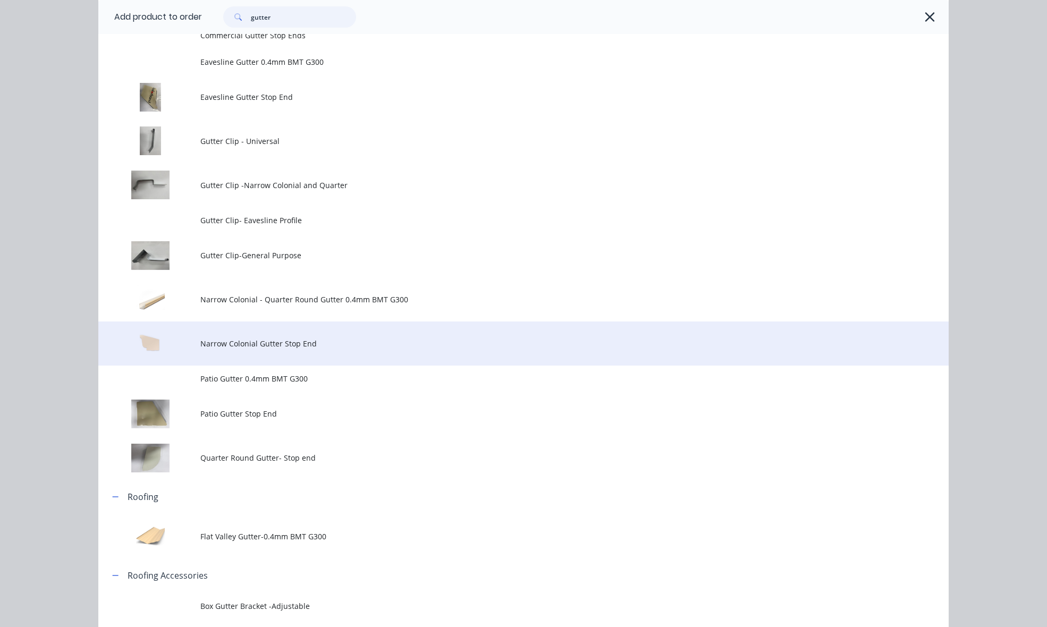
type input "gutter"
click at [266, 344] on span "Narrow Colonial Gutter Stop End" at bounding box center [499, 343] width 598 height 11
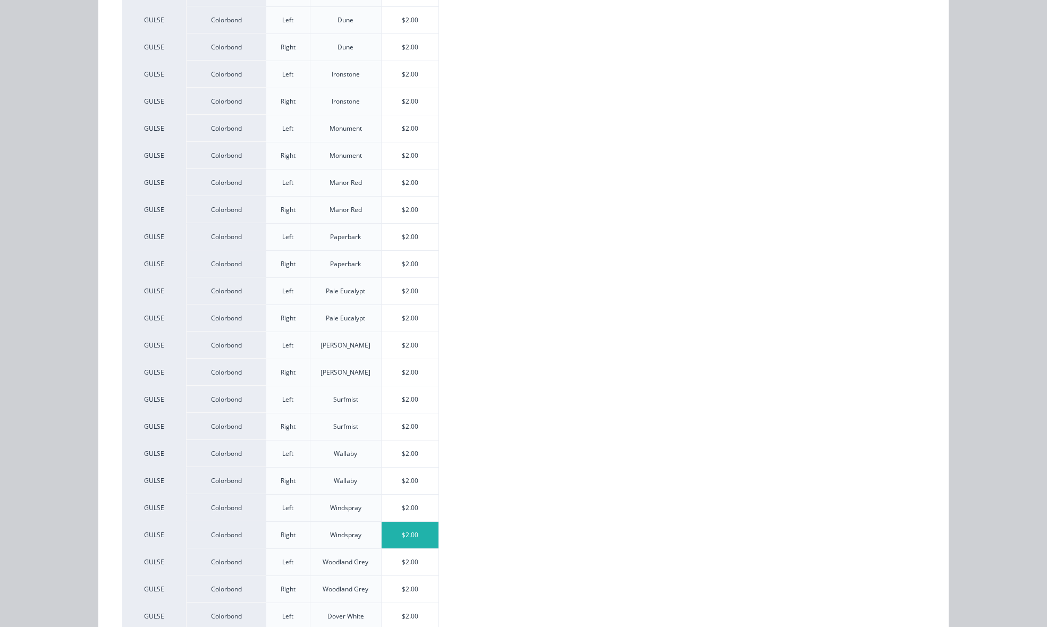
scroll to position [437, 0]
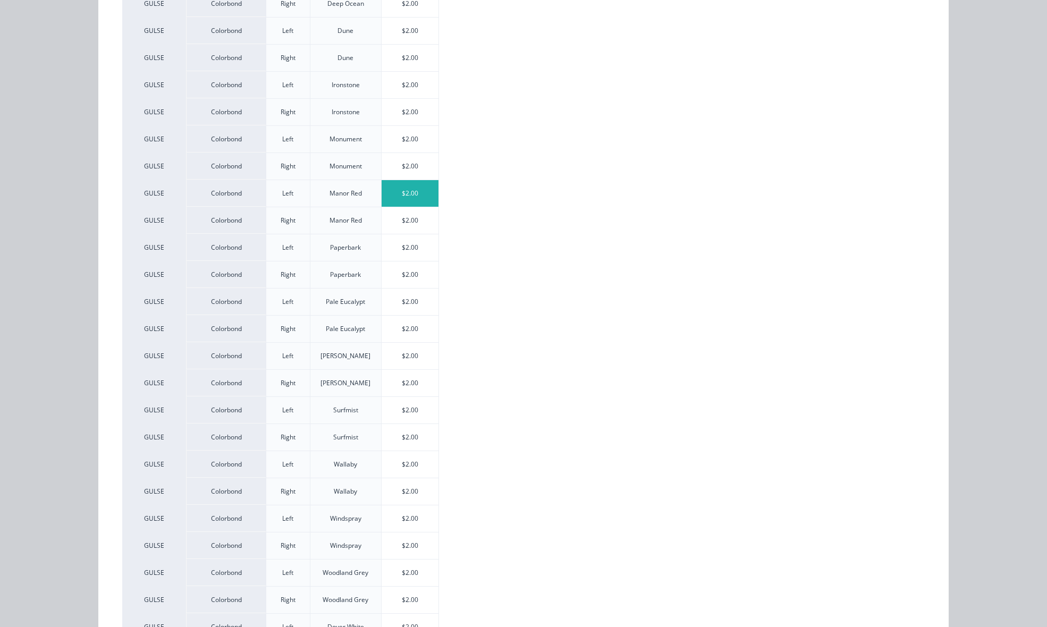
click at [412, 193] on div "$2.00" at bounding box center [410, 193] width 57 height 27
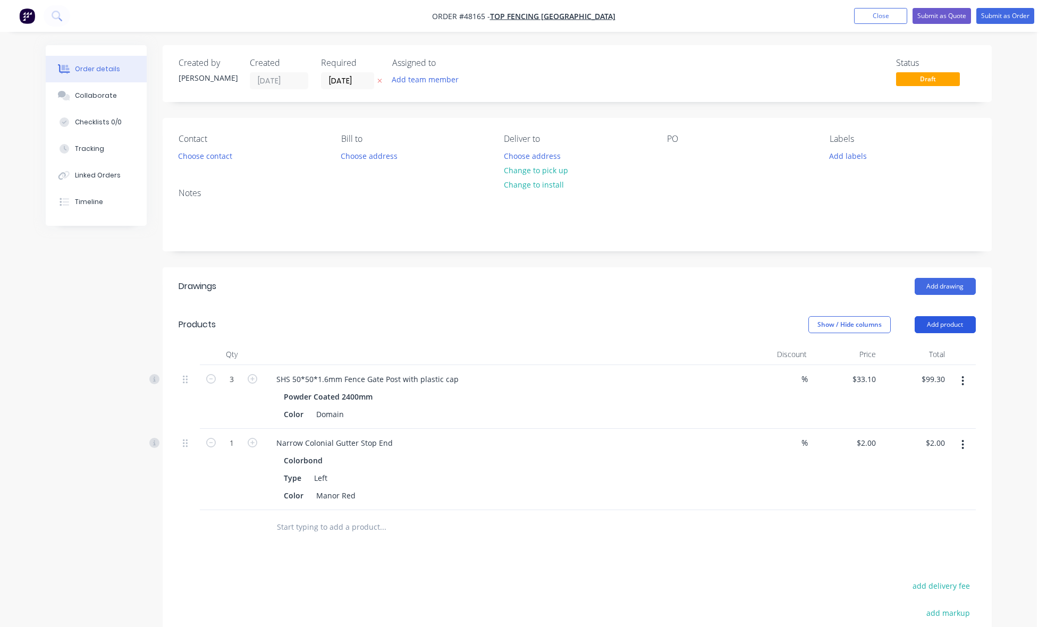
click at [967, 319] on button "Add product" at bounding box center [944, 324] width 61 height 17
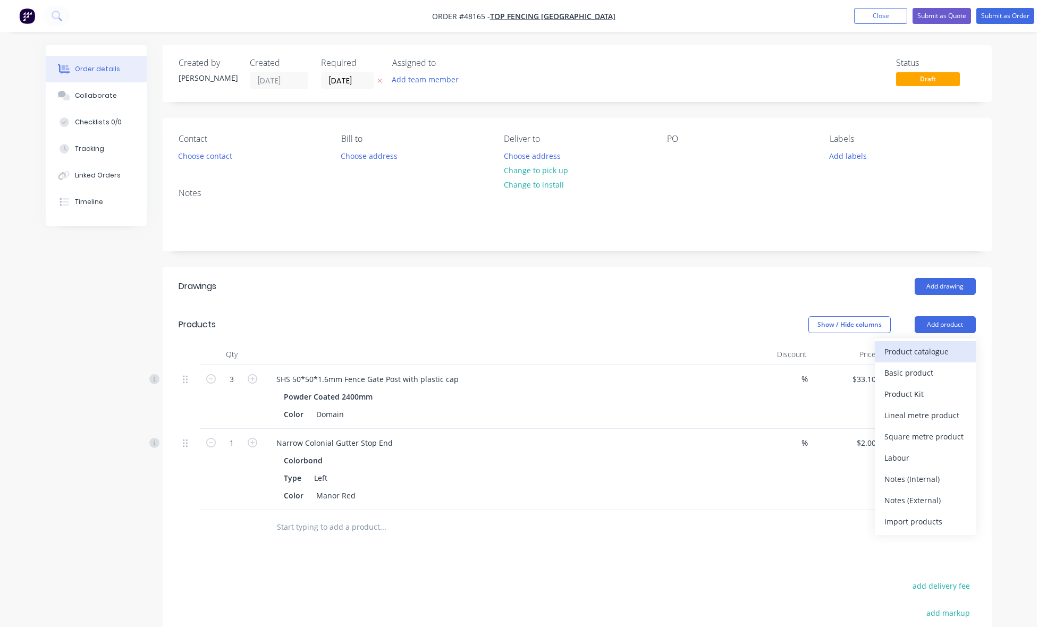
click at [957, 343] on button "Product catalogue" at bounding box center [925, 351] width 101 height 21
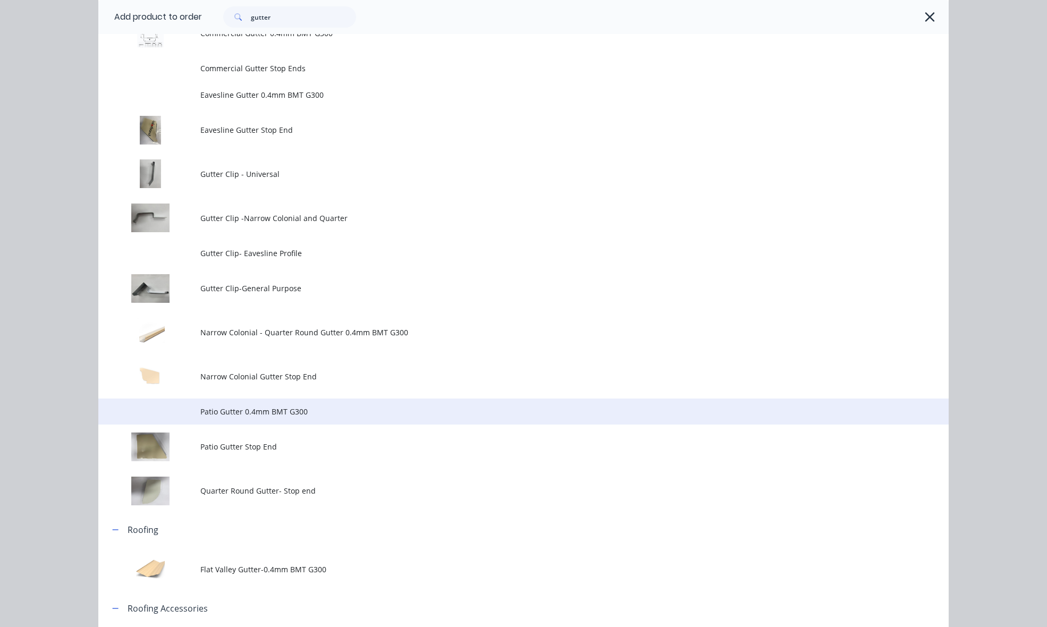
scroll to position [199, 0]
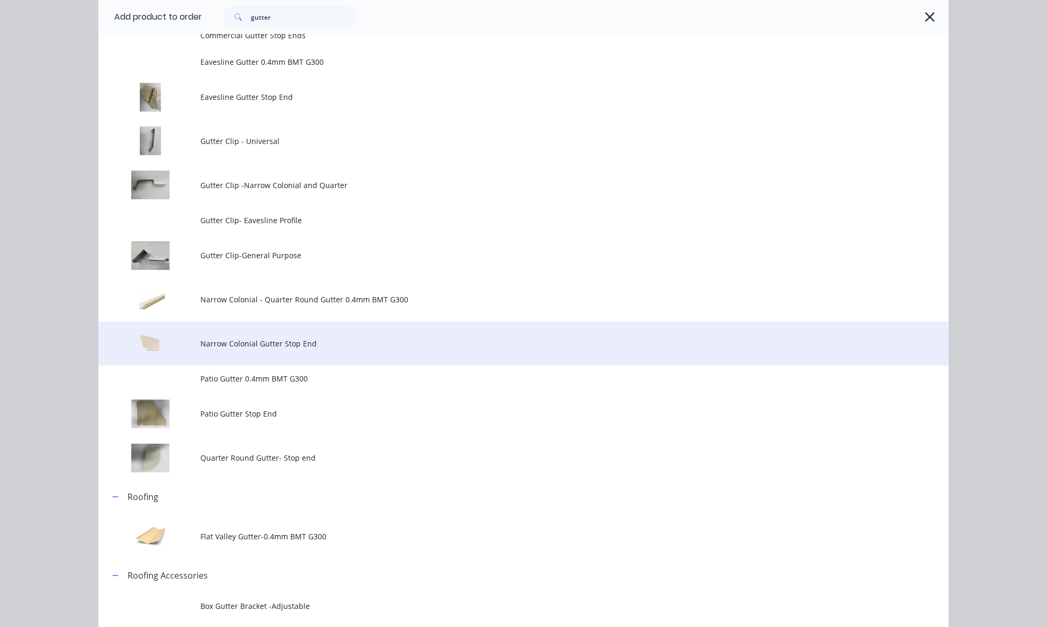
click at [269, 340] on span "Narrow Colonial Gutter Stop End" at bounding box center [499, 343] width 598 height 11
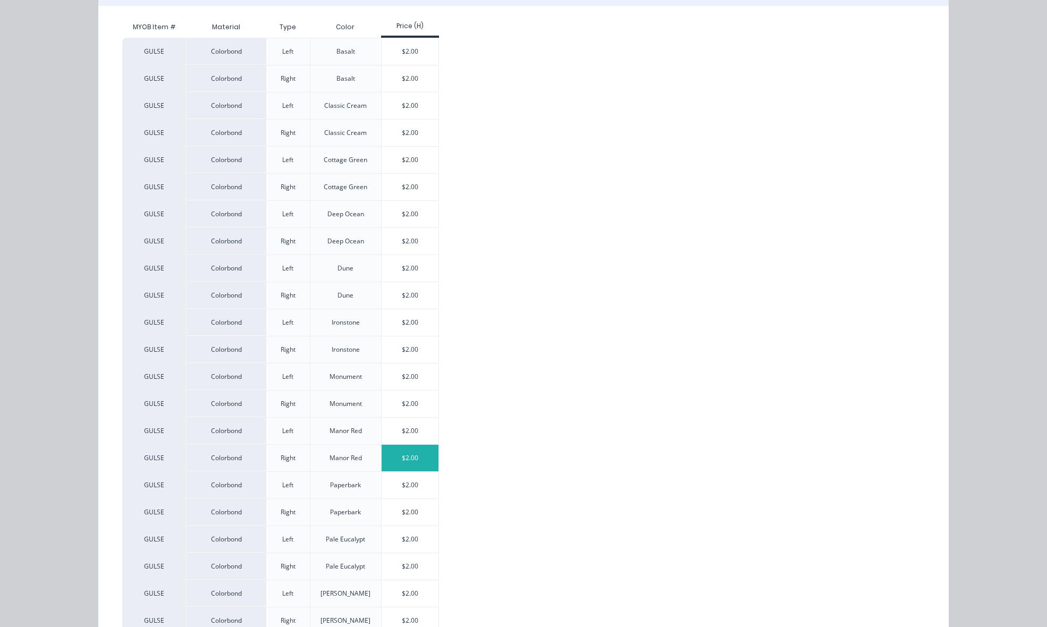
click at [416, 453] on div "$2.00" at bounding box center [410, 458] width 57 height 27
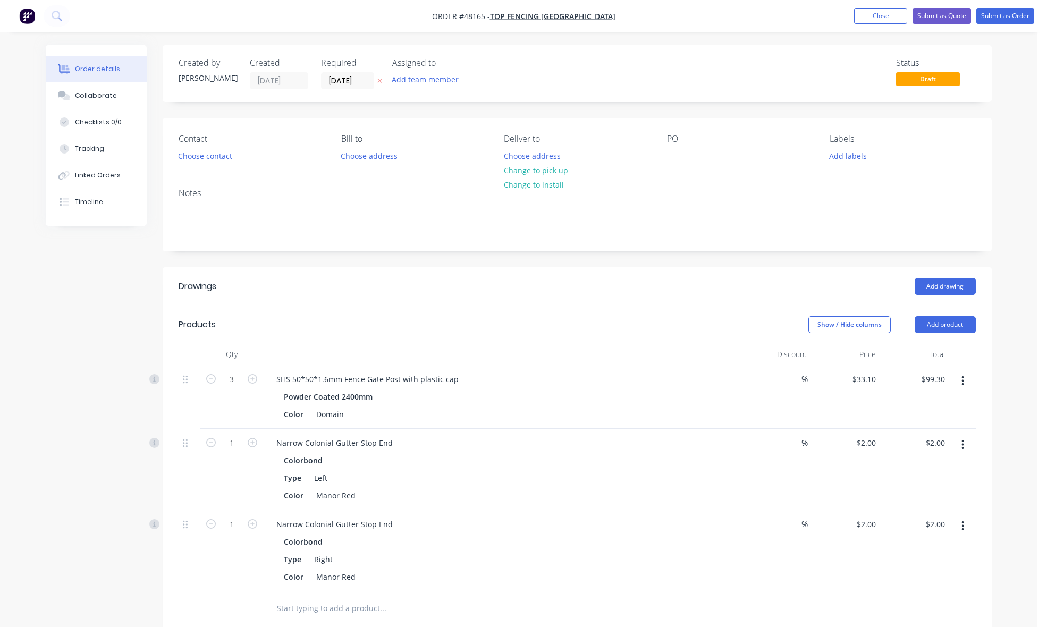
click at [515, 303] on header "Drawings Add drawing" at bounding box center [577, 286] width 829 height 38
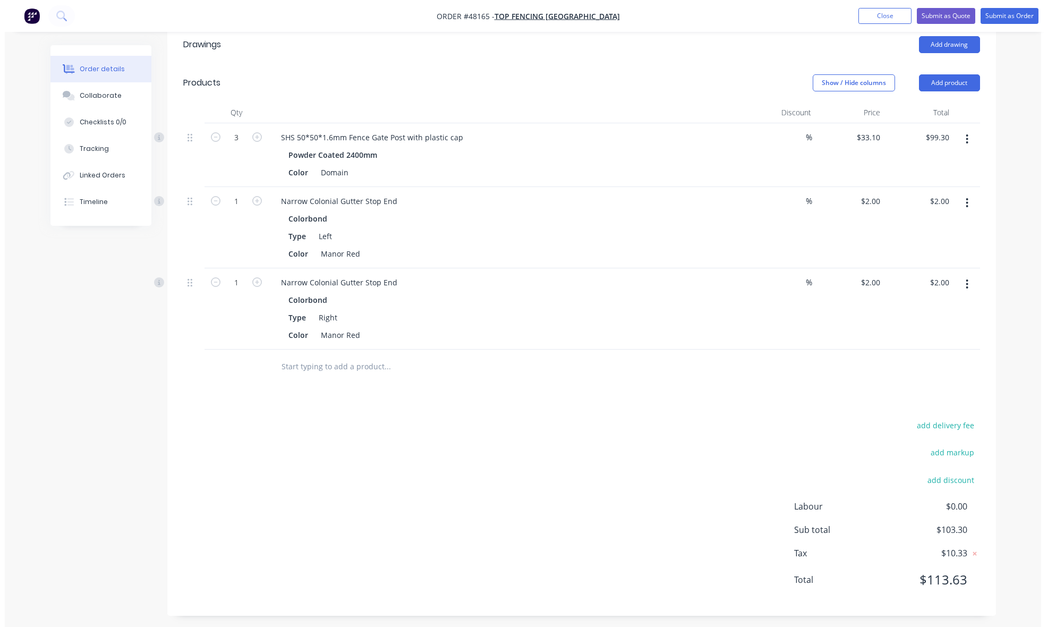
scroll to position [247, 0]
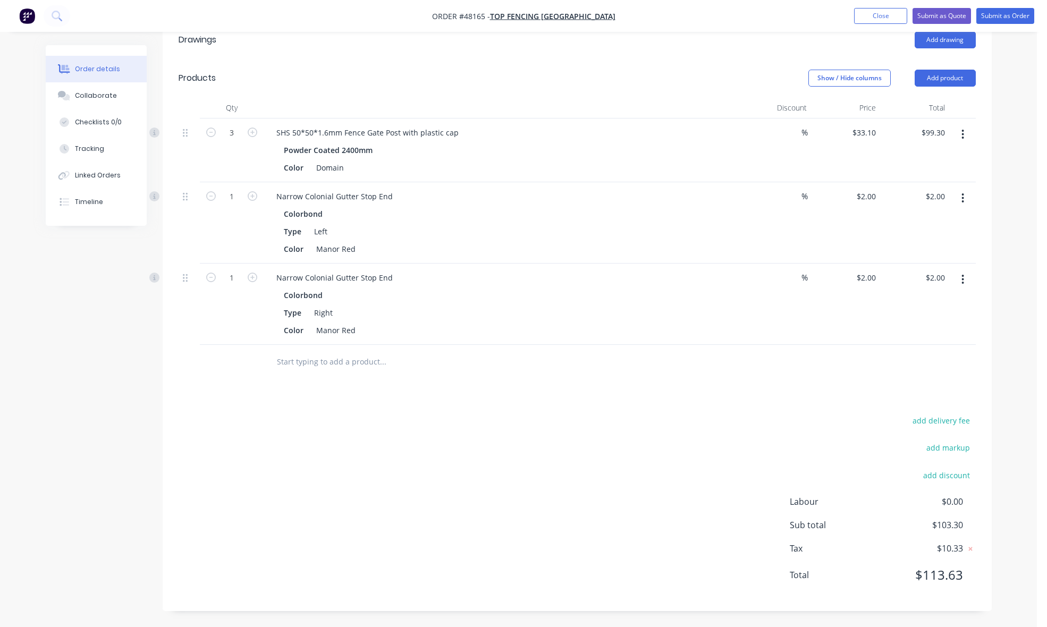
click at [558, 368] on div at bounding box center [427, 361] width 319 height 21
click at [1013, 14] on button "Submit as Order" at bounding box center [1005, 16] width 58 height 16
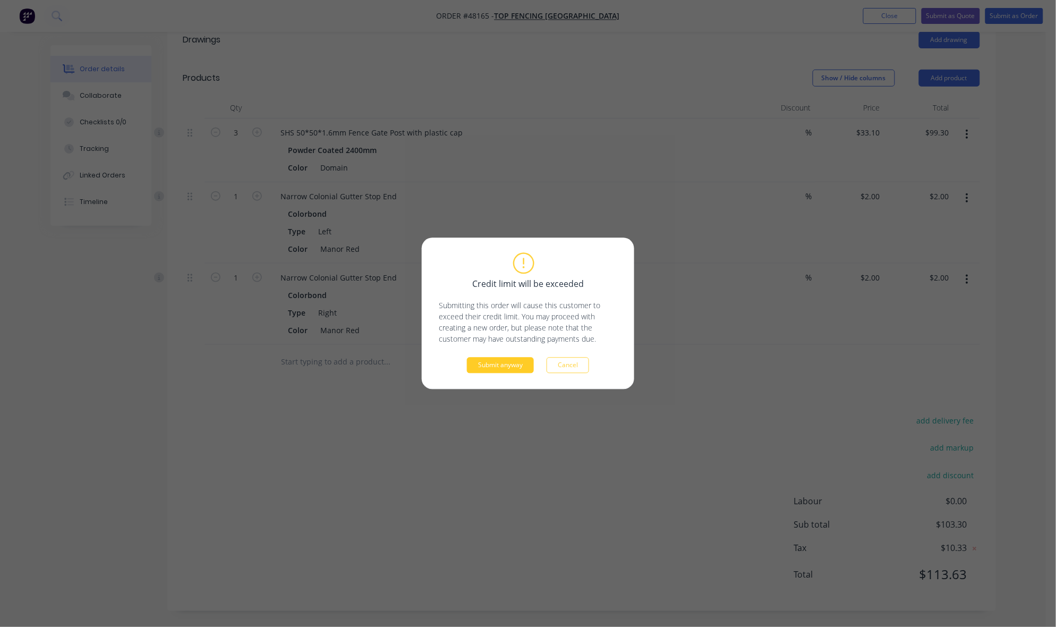
click at [509, 367] on button "Submit anyway" at bounding box center [500, 366] width 67 height 16
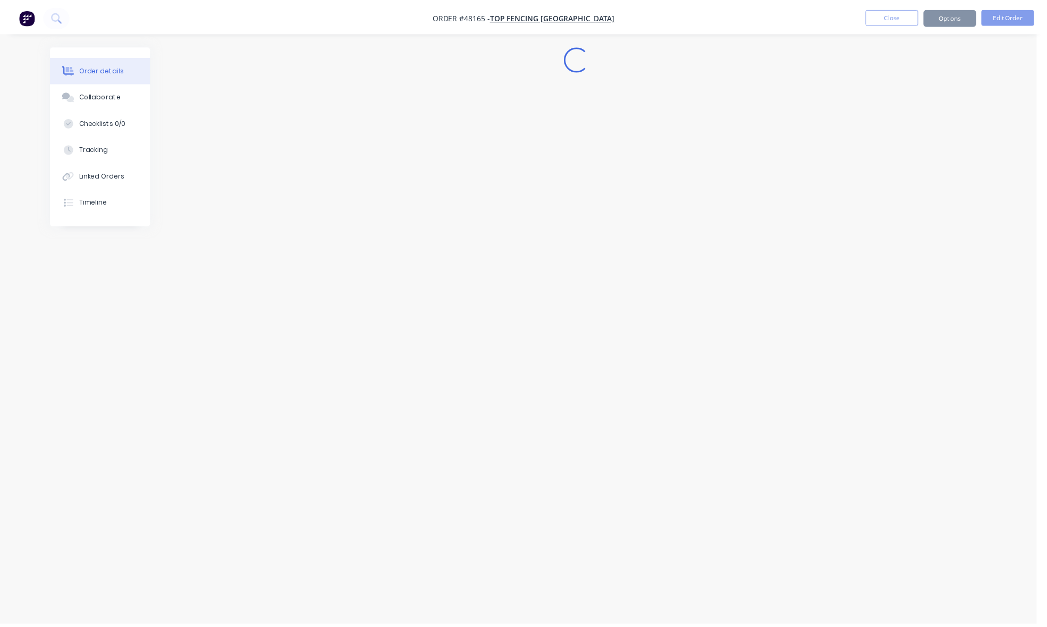
scroll to position [0, 0]
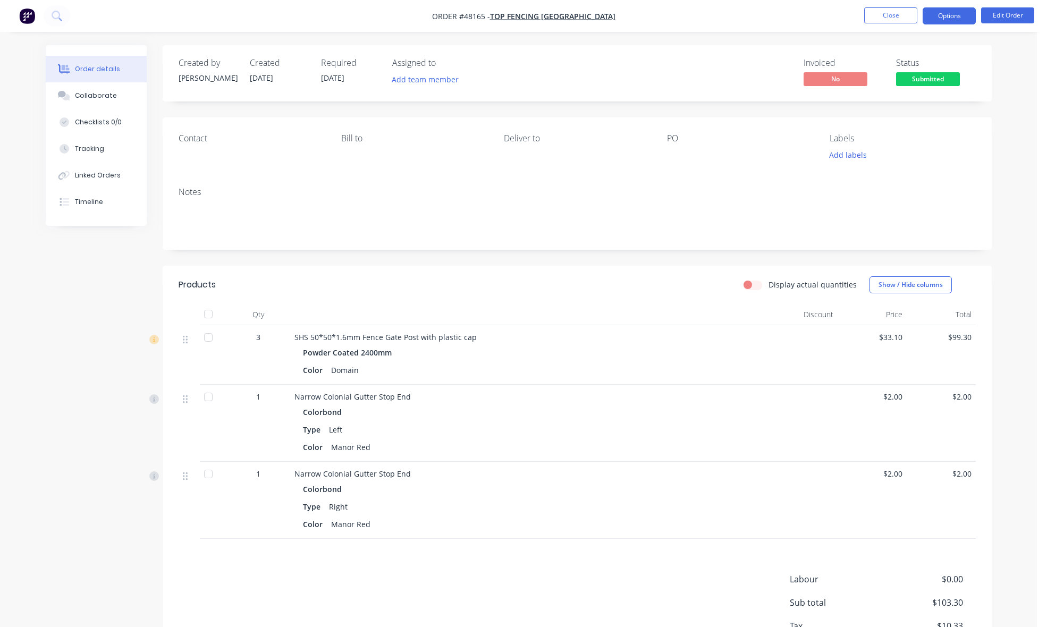
click at [944, 20] on button "Options" at bounding box center [948, 15] width 53 height 17
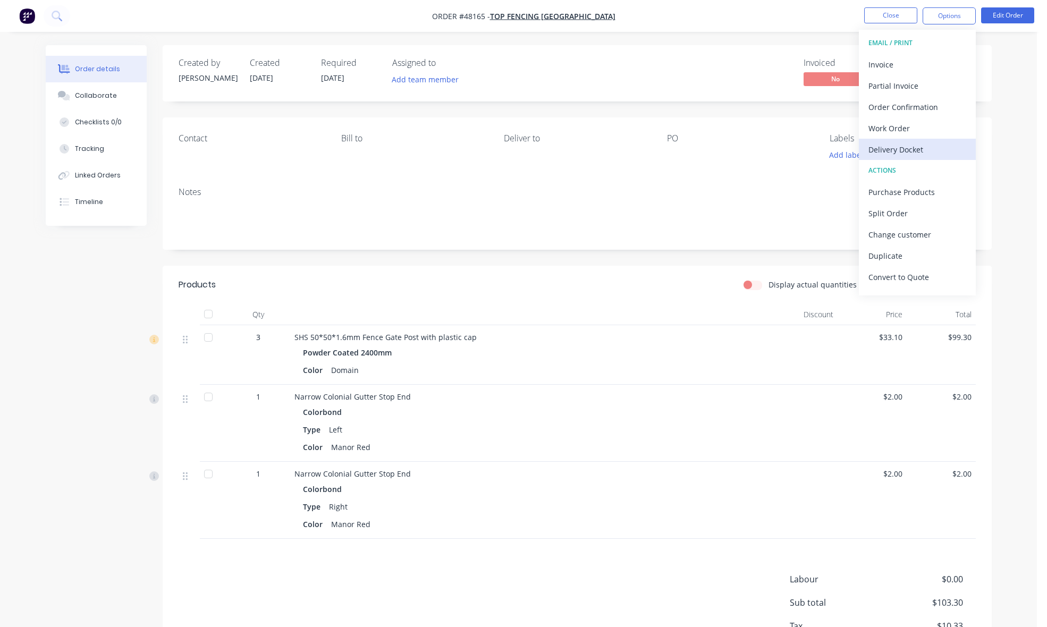
click at [909, 147] on div "Delivery Docket" at bounding box center [917, 149] width 98 height 15
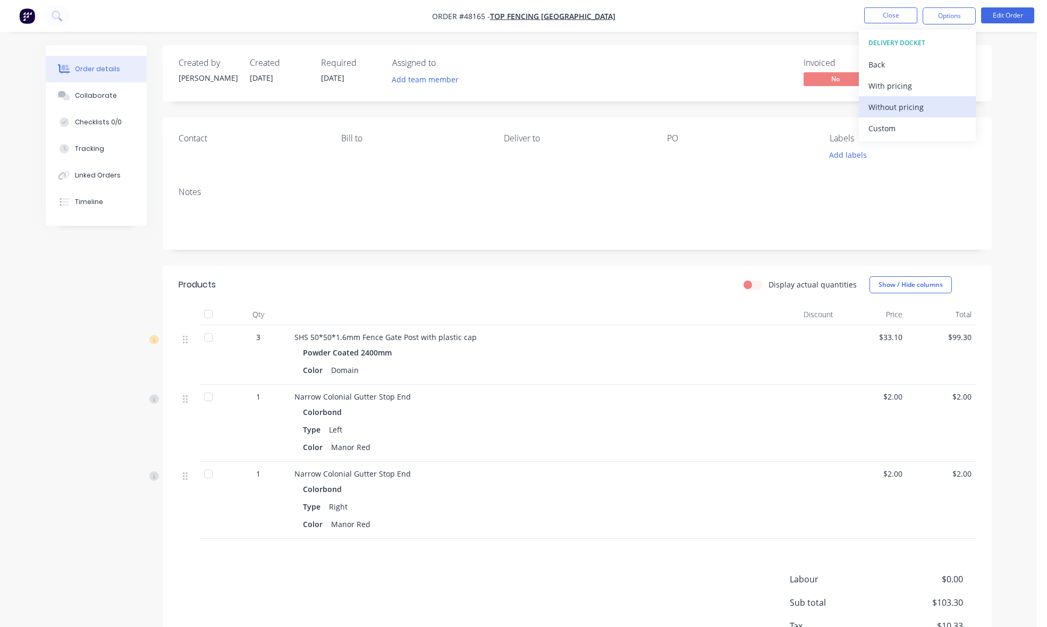
click at [910, 109] on div "Without pricing" at bounding box center [917, 106] width 98 height 15
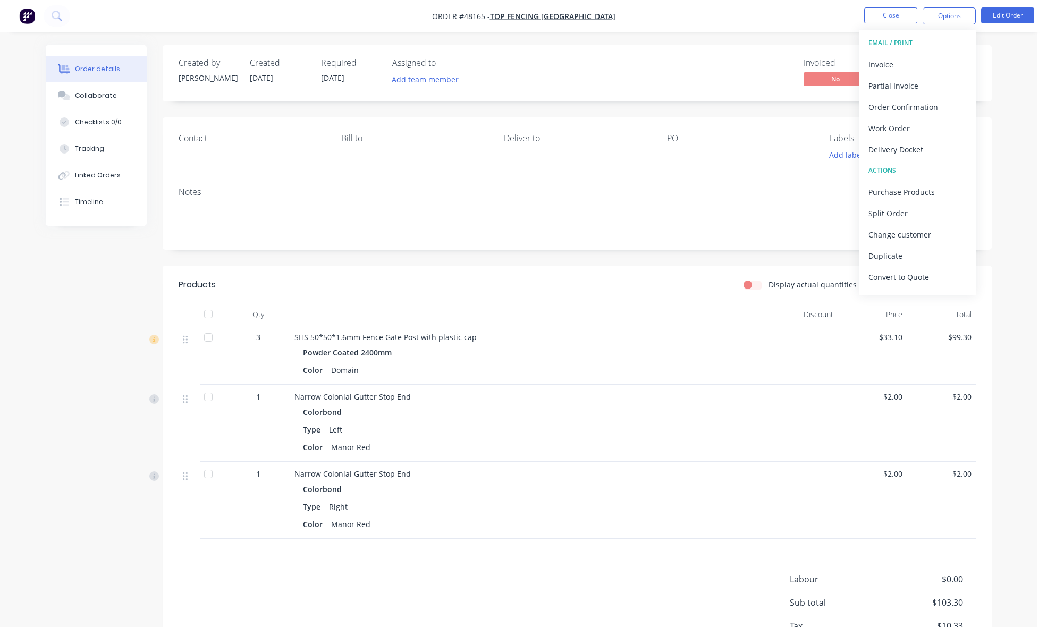
click at [633, 40] on div "Order details Collaborate Checklists 0/0 Tracking Linked Orders Timeline Order …" at bounding box center [518, 352] width 1037 height 705
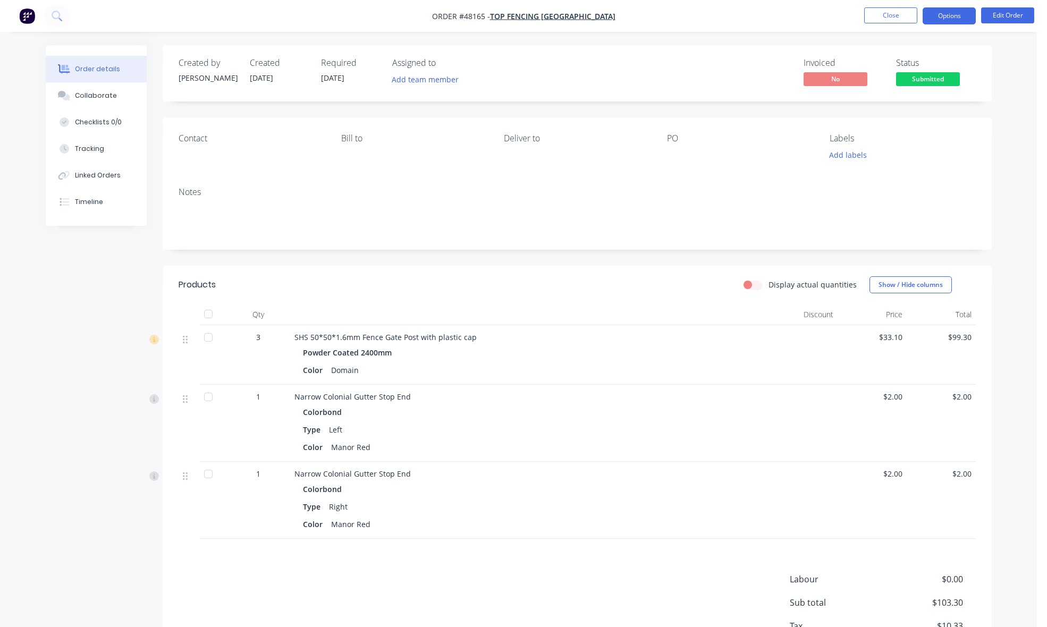
click at [946, 14] on button "Options" at bounding box center [948, 15] width 53 height 17
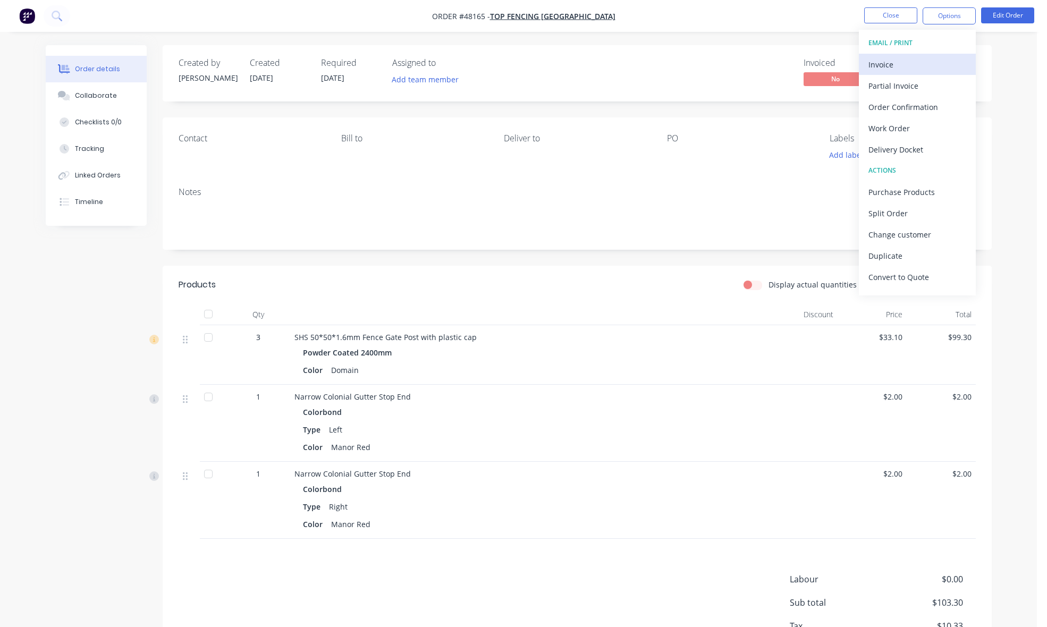
click at [903, 60] on div "Invoice" at bounding box center [917, 64] width 98 height 15
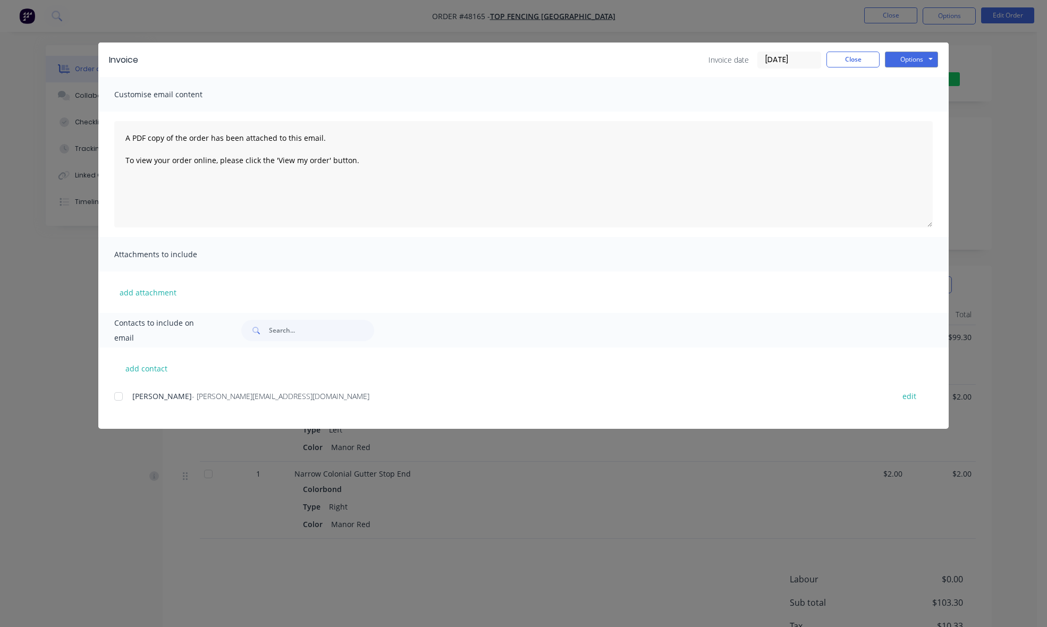
click at [115, 397] on div at bounding box center [118, 396] width 21 height 21
click at [926, 61] on button "Options" at bounding box center [911, 60] width 53 height 16
click at [914, 114] on button "Email" at bounding box center [919, 114] width 68 height 18
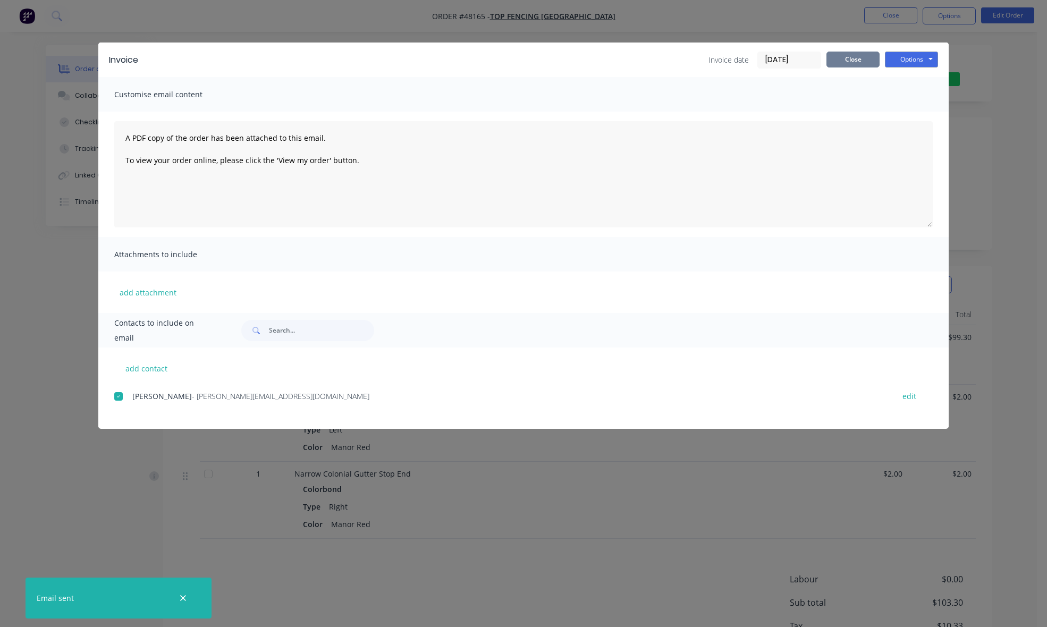
drag, startPoint x: 849, startPoint y: 57, endPoint x: 962, endPoint y: 81, distance: 115.7
click at [850, 57] on button "Close" at bounding box center [852, 60] width 53 height 16
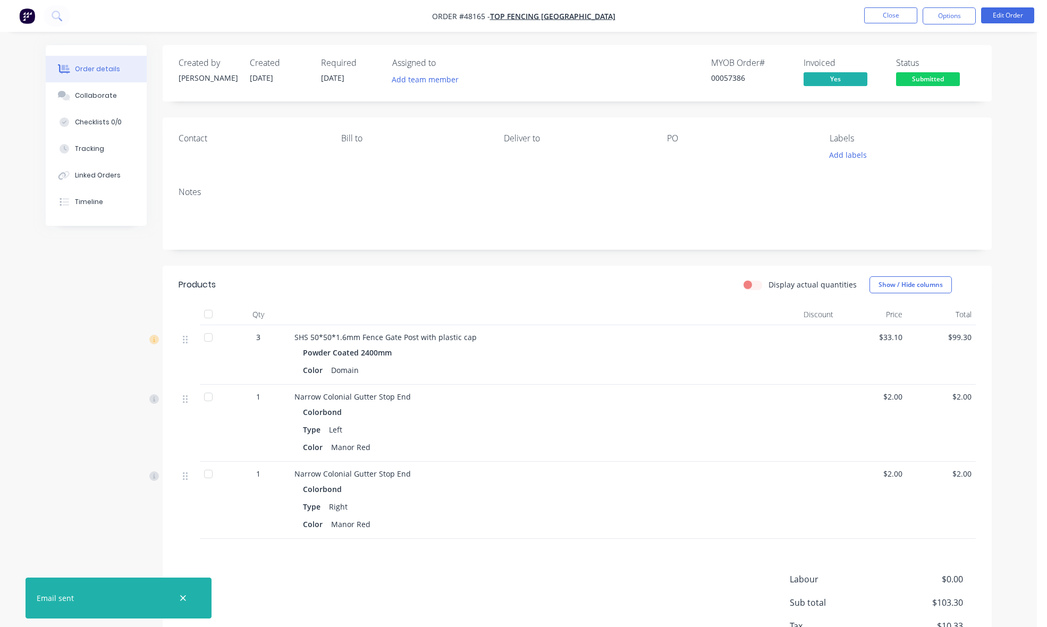
click at [937, 84] on span "Submitted" at bounding box center [928, 78] width 64 height 13
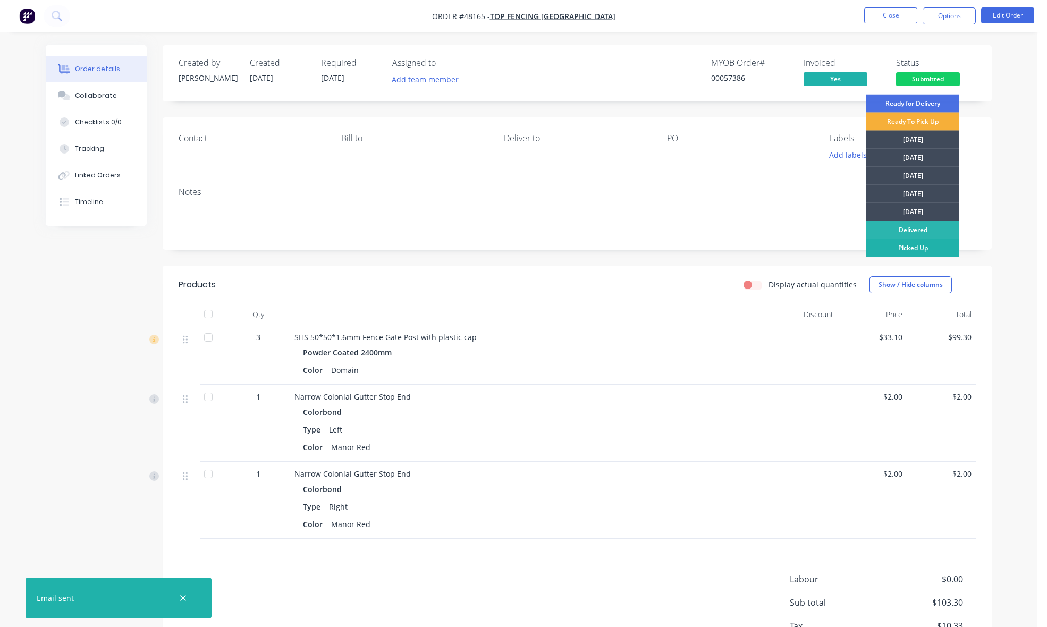
click at [926, 250] on div "Picked Up" at bounding box center [912, 248] width 93 height 18
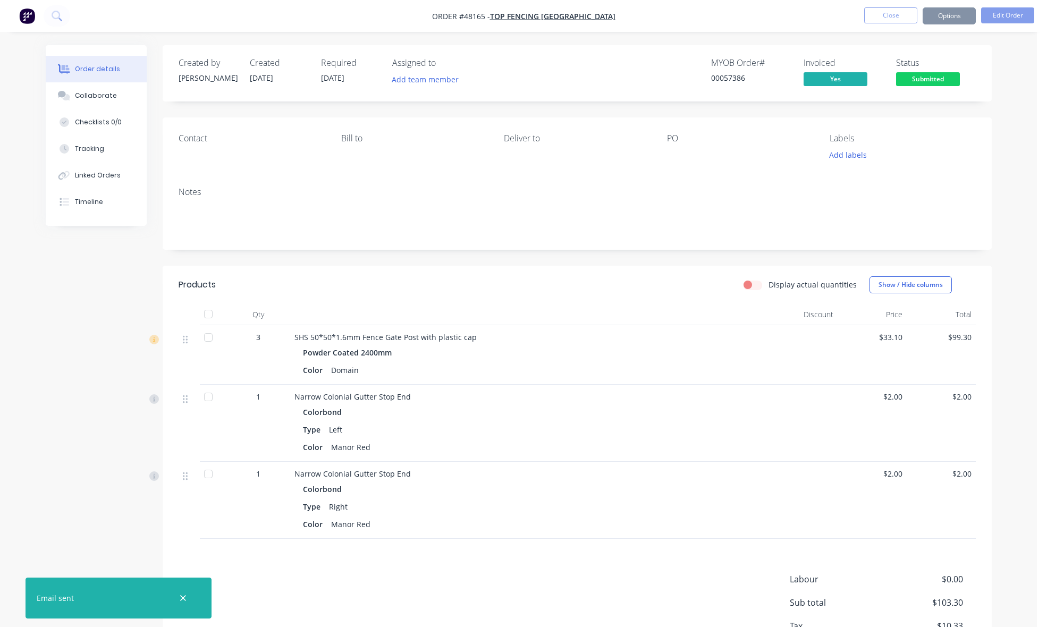
drag, startPoint x: 986, startPoint y: 189, endPoint x: 986, endPoint y: 181, distance: 8.0
click at [986, 182] on div "Notes" at bounding box center [577, 214] width 829 height 71
click at [998, 145] on div "Order details Collaborate Checklists 0/0 Tracking Linked Orders Timeline Order …" at bounding box center [518, 374] width 967 height 659
click at [906, 13] on button "Close" at bounding box center [890, 15] width 53 height 16
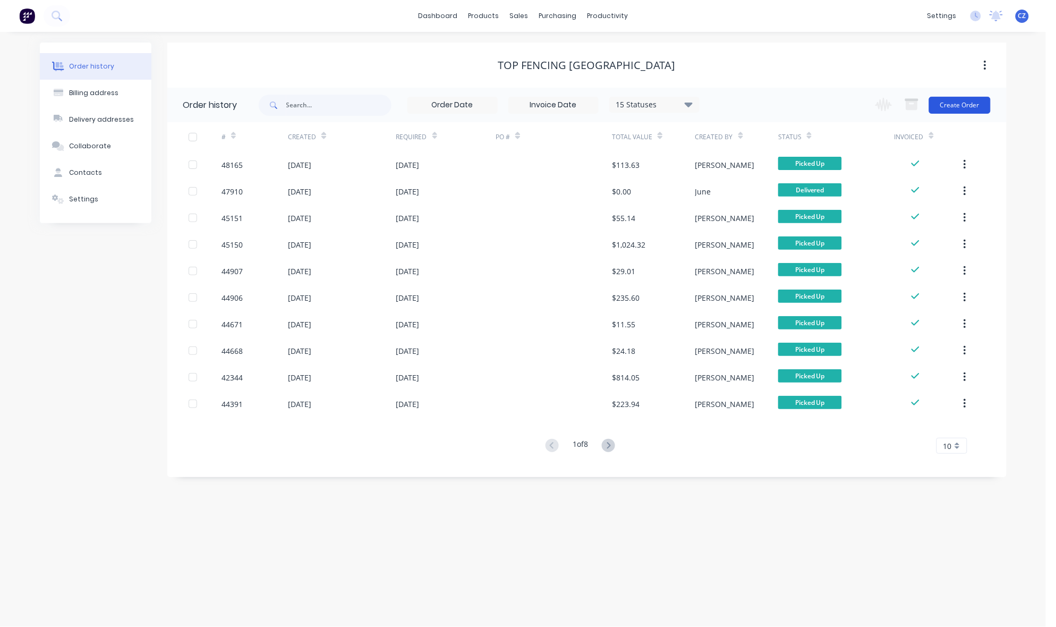
click at [982, 97] on button "Create Order" at bounding box center [960, 105] width 62 height 17
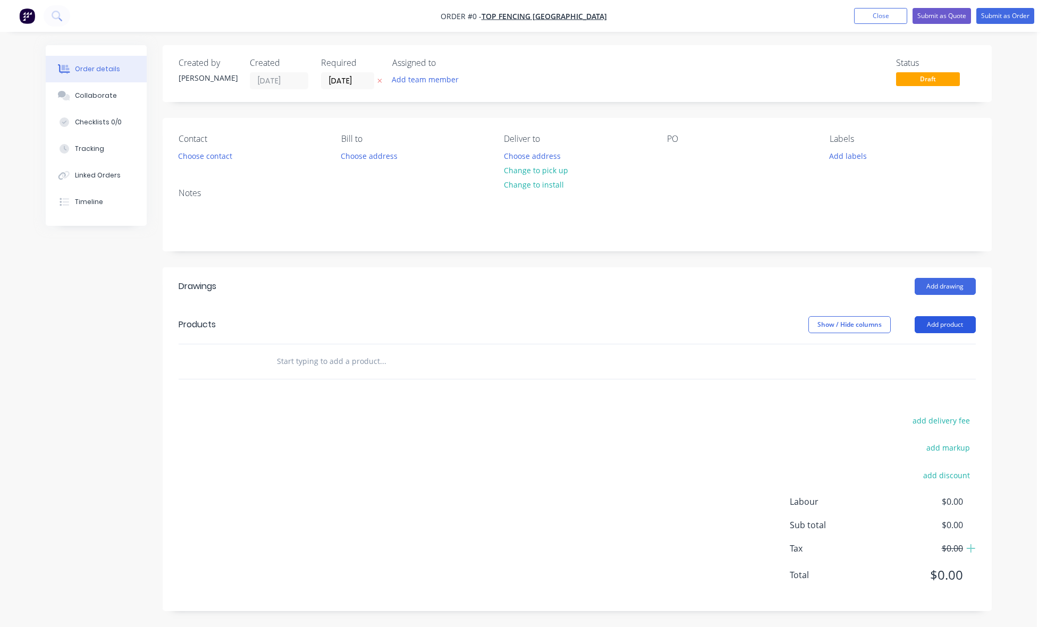
click at [960, 327] on button "Add product" at bounding box center [944, 324] width 61 height 17
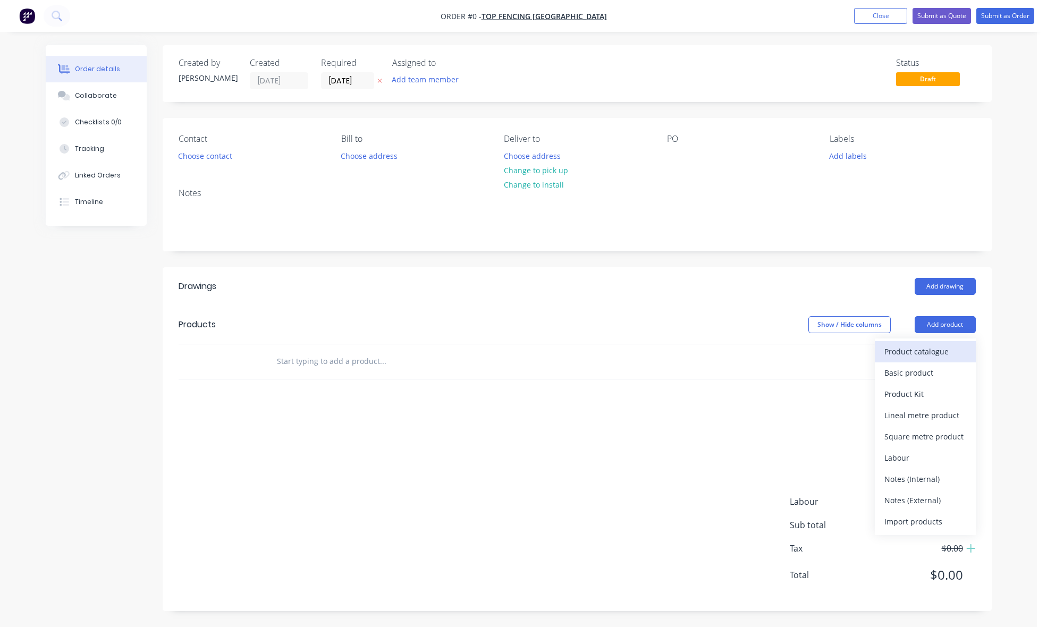
click at [954, 354] on div "Product catalogue" at bounding box center [925, 351] width 82 height 15
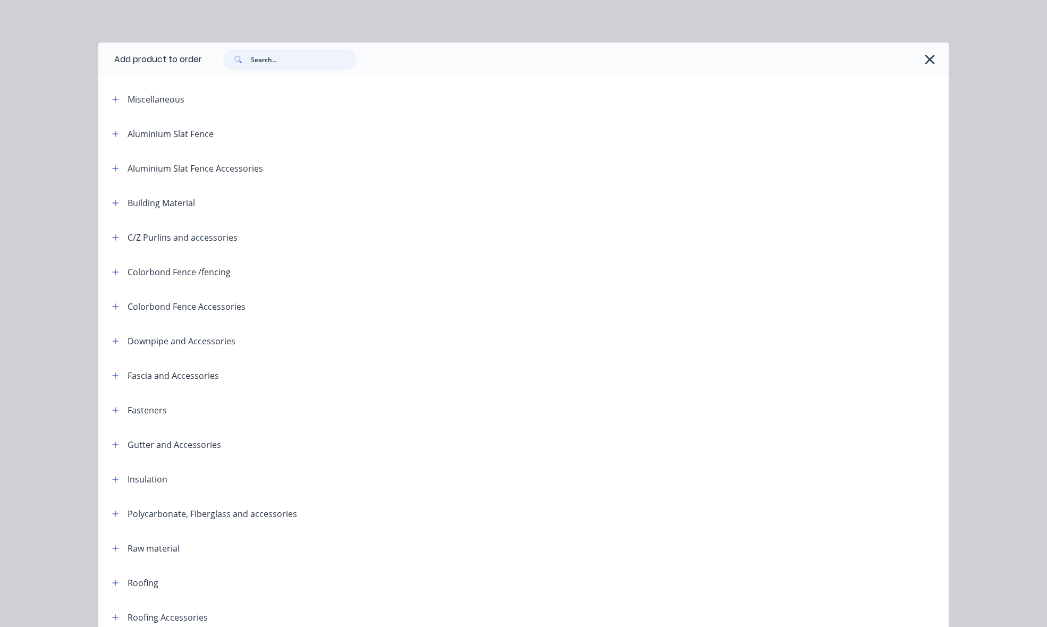
click at [294, 58] on input "text" at bounding box center [303, 59] width 105 height 21
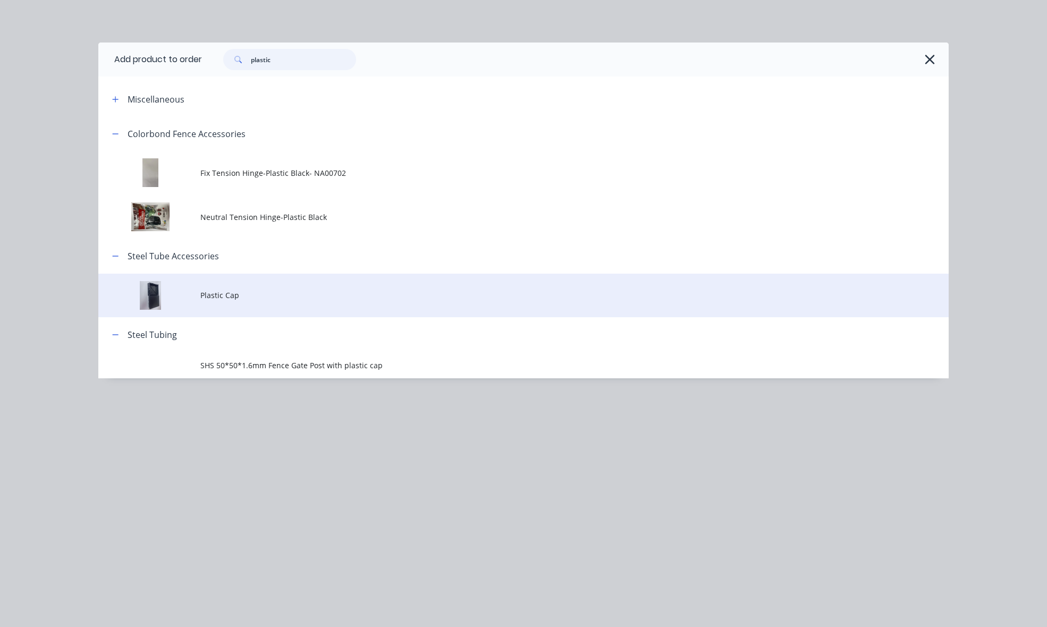
type input "plastic"
click at [202, 295] on span "Plastic Cap" at bounding box center [499, 295] width 598 height 11
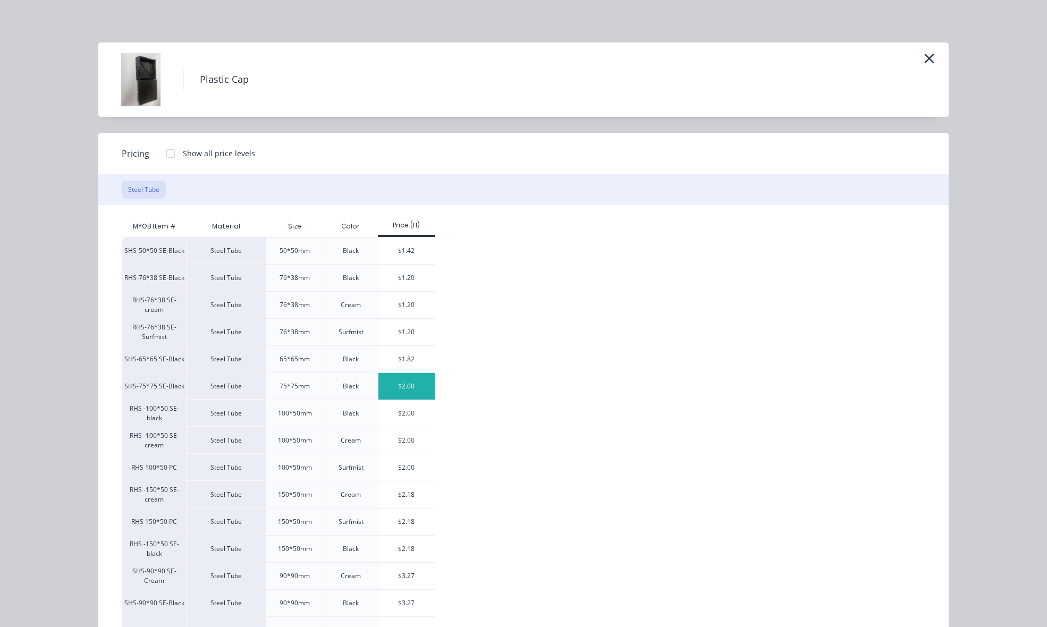
click at [409, 384] on div "$2.00" at bounding box center [406, 386] width 57 height 27
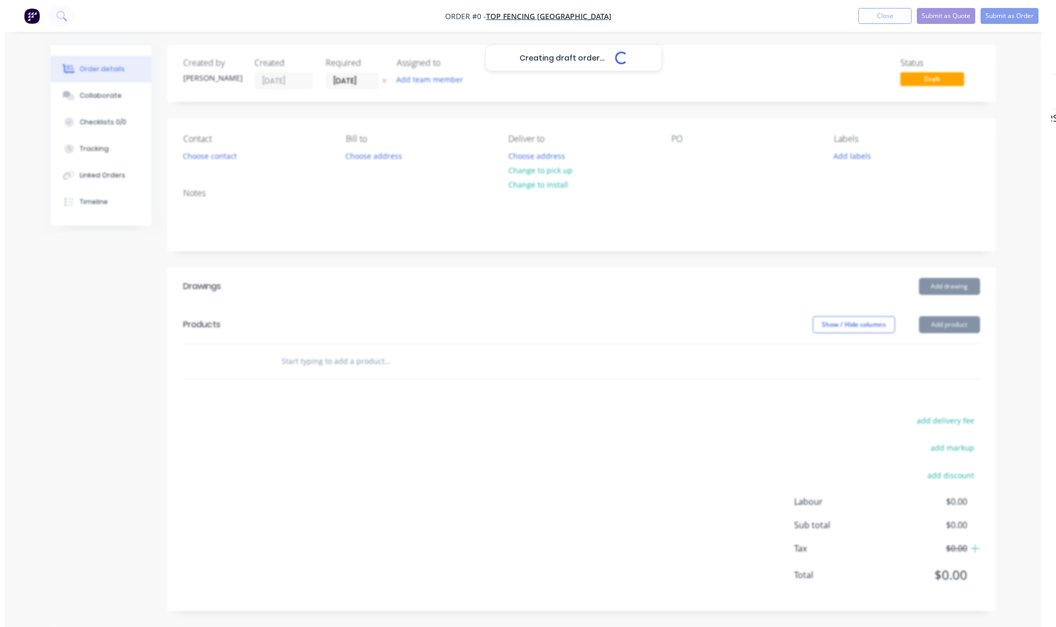
scroll to position [1, 0]
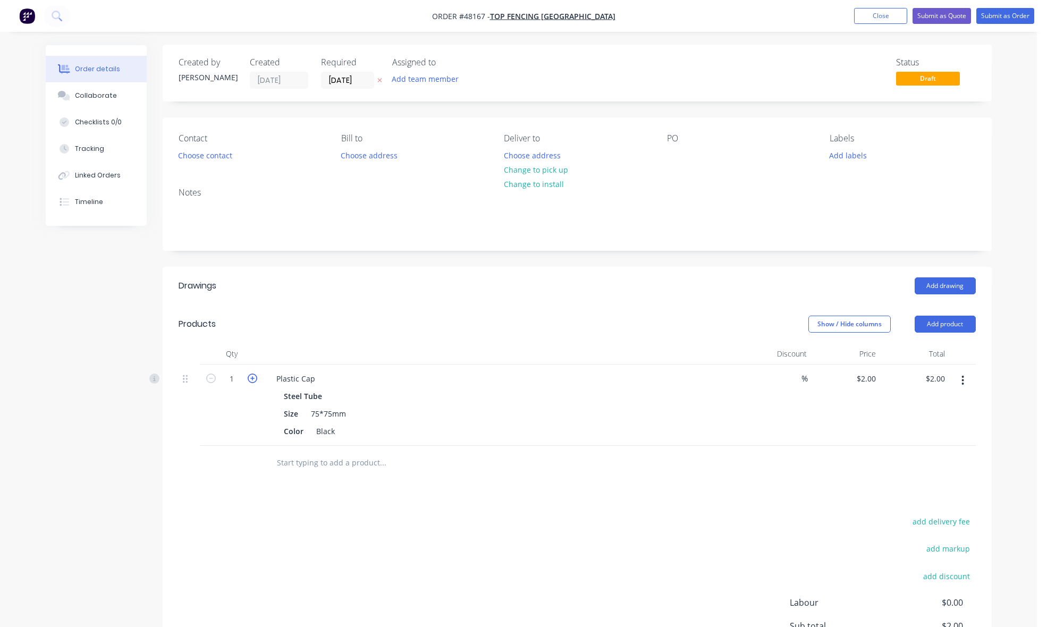
click at [248, 378] on icon "button" at bounding box center [253, 379] width 10 height 10
type input "2"
type input "$4.00"
click at [509, 309] on header "Products Show / Hide columns Add product" at bounding box center [577, 324] width 829 height 38
click at [1016, 21] on button "Submit as Order" at bounding box center [1005, 16] width 58 height 16
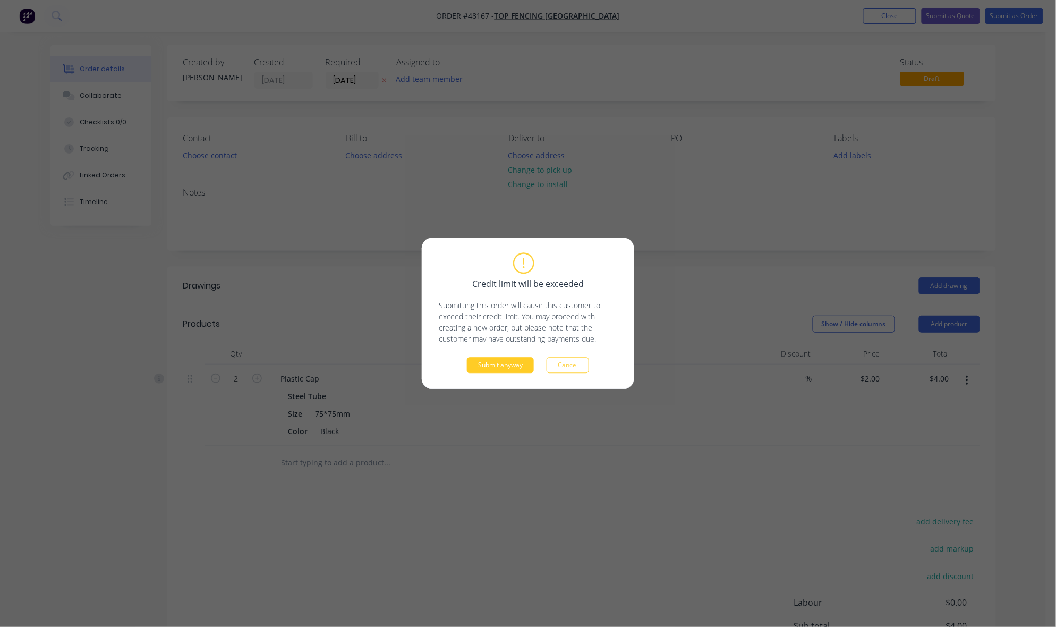
click at [516, 362] on button "Submit anyway" at bounding box center [500, 366] width 67 height 16
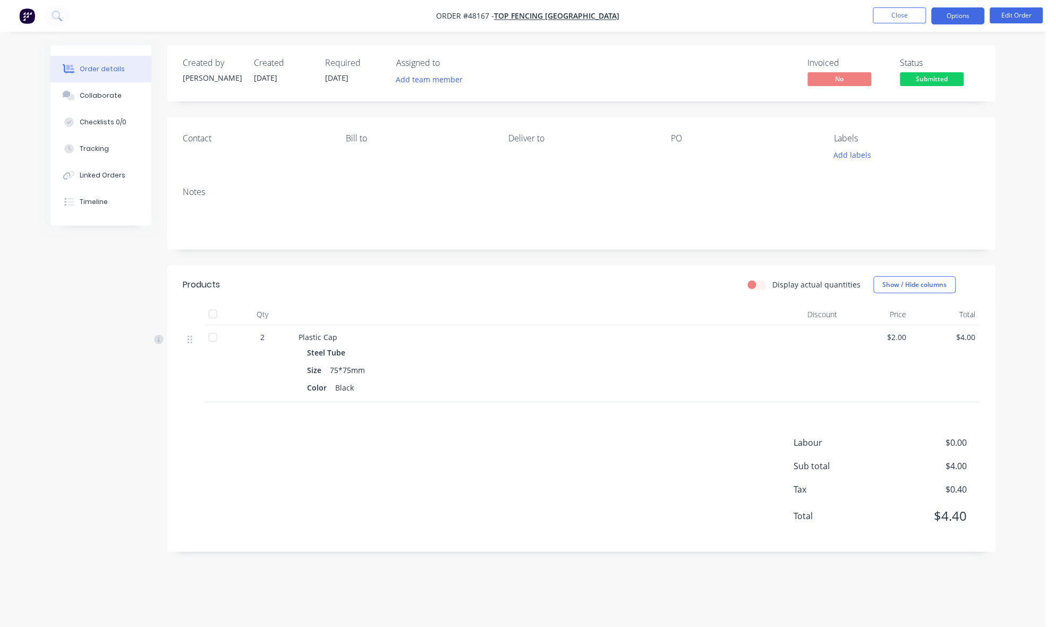
click at [958, 17] on button "Options" at bounding box center [958, 15] width 53 height 17
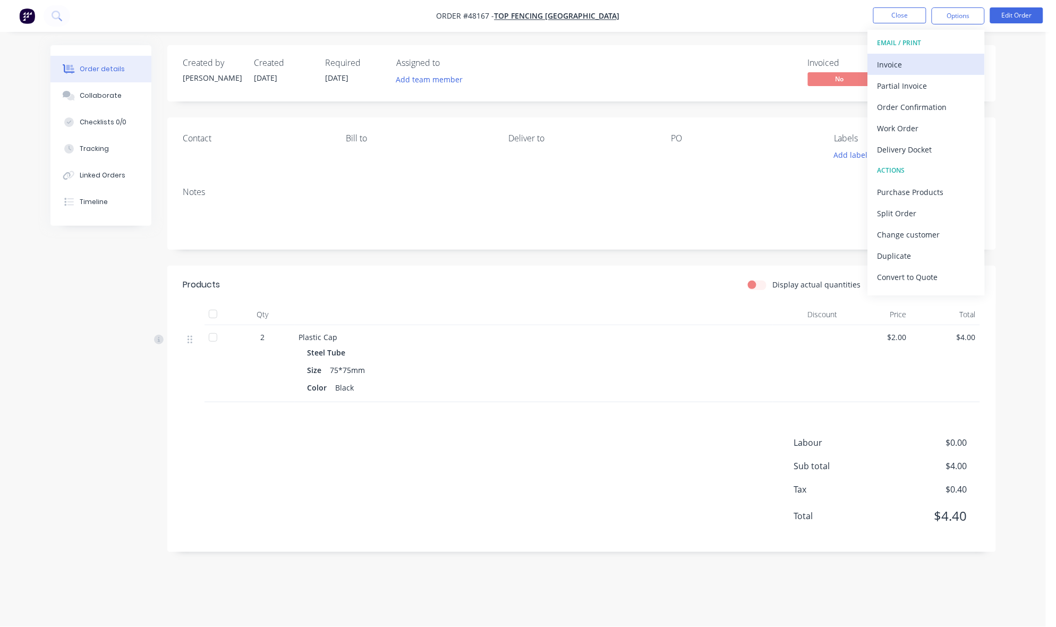
click at [944, 54] on button "Invoice" at bounding box center [926, 64] width 117 height 21
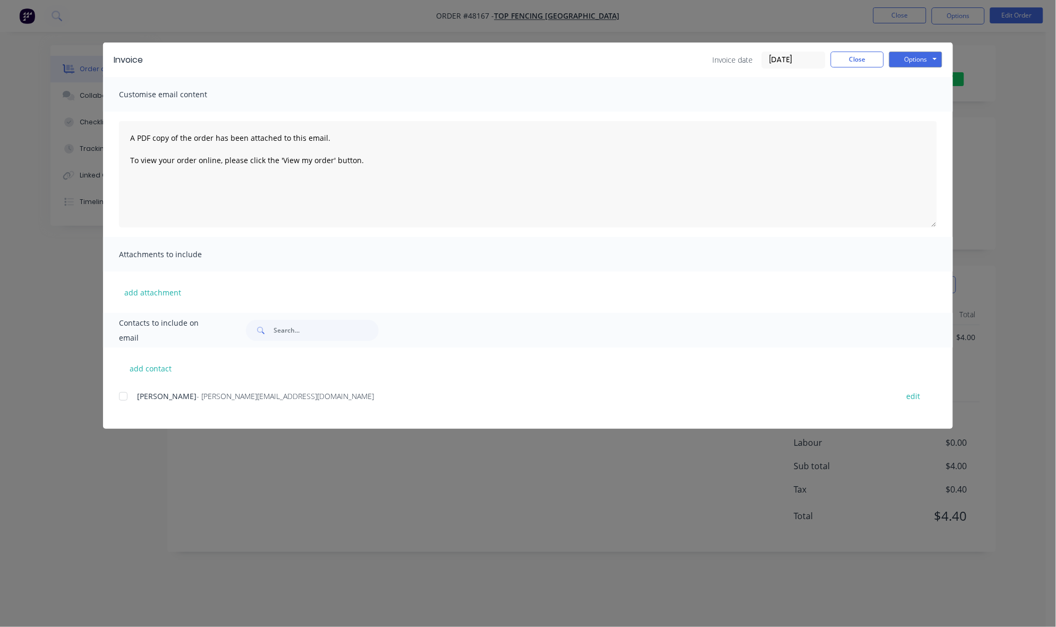
drag, startPoint x: 126, startPoint y: 397, endPoint x: 598, endPoint y: 291, distance: 483.8
click at [129, 397] on div at bounding box center [123, 396] width 21 height 21
click at [913, 61] on button "Options" at bounding box center [916, 60] width 53 height 16
click at [924, 110] on button "Email" at bounding box center [924, 114] width 68 height 18
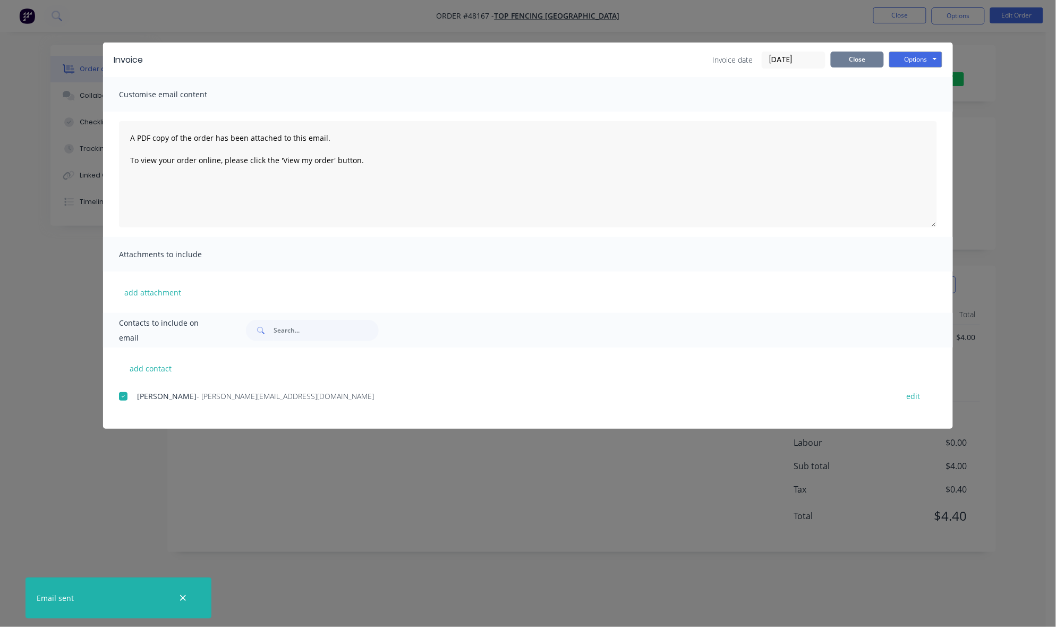
click at [863, 63] on button "Close" at bounding box center [857, 60] width 53 height 16
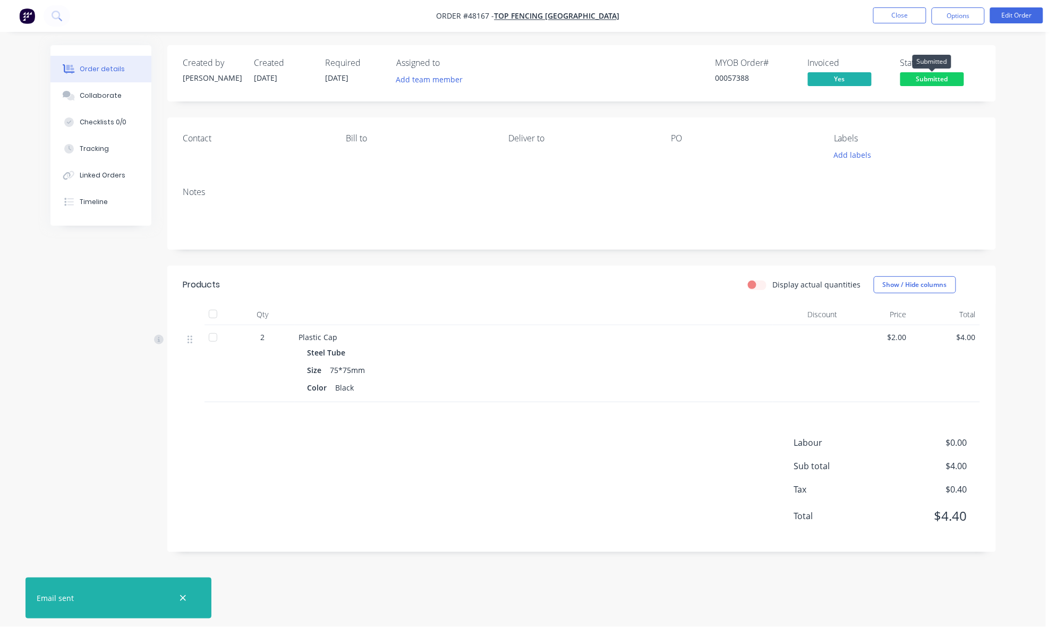
click at [950, 78] on span "Submitted" at bounding box center [933, 78] width 64 height 13
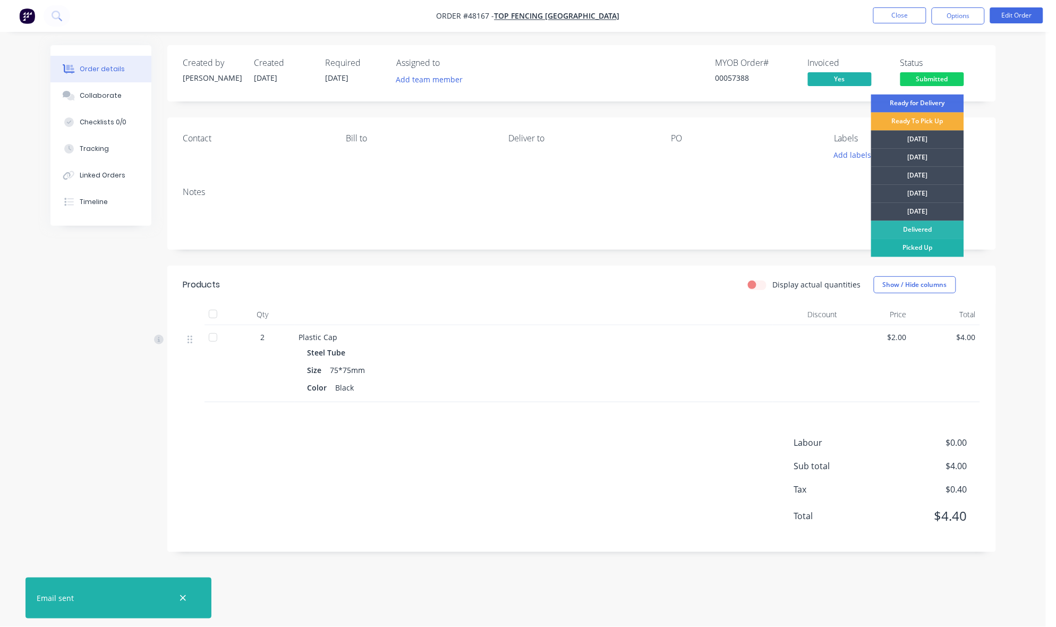
click at [925, 252] on div "Picked Up" at bounding box center [917, 248] width 93 height 18
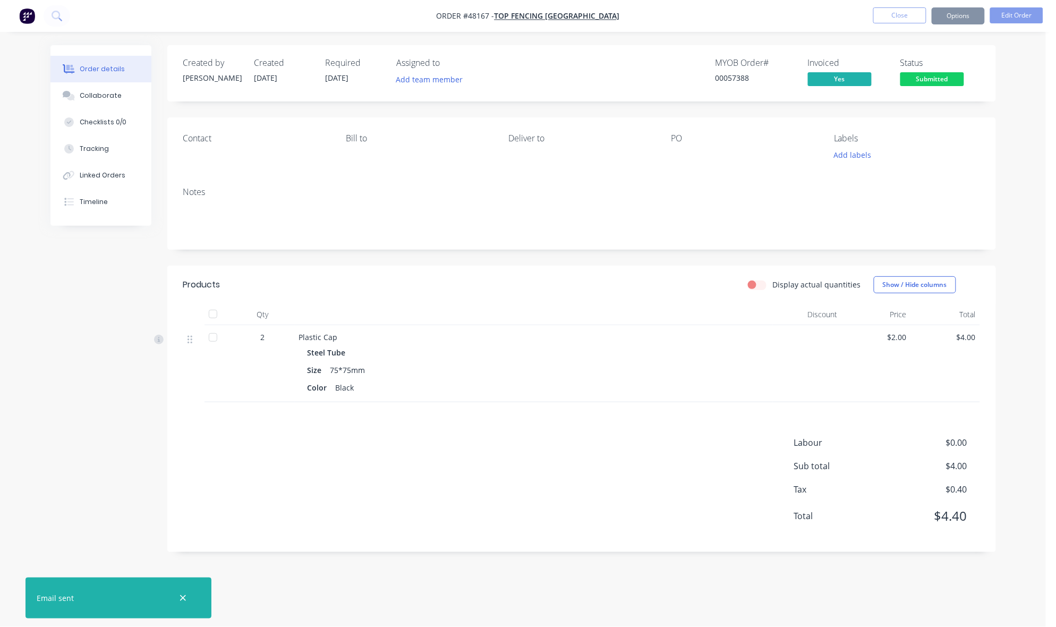
click at [1044, 148] on div "Order details Collaborate Checklists 0/0 Tracking Linked Orders Timeline Order …" at bounding box center [523, 313] width 1046 height 627
click at [915, 17] on button "Close" at bounding box center [900, 15] width 53 height 16
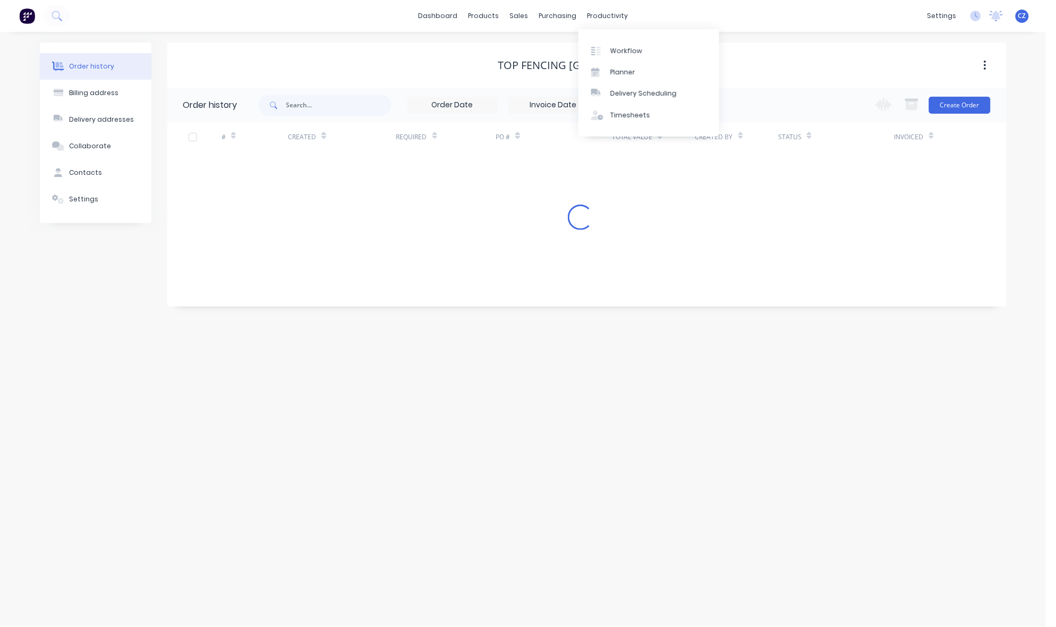
click at [684, 18] on div "dashboard products sales purchasing productivity dashboard products Product Cat…" at bounding box center [523, 16] width 1046 height 32
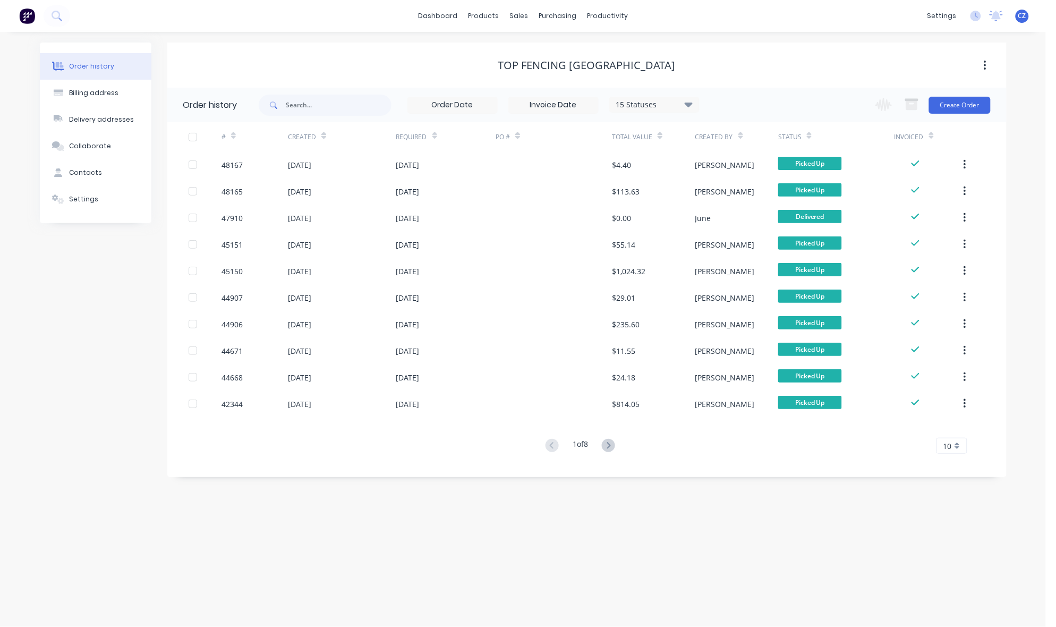
drag, startPoint x: 649, startPoint y: 560, endPoint x: 675, endPoint y: 540, distance: 32.6
click at [655, 556] on div "Order history Billing address Delivery addresses Collaborate Contacts Settings …" at bounding box center [523, 329] width 1046 height 595
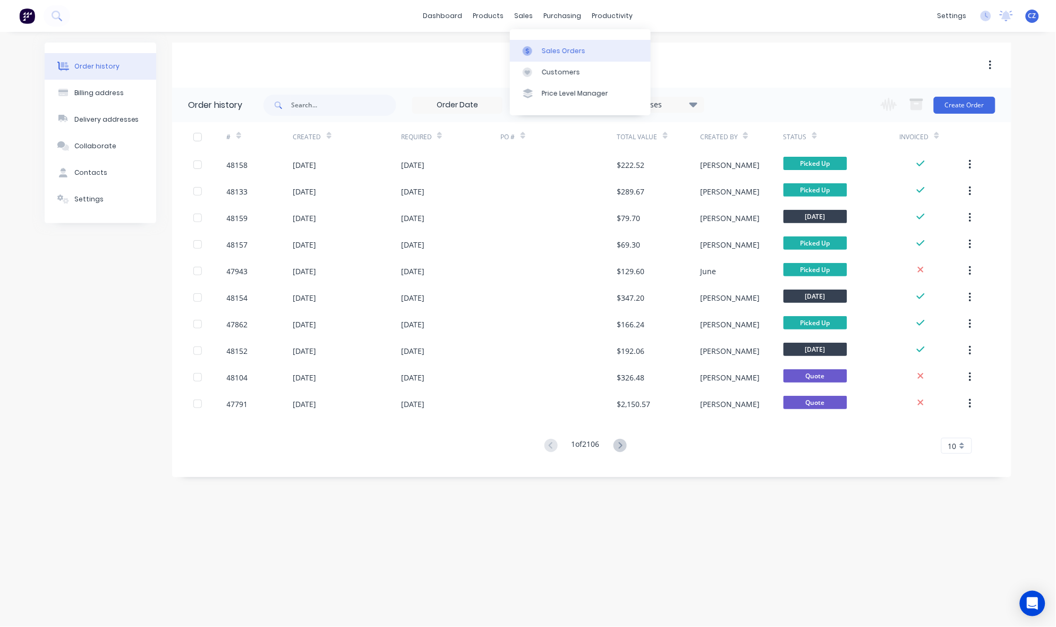
click at [564, 49] on div "Sales Orders" at bounding box center [564, 51] width 44 height 10
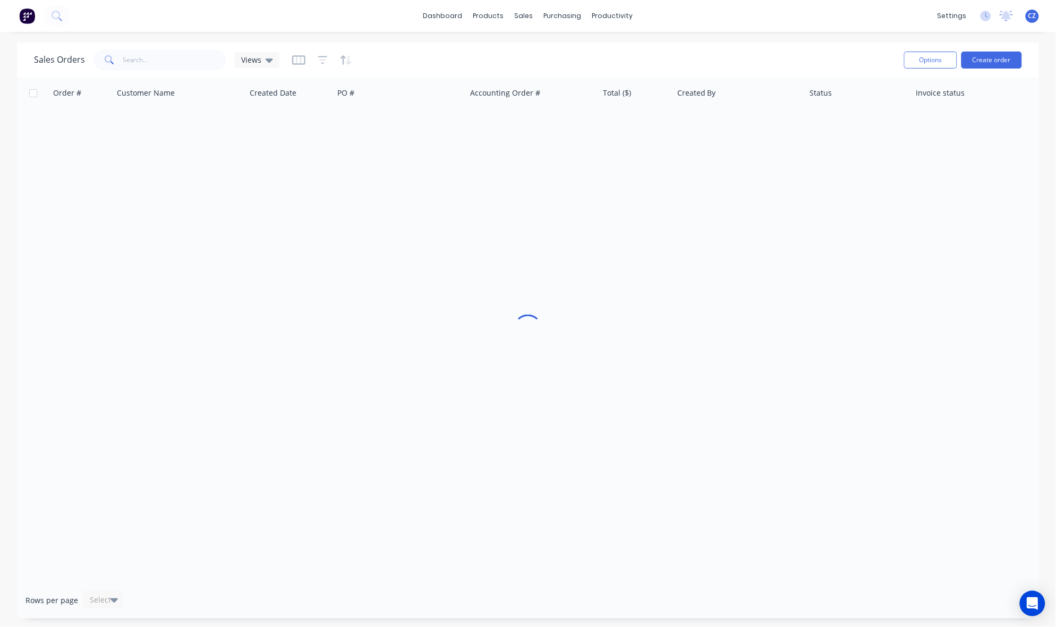
click at [188, 71] on div "Sales Orders Views" at bounding box center [465, 60] width 862 height 26
click at [192, 54] on input "text" at bounding box center [175, 59] width 104 height 21
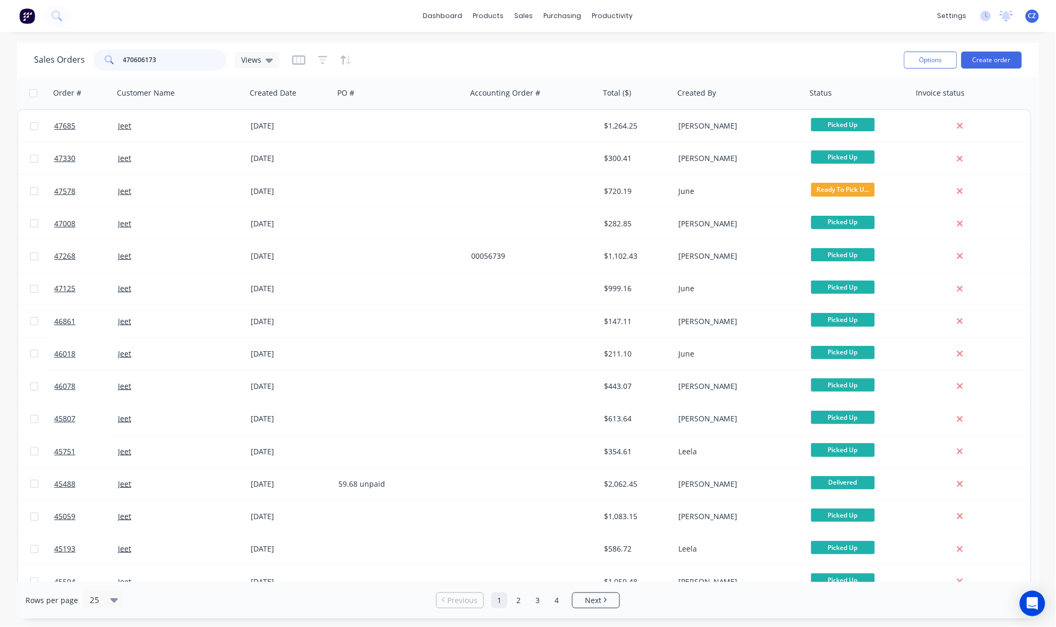
type input "470606173"
drag, startPoint x: 290, startPoint y: 19, endPoint x: 455, endPoint y: 19, distance: 165.3
click at [291, 17] on div "dashboard products sales purchasing productivity dashboard products Product Cat…" at bounding box center [528, 16] width 1056 height 32
click at [558, 71] on div "Customers" at bounding box center [561, 72] width 38 height 10
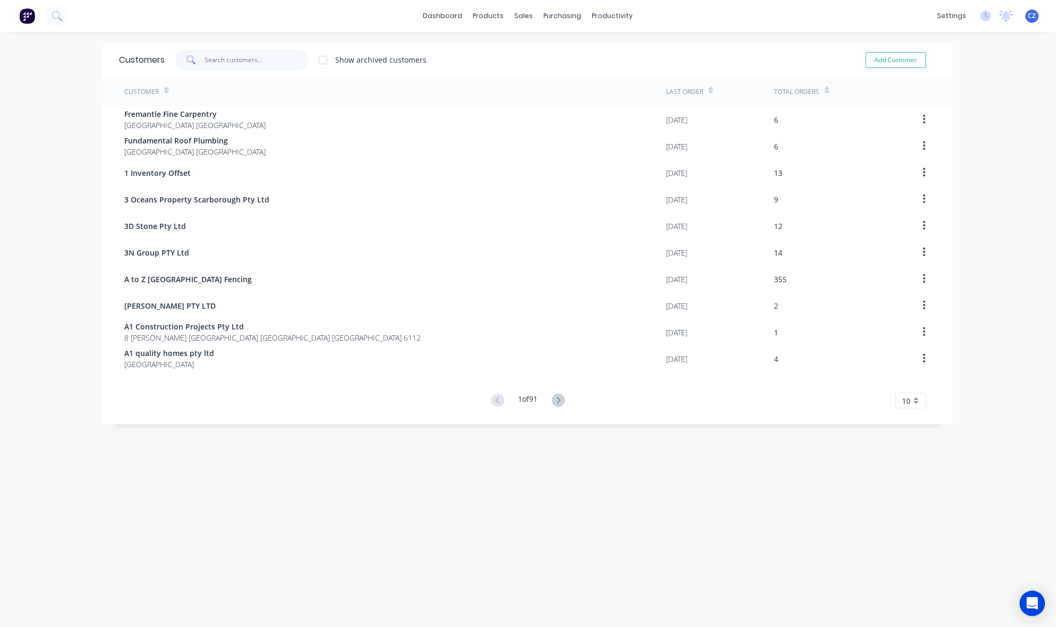
click at [264, 59] on input "text" at bounding box center [257, 59] width 104 height 21
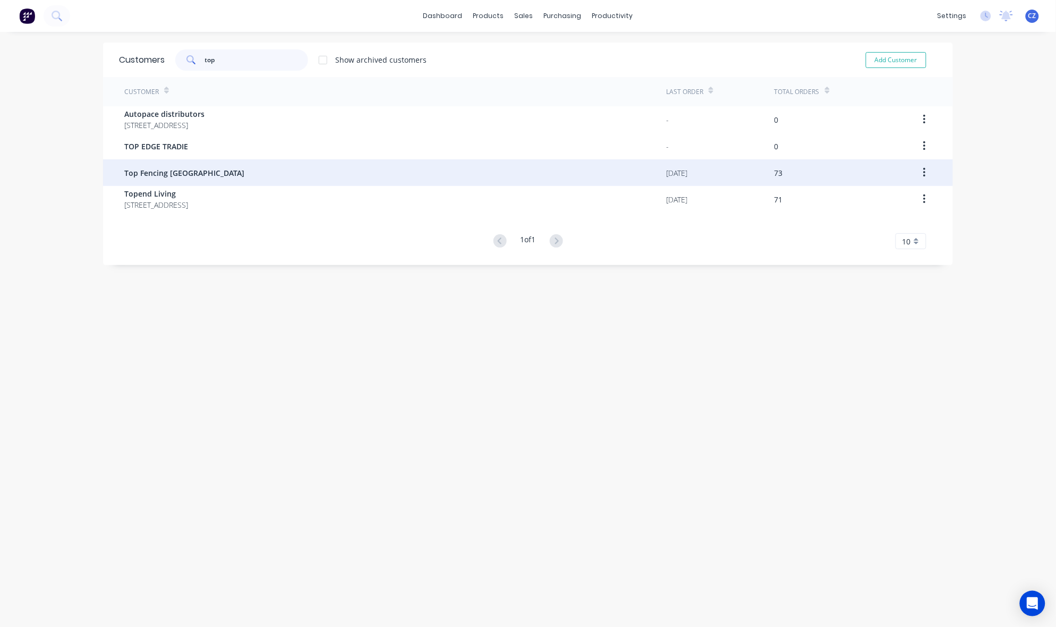
type input "top"
click at [235, 176] on div "Top Fencing [GEOGRAPHIC_DATA]" at bounding box center [395, 172] width 542 height 27
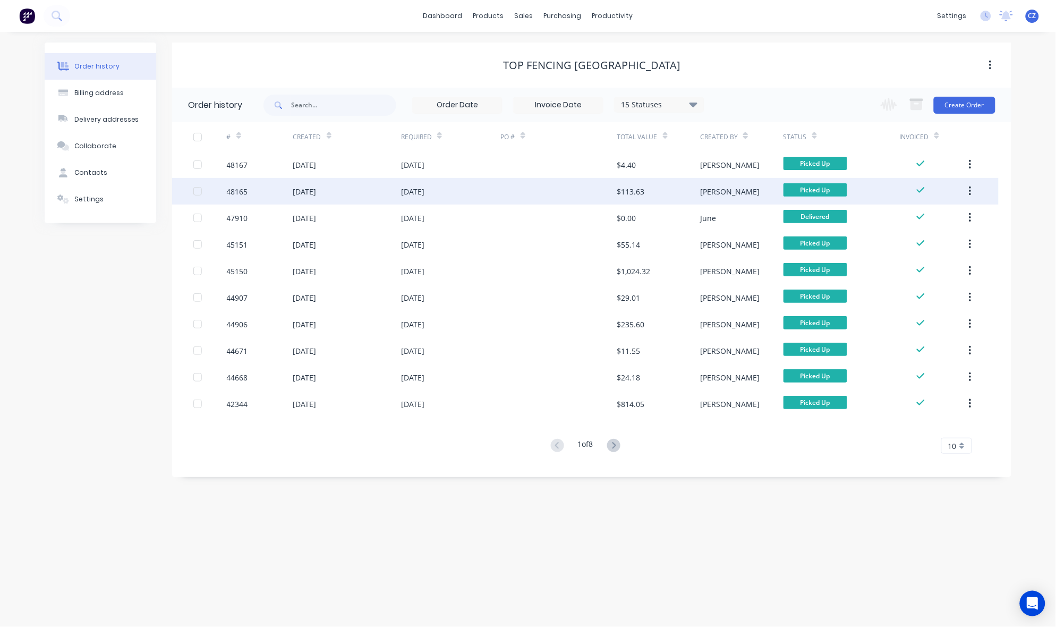
click at [538, 191] on div at bounding box center [559, 191] width 116 height 27
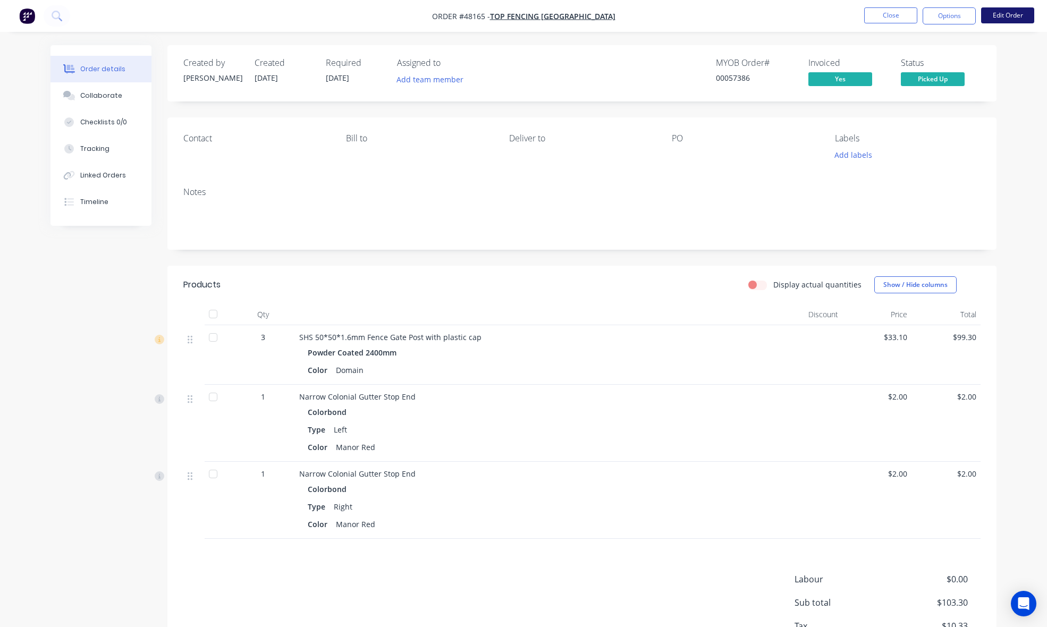
click at [1001, 11] on button "Edit Order" at bounding box center [1007, 15] width 53 height 16
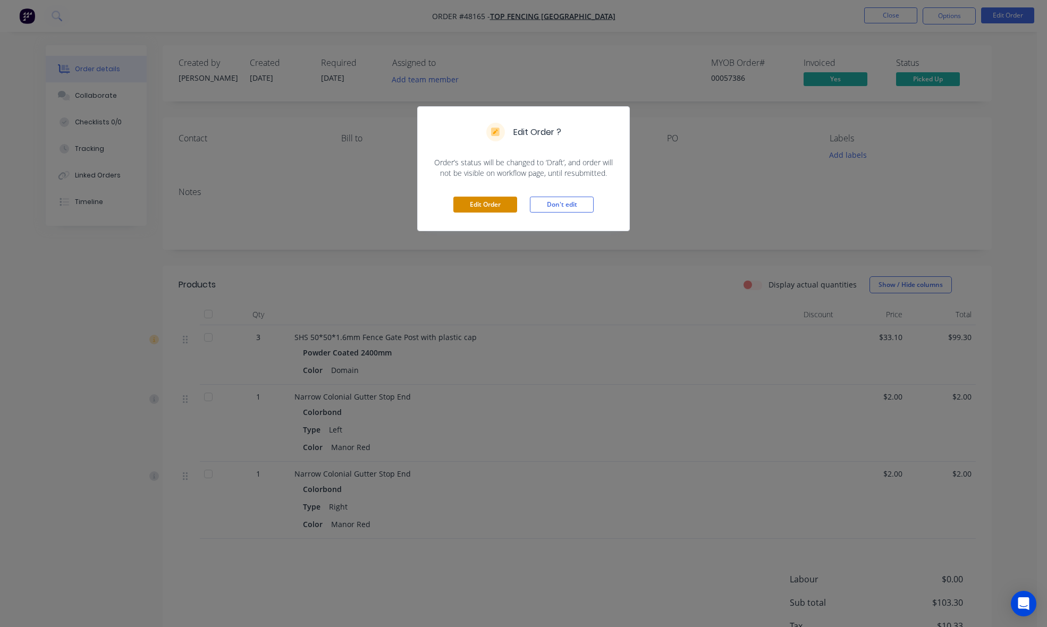
click at [510, 207] on button "Edit Order" at bounding box center [485, 205] width 64 height 16
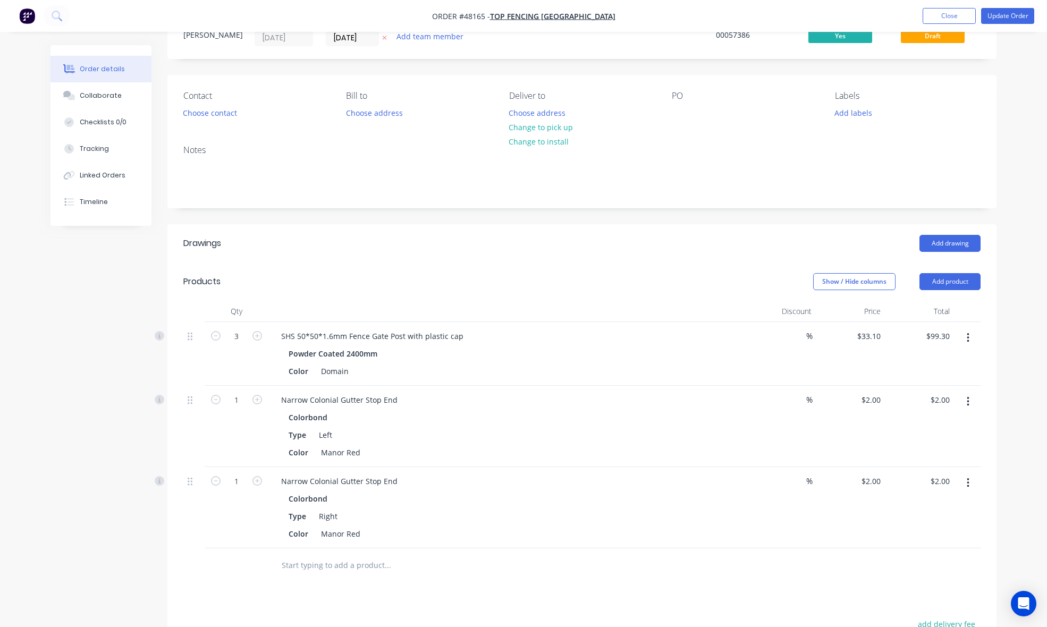
scroll to position [66, 0]
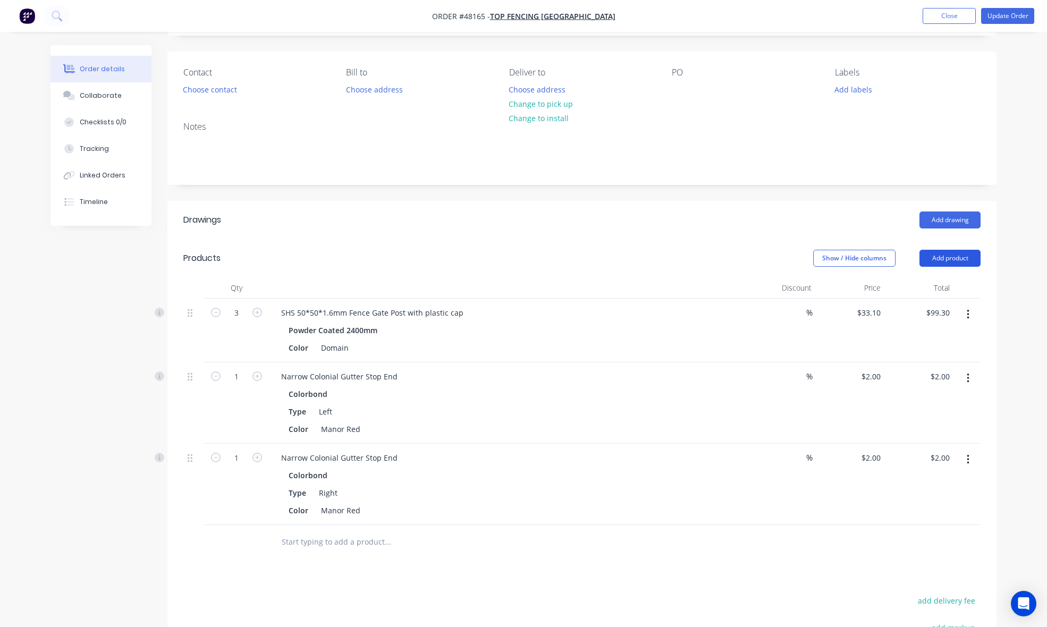
click at [951, 258] on button "Add product" at bounding box center [949, 258] width 61 height 17
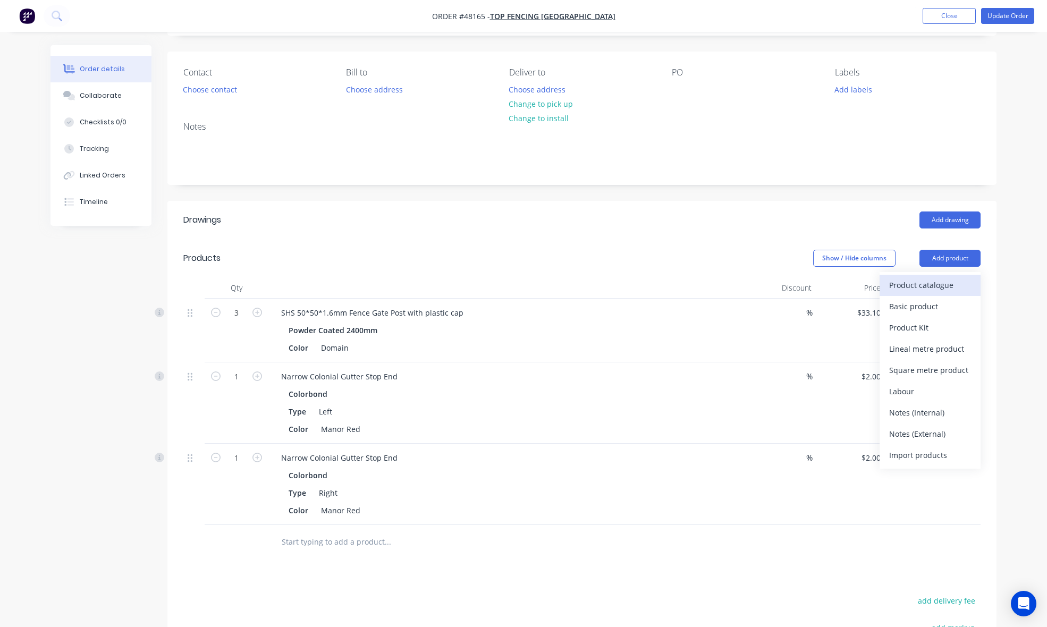
click at [942, 285] on div "Product catalogue" at bounding box center [930, 284] width 82 height 15
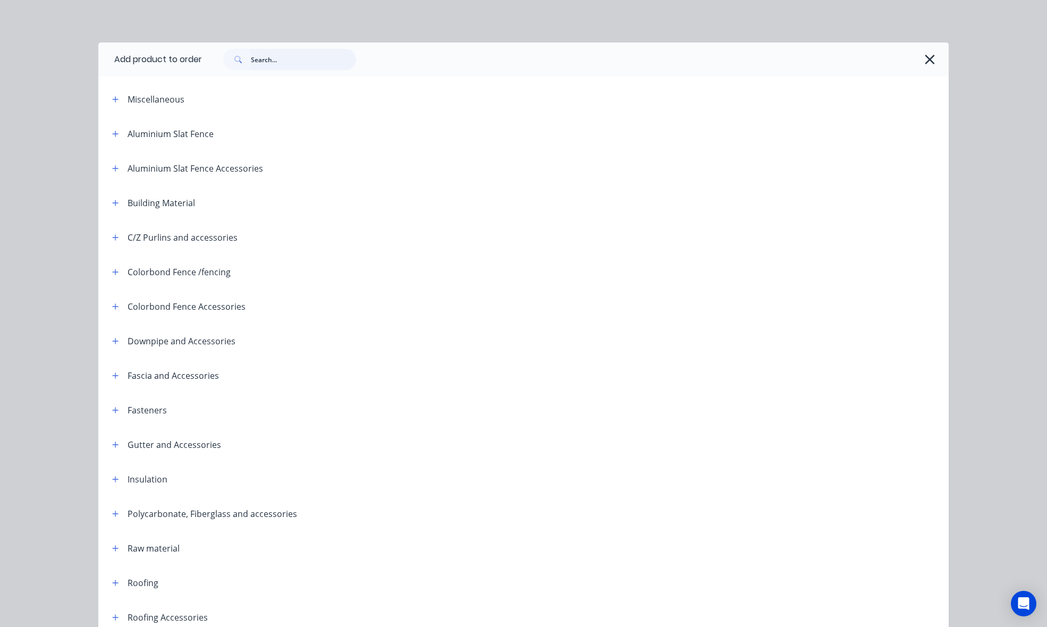
click at [285, 57] on input "text" at bounding box center [303, 59] width 105 height 21
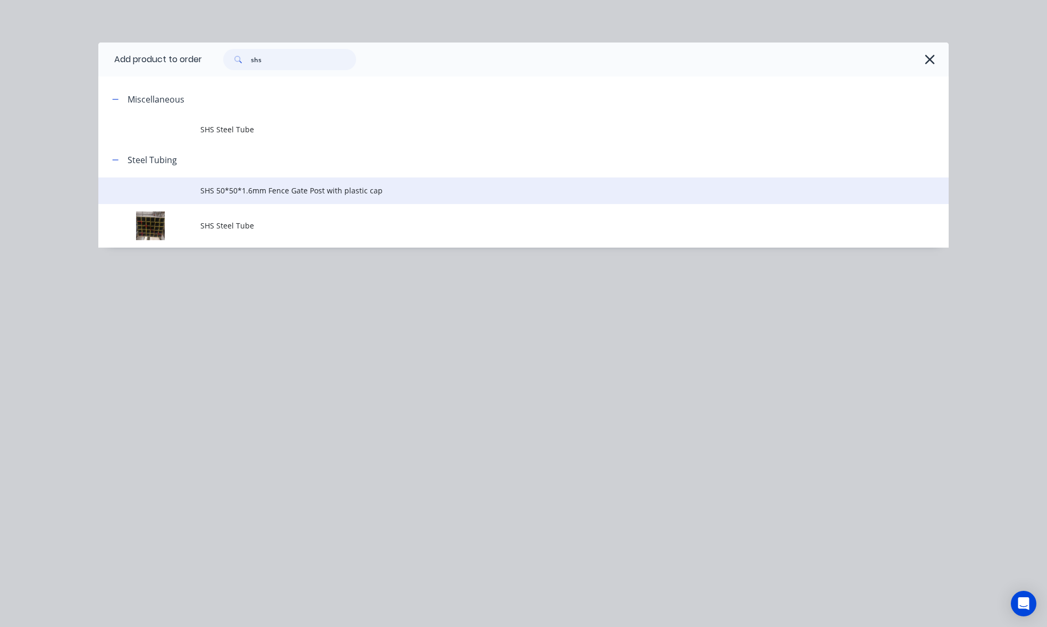
type input "shs"
click at [275, 188] on span "SHS 50*50*1.6mm Fence Gate Post with plastic cap" at bounding box center [499, 190] width 598 height 11
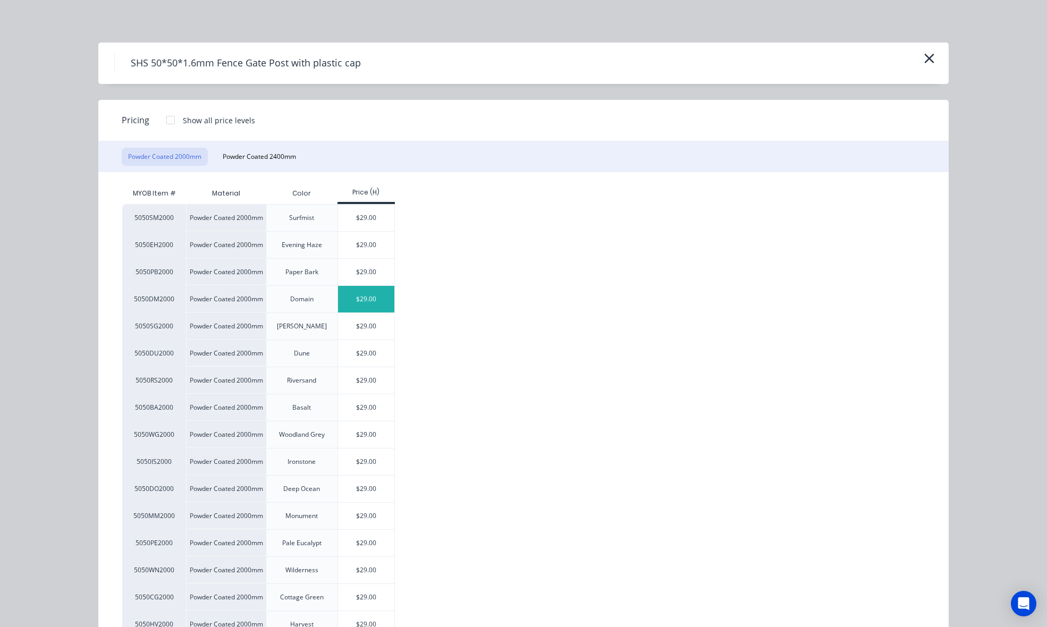
click at [387, 298] on div "$29.00" at bounding box center [366, 299] width 57 height 27
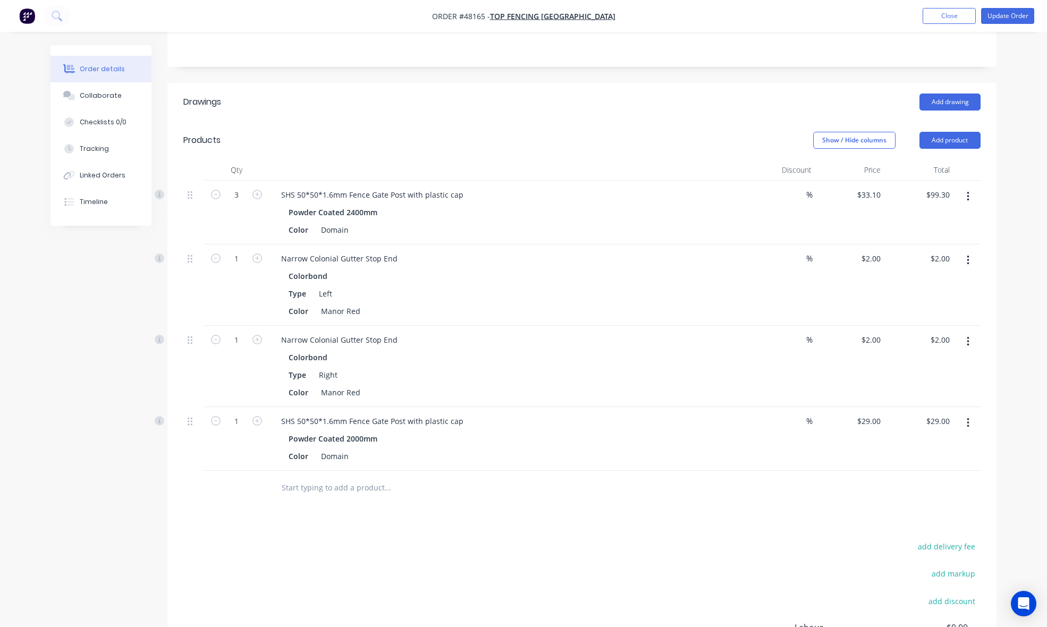
scroll to position [199, 0]
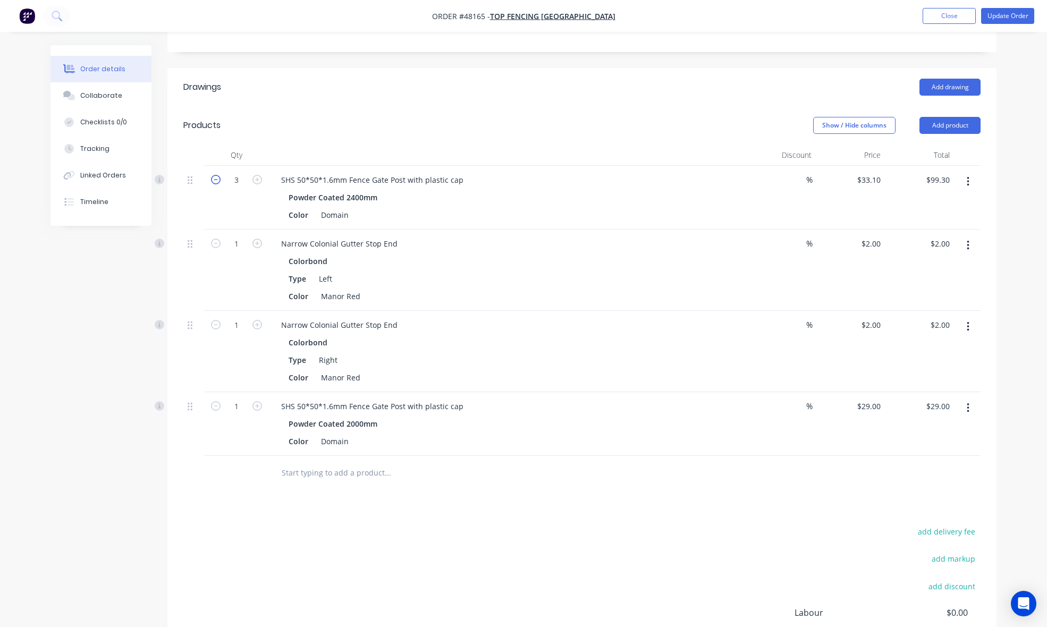
click at [214, 181] on icon "button" at bounding box center [216, 180] width 10 height 10
type input "2"
type input "$66.20"
click at [384, 133] on div "Show / Hide columns Add product" at bounding box center [667, 125] width 628 height 17
click at [1006, 8] on button "Update Order" at bounding box center [1007, 16] width 53 height 16
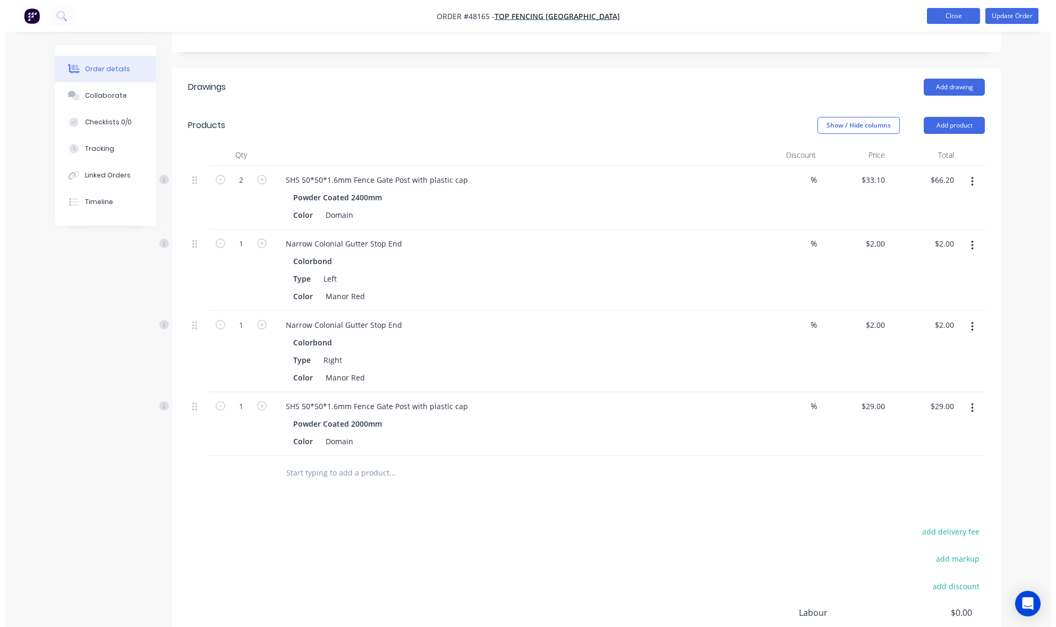
scroll to position [0, 0]
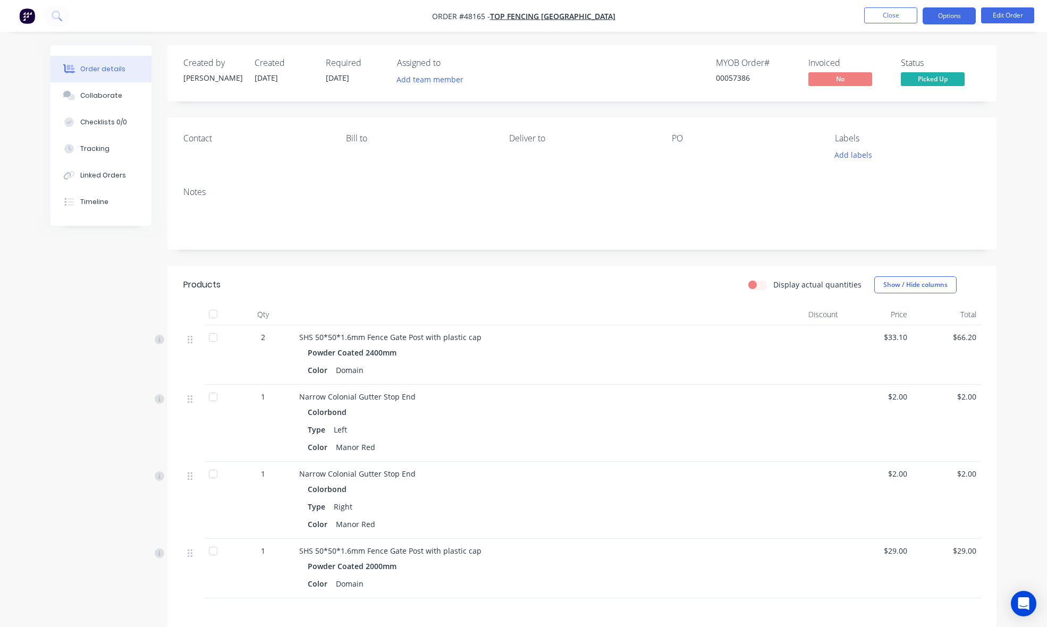
click at [937, 20] on button "Options" at bounding box center [948, 15] width 53 height 17
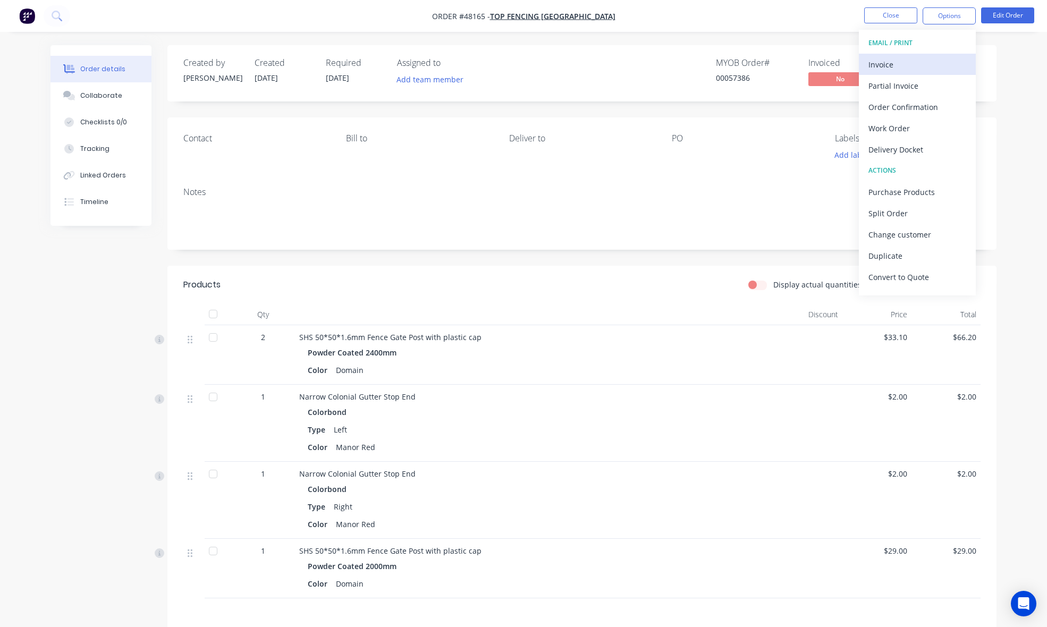
click at [891, 65] on div "Invoice" at bounding box center [917, 64] width 98 height 15
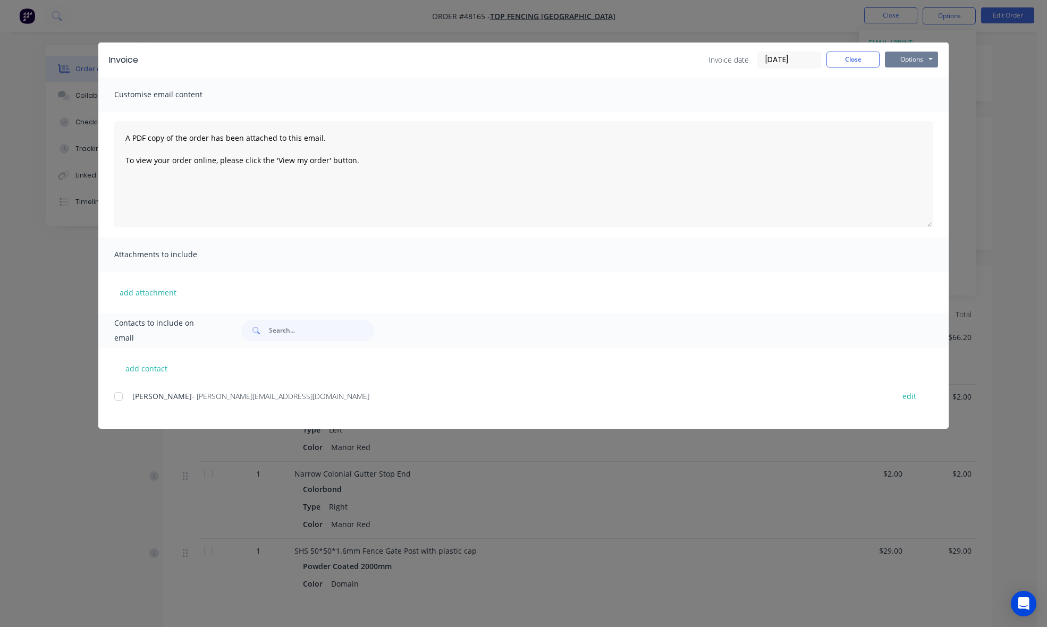
click at [920, 60] on button "Options" at bounding box center [911, 60] width 53 height 16
click at [925, 96] on button "Print" at bounding box center [919, 97] width 68 height 18
click at [868, 56] on button "Close" at bounding box center [852, 60] width 53 height 16
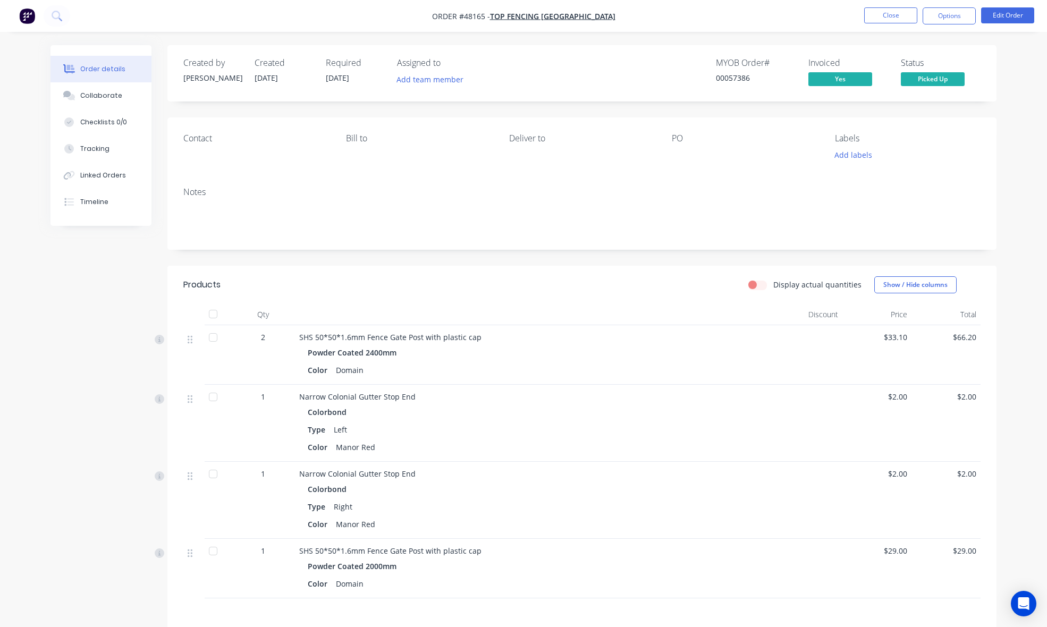
click at [765, 27] on nav "Order #48165 - Top Fencing Perth Close Options Edit Order" at bounding box center [523, 16] width 1047 height 32
click at [890, 1] on nav "Order #48165 - Top Fencing Perth Close Options Edit Order" at bounding box center [523, 16] width 1047 height 32
click at [894, 16] on button "Close" at bounding box center [890, 15] width 53 height 16
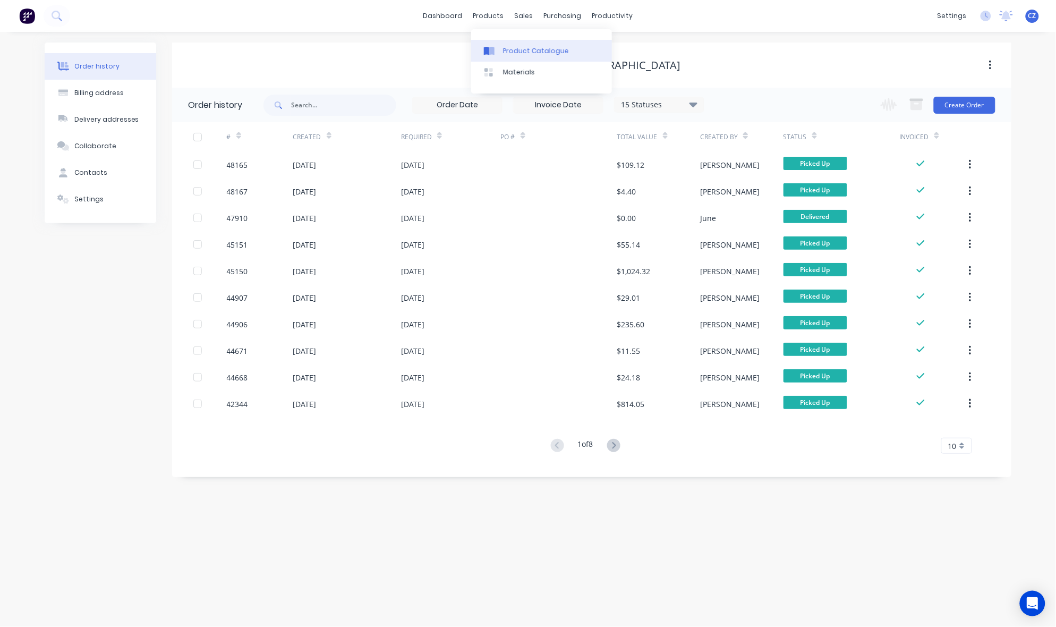
click at [520, 49] on div "Product Catalogue" at bounding box center [536, 51] width 66 height 10
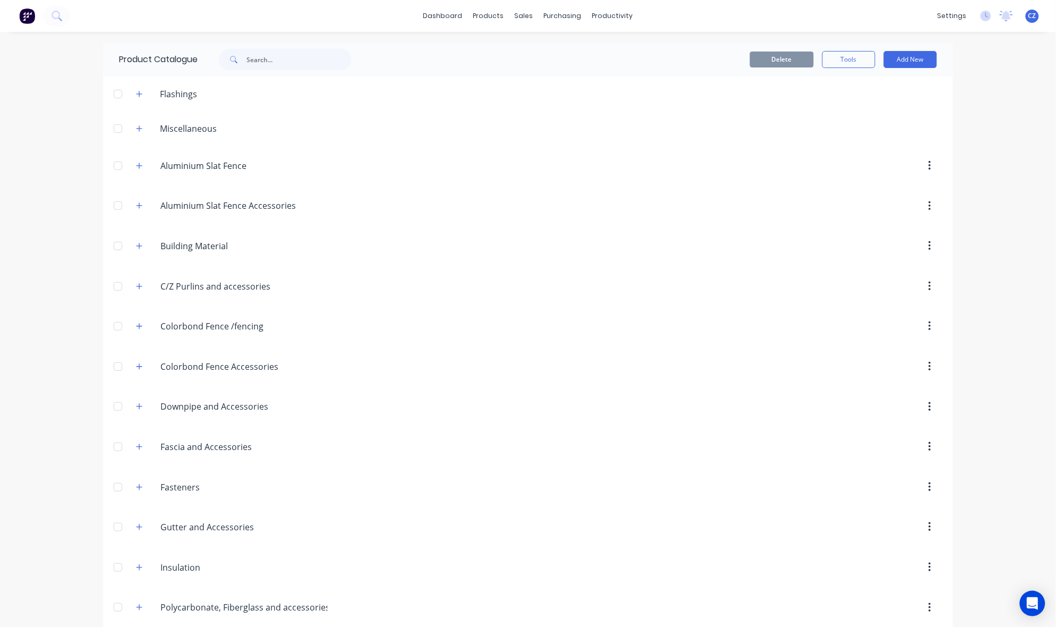
drag, startPoint x: 307, startPoint y: 73, endPoint x: 309, endPoint y: 64, distance: 9.3
click at [307, 73] on div "Product Catalogue" at bounding box center [240, 60] width 275 height 34
click at [309, 63] on input "text" at bounding box center [299, 59] width 105 height 21
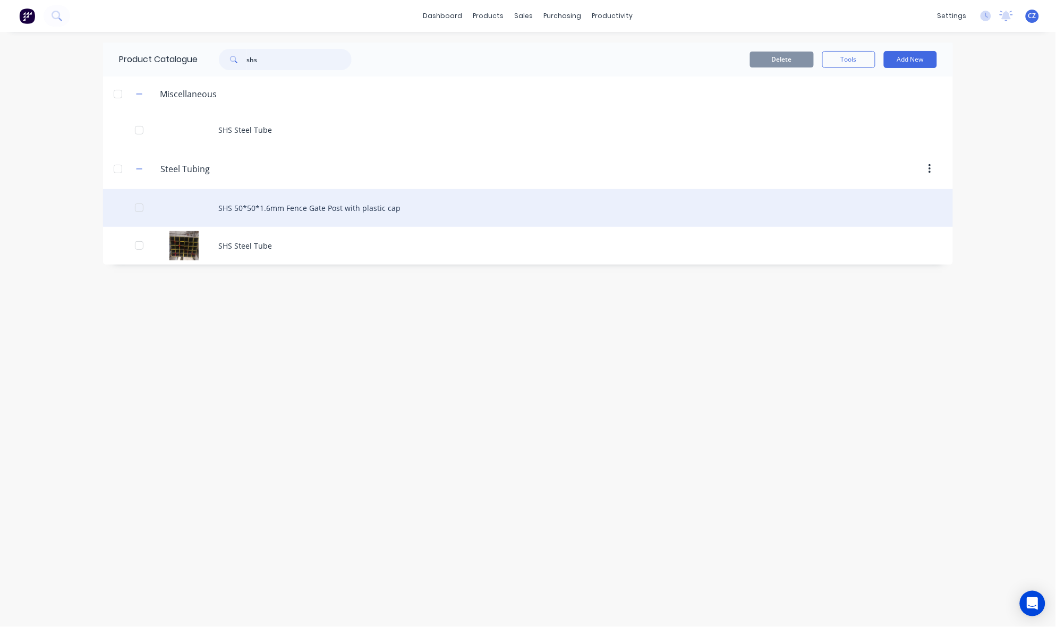
type input "shs"
click at [275, 204] on div "SHS 50*50*1.6mm Fence Gate Post with plastic cap" at bounding box center [528, 208] width 850 height 38
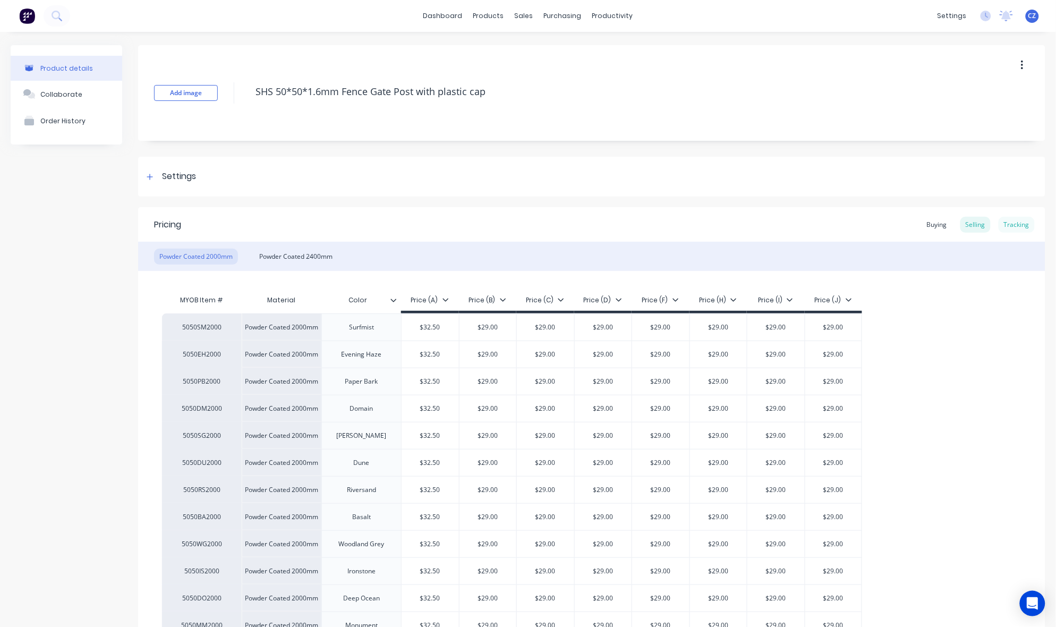
click at [1009, 227] on div "Tracking" at bounding box center [1017, 225] width 36 height 16
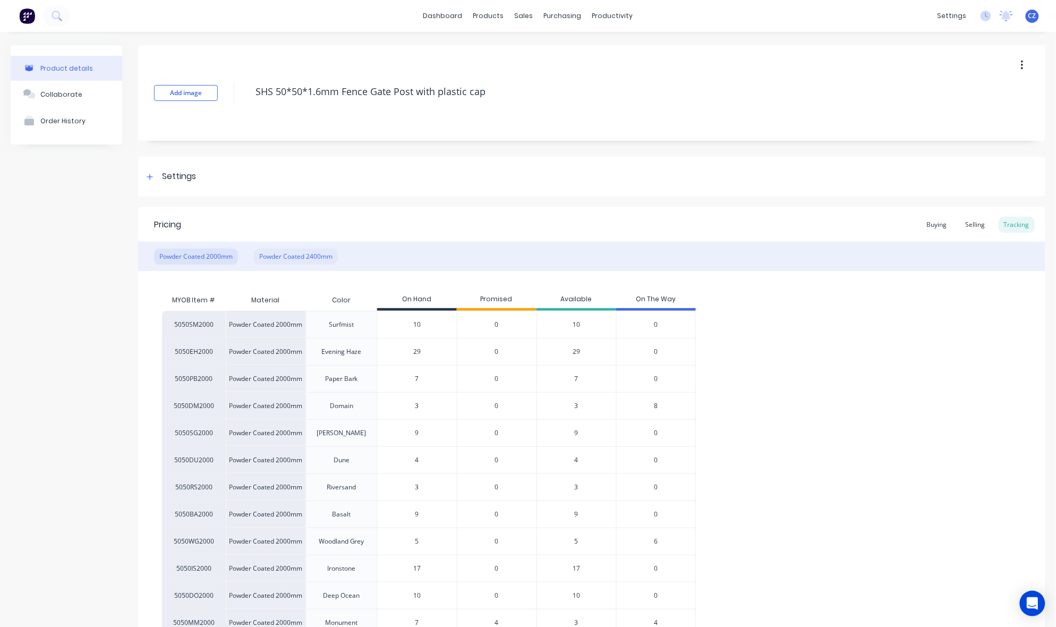
click at [311, 256] on div "Powder Coated 2400mm" at bounding box center [296, 257] width 84 height 16
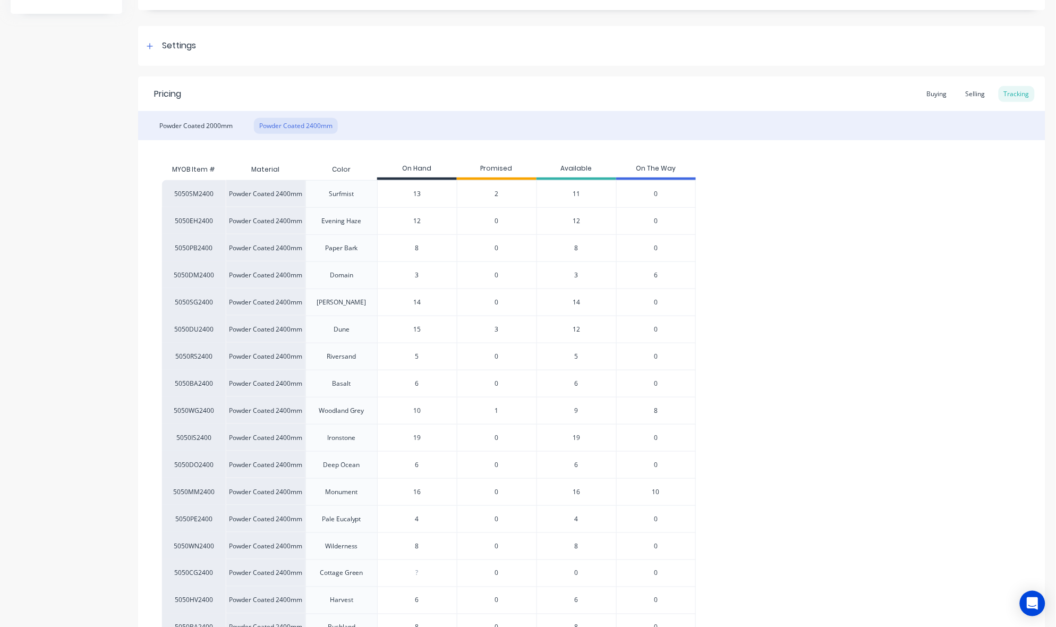
scroll to position [133, 0]
click at [655, 274] on span "6" at bounding box center [656, 273] width 4 height 10
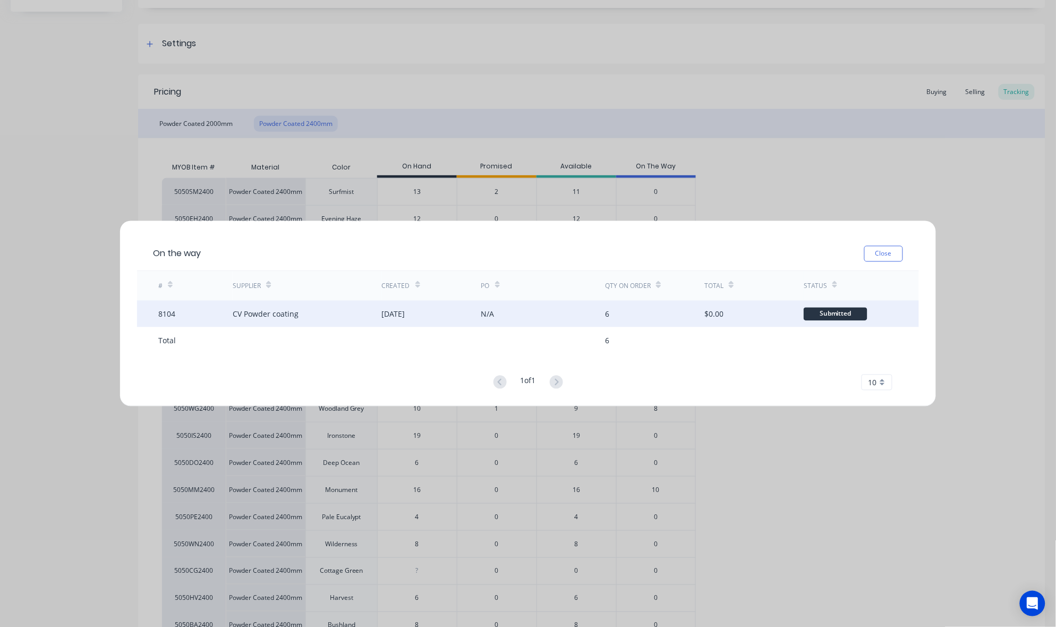
click at [307, 315] on div "CV Powder coating" at bounding box center [307, 314] width 149 height 27
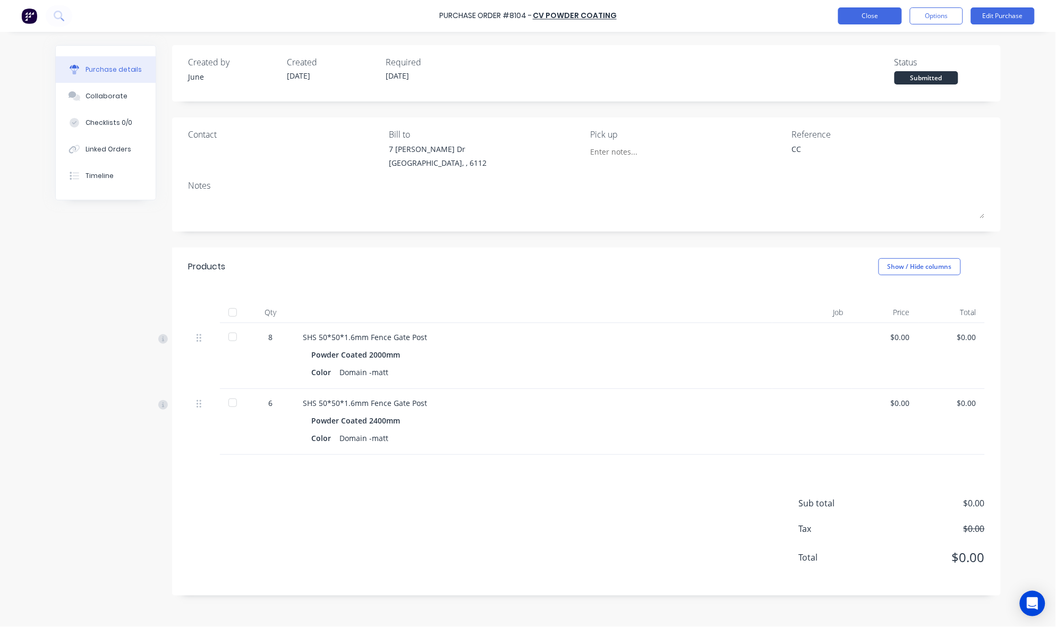
click at [886, 14] on button "Close" at bounding box center [870, 15] width 64 height 17
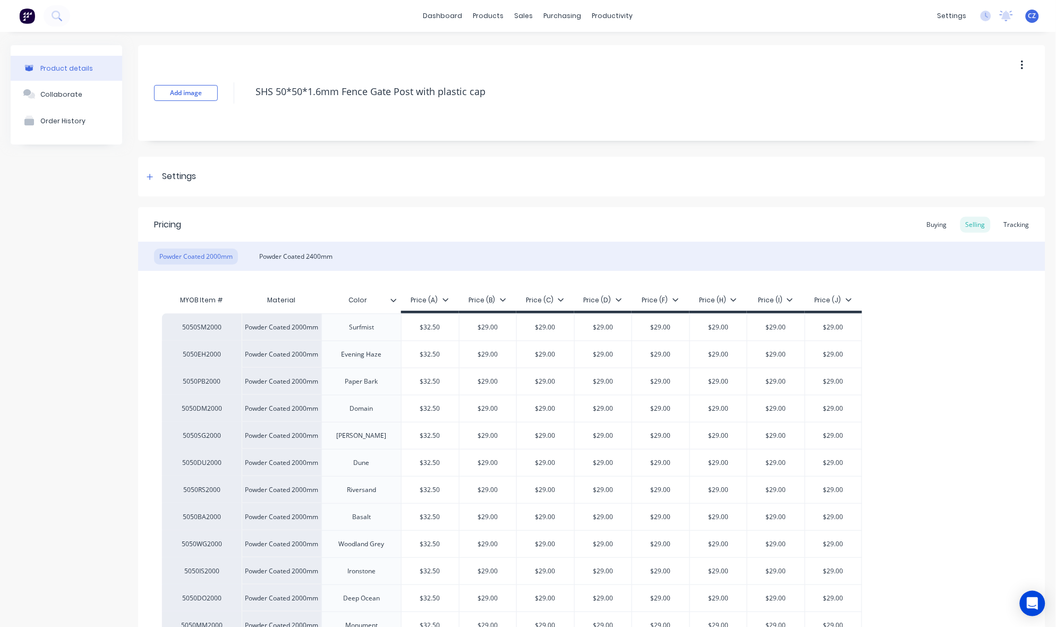
type textarea "x"
click at [1003, 226] on div "Tracking" at bounding box center [1017, 225] width 36 height 16
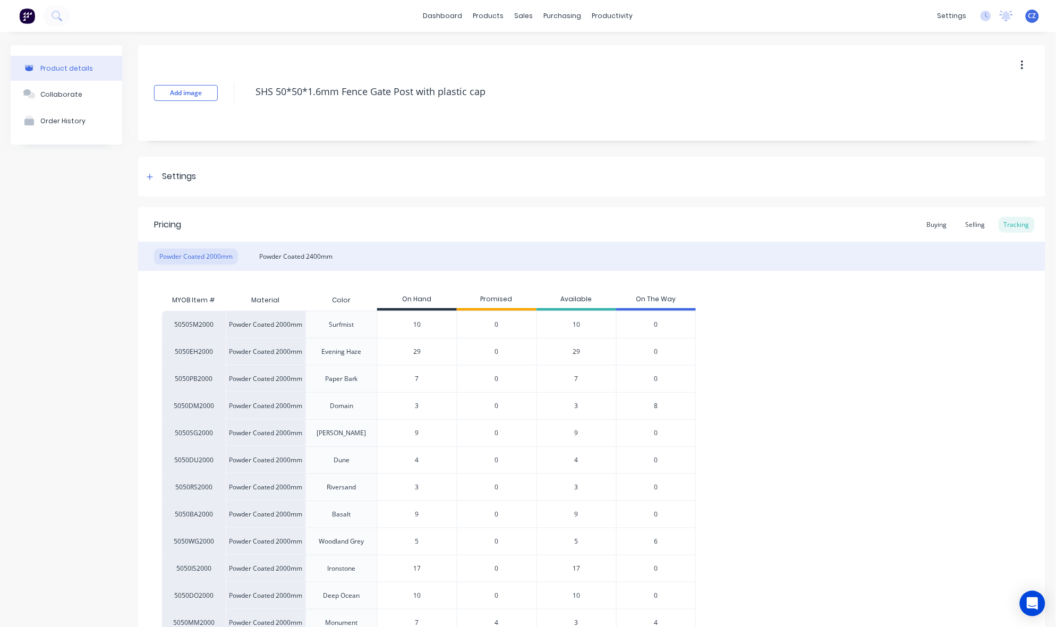
drag, startPoint x: 426, startPoint y: 407, endPoint x: 396, endPoint y: 407, distance: 29.8
click at [396, 407] on input "3" at bounding box center [417, 406] width 79 height 10
type input "0"
type textarea "x"
type input "0"
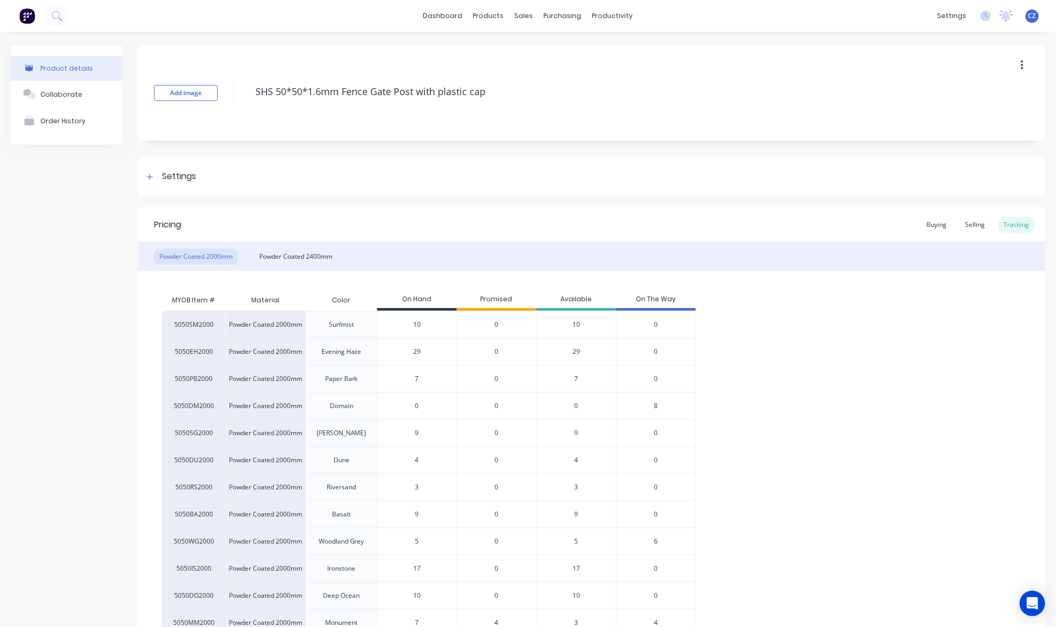
click at [645, 224] on div "Pricing Buying Selling Tracking" at bounding box center [592, 224] width 908 height 35
click at [636, 200] on div "Add image SHS 50*50*1.6mm Fence Gate Post with plastic cap Settings Product Opt…" at bounding box center [592, 454] width 908 height 819
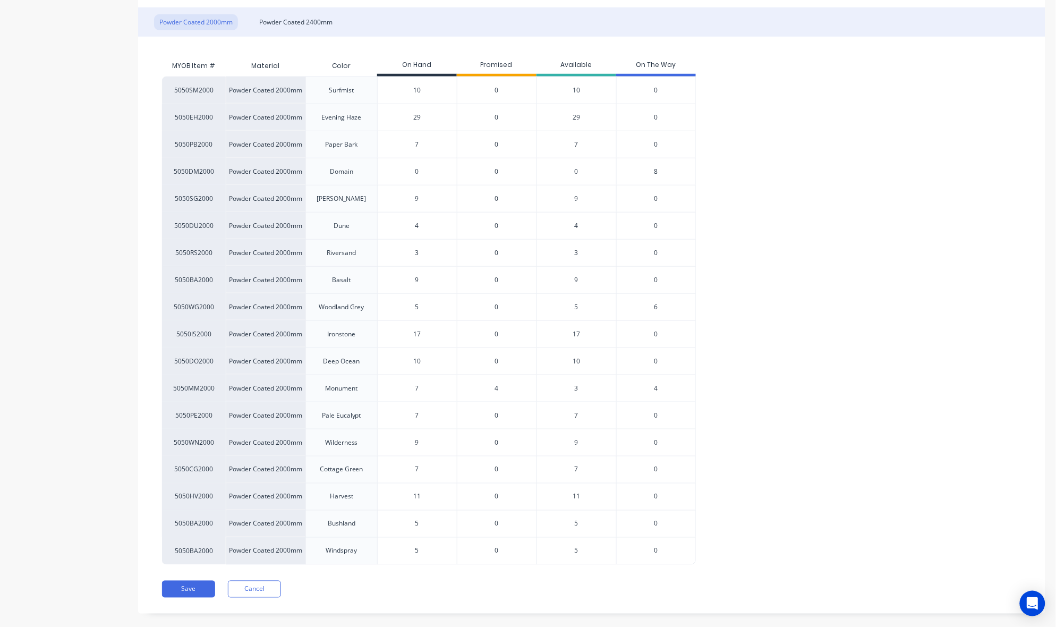
scroll to position [253, 0]
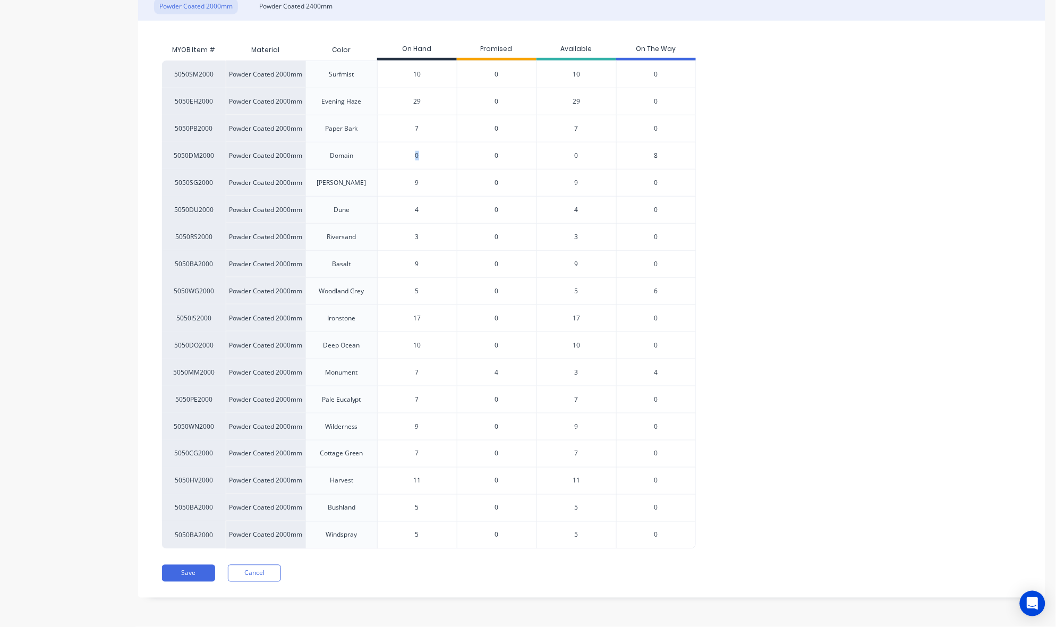
drag, startPoint x: 427, startPoint y: 158, endPoint x: 414, endPoint y: 152, distance: 13.8
click at [410, 157] on div "0 0" at bounding box center [417, 155] width 79 height 27
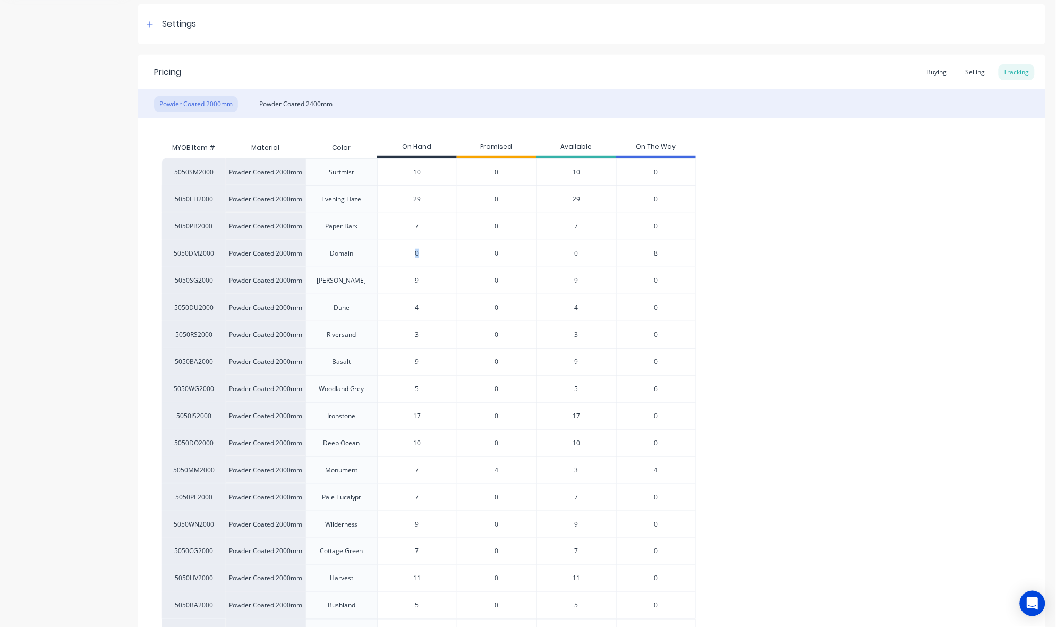
scroll to position [120, 0]
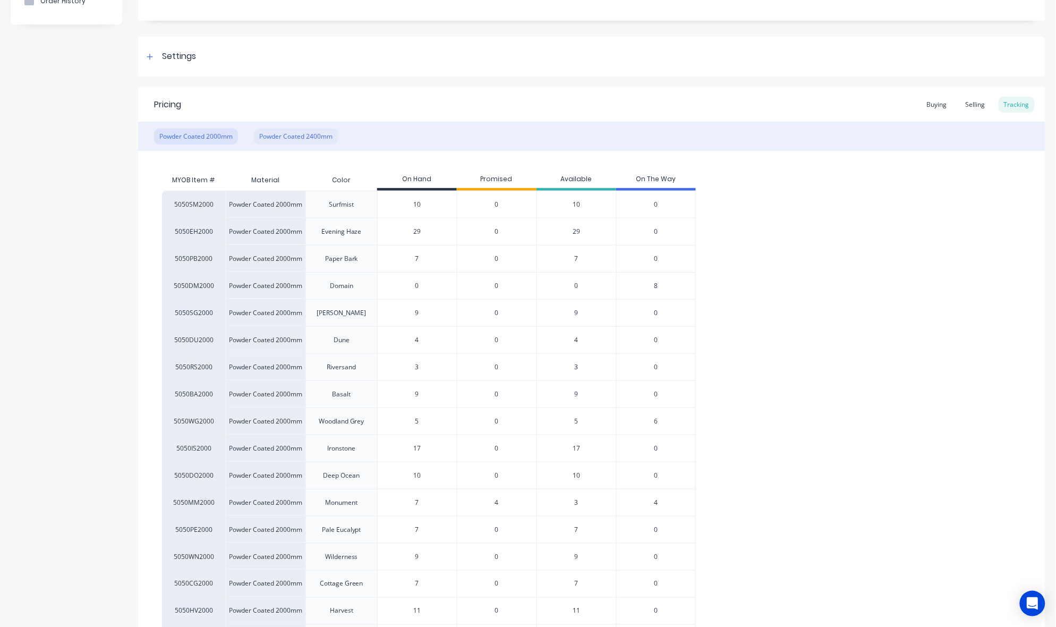
click at [317, 134] on div "Powder Coated 2400mm" at bounding box center [296, 137] width 84 height 16
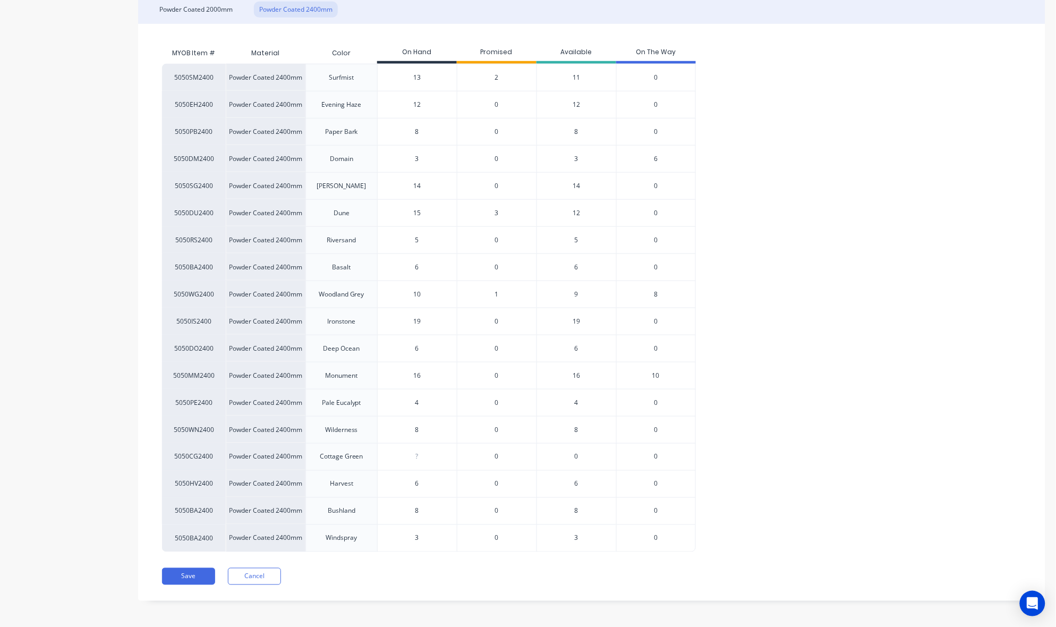
scroll to position [253, 0]
click at [263, 578] on button "Cancel" at bounding box center [254, 573] width 53 height 17
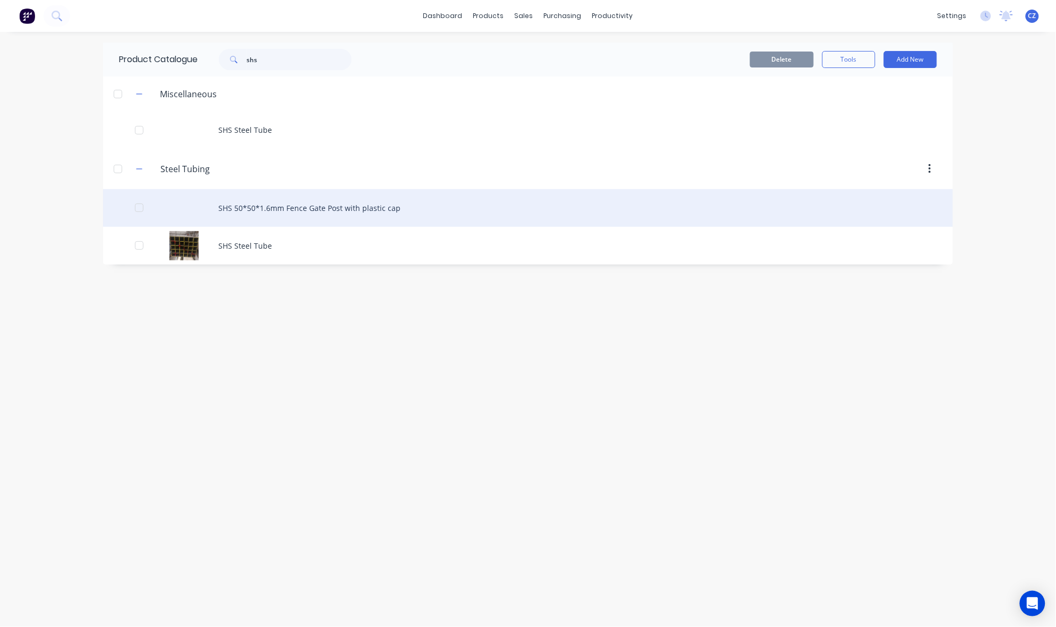
click at [279, 208] on div "SHS 50*50*1.6mm Fence Gate Post with plastic cap" at bounding box center [528, 208] width 850 height 38
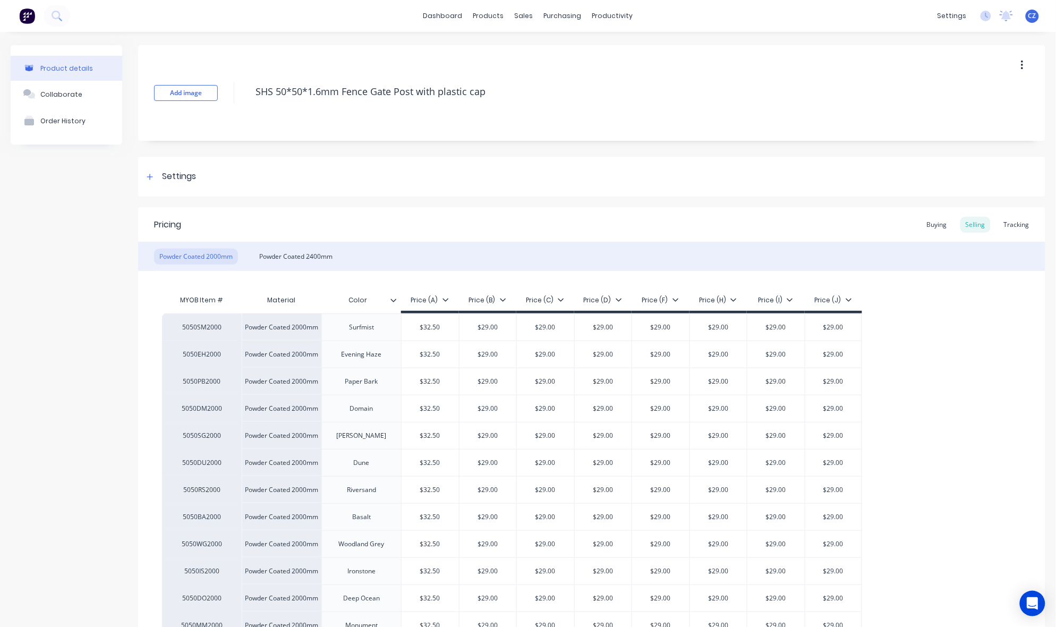
type textarea "x"
click at [1009, 226] on div "Tracking" at bounding box center [1017, 225] width 36 height 16
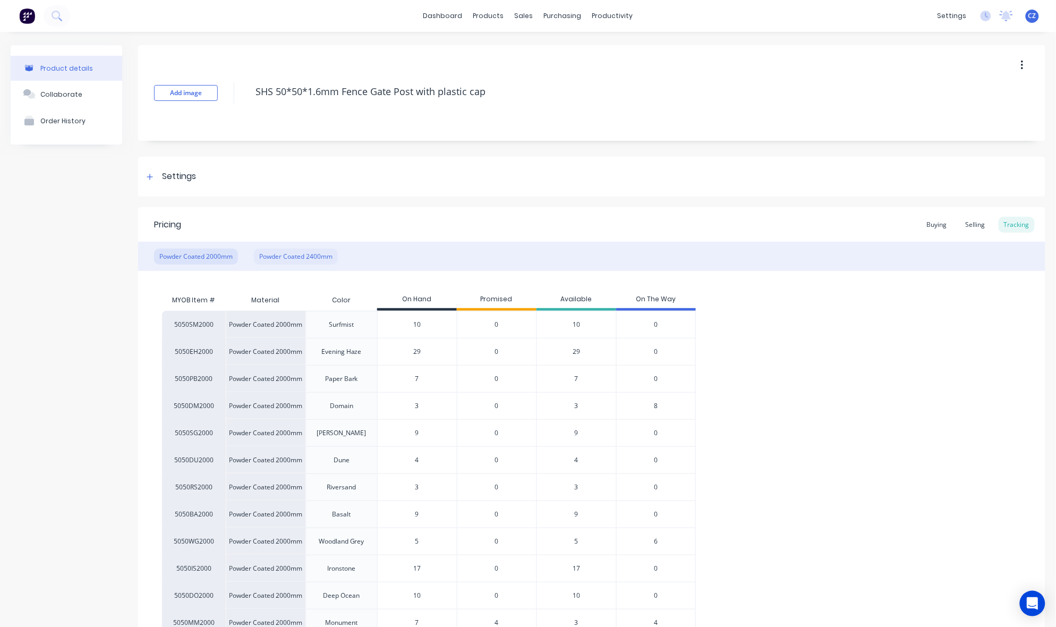
click at [270, 253] on div "Powder Coated 2400mm" at bounding box center [296, 257] width 84 height 16
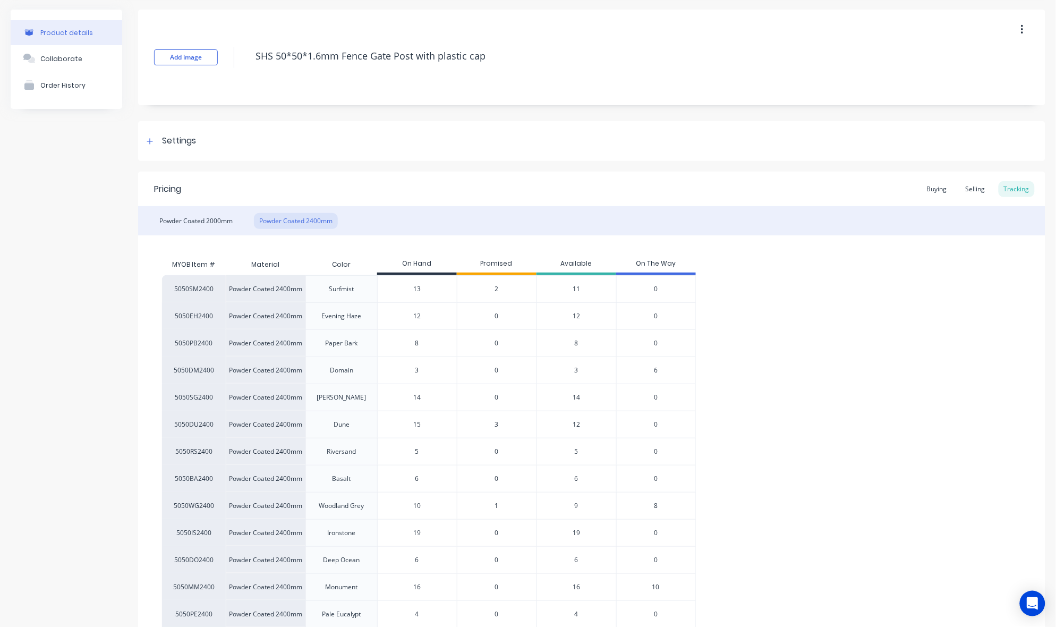
scroll to position [66, 0]
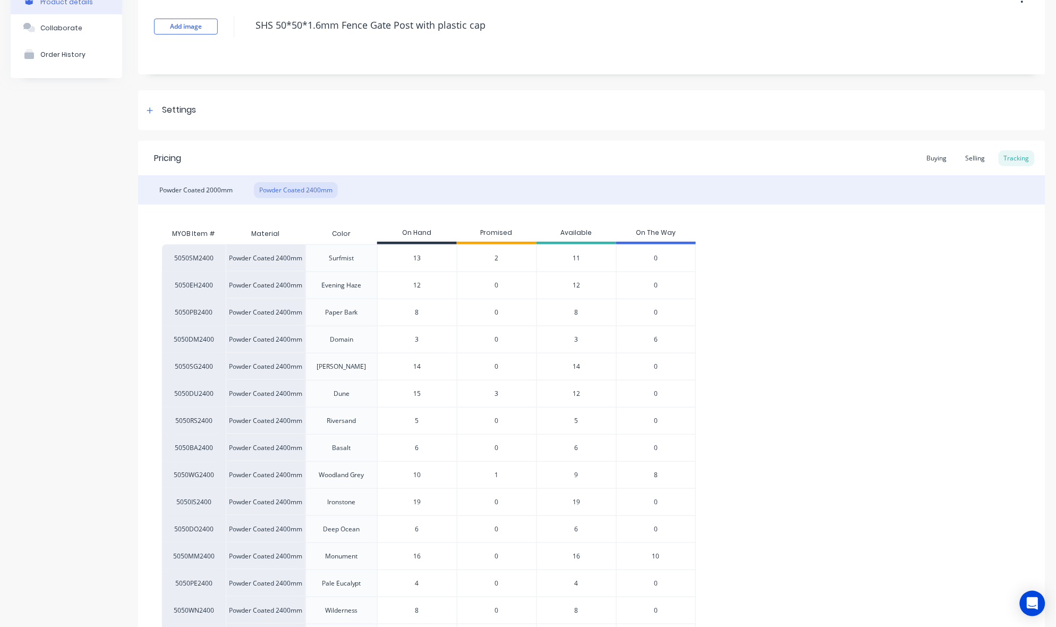
drag, startPoint x: 431, startPoint y: 341, endPoint x: 406, endPoint y: 341, distance: 25.0
click at [406, 341] on input "3" at bounding box center [417, 340] width 79 height 10
type input "0"
type textarea "x"
type input "0"
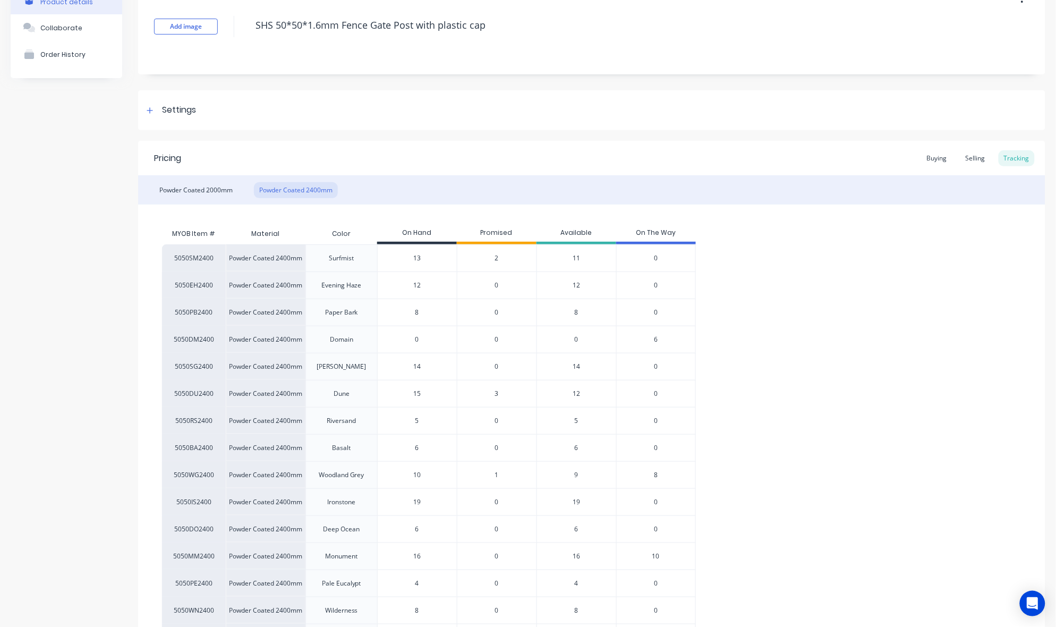
click at [81, 340] on div "Product details Collaborate Order History" at bounding box center [67, 388] width 112 height 819
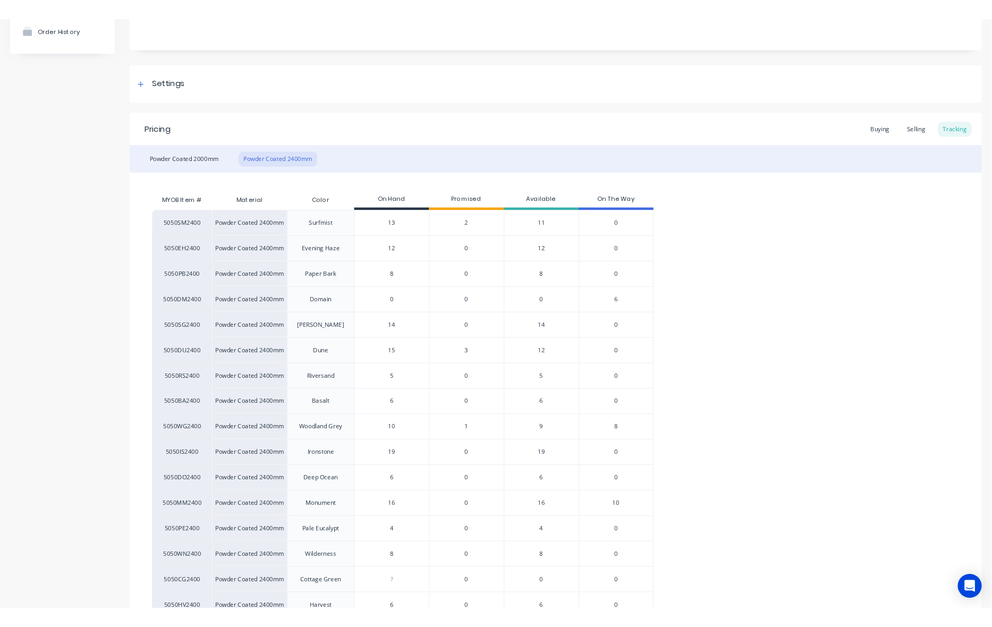
scroll to position [253, 0]
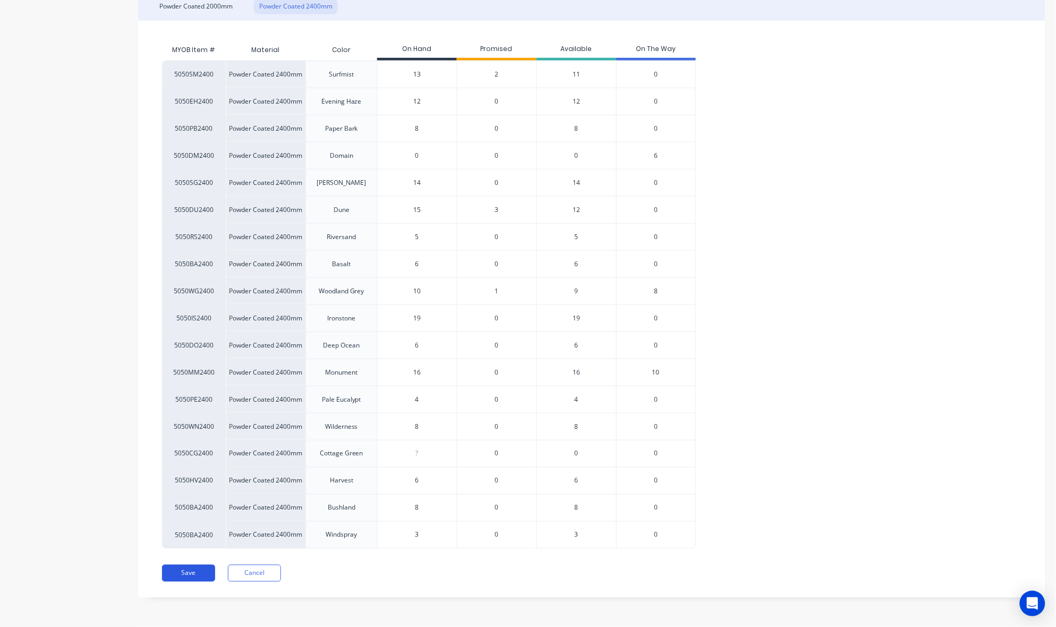
click at [194, 574] on button "Save" at bounding box center [188, 573] width 53 height 17
type textarea "x"
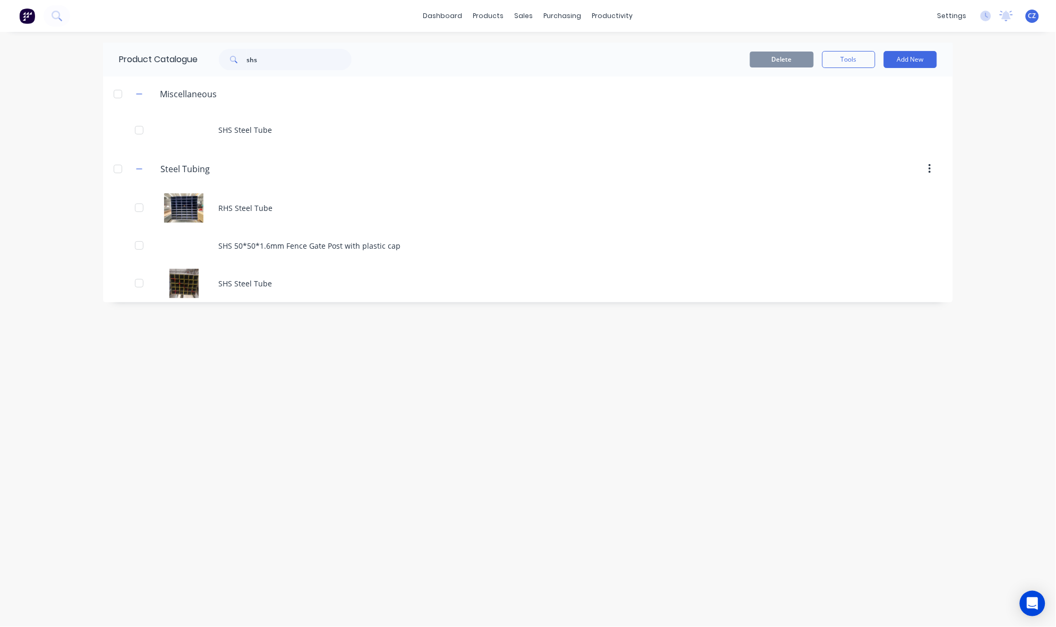
click at [266, 416] on div "Product Catalogue shs Delete Tools Add New Miscellaneous SHS Steel Tube Steel.T…" at bounding box center [528, 330] width 850 height 574
click at [444, 392] on div "Product Catalogue shs Delete Tools Add New Miscellaneous SHS Steel Tube Steel.T…" at bounding box center [528, 330] width 850 height 574
click at [525, 12] on div "sales" at bounding box center [524, 16] width 29 height 16
click at [561, 50] on div "Sales Orders" at bounding box center [564, 51] width 44 height 10
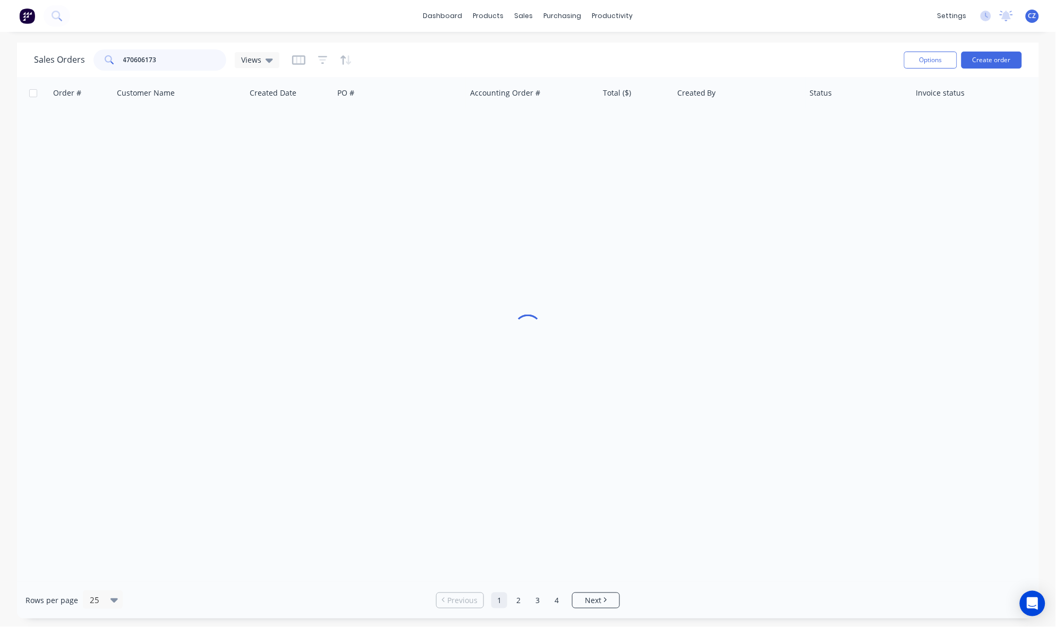
click at [168, 60] on input "470606173" at bounding box center [175, 59] width 104 height 21
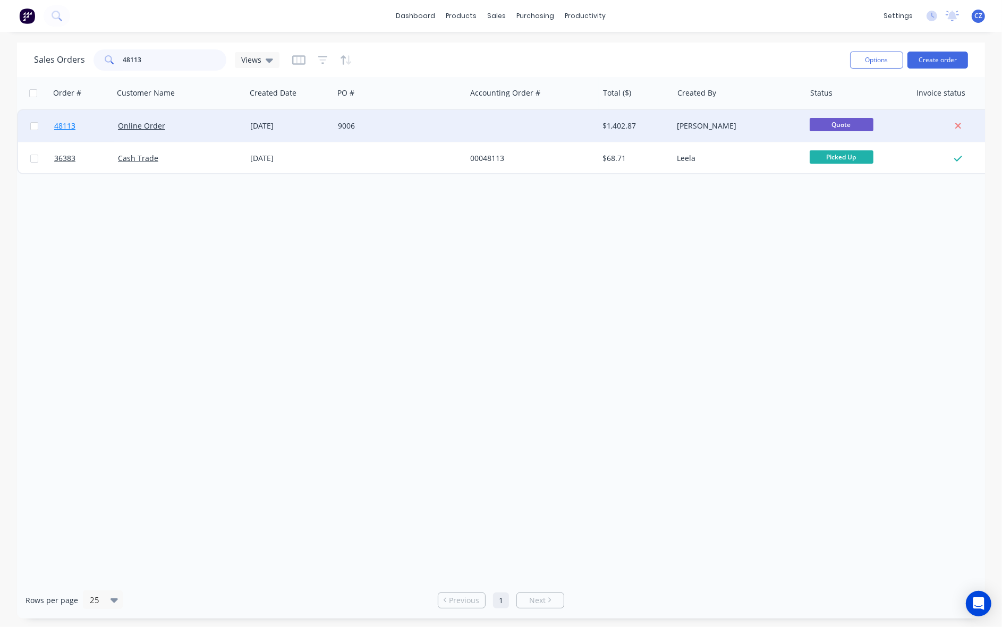
type input "48113"
click at [64, 128] on span "48113" at bounding box center [64, 126] width 21 height 11
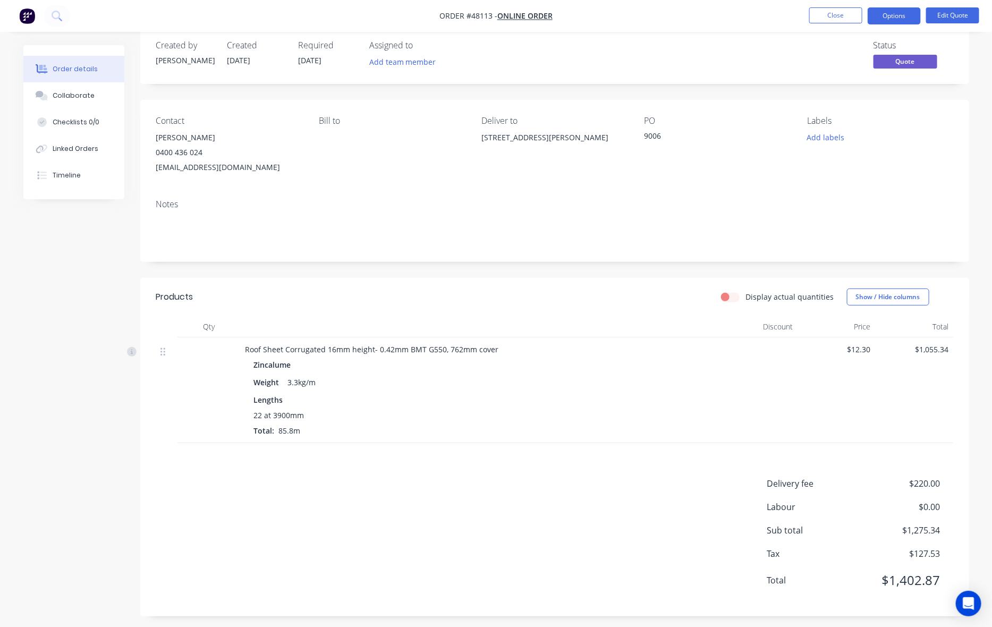
scroll to position [23, 0]
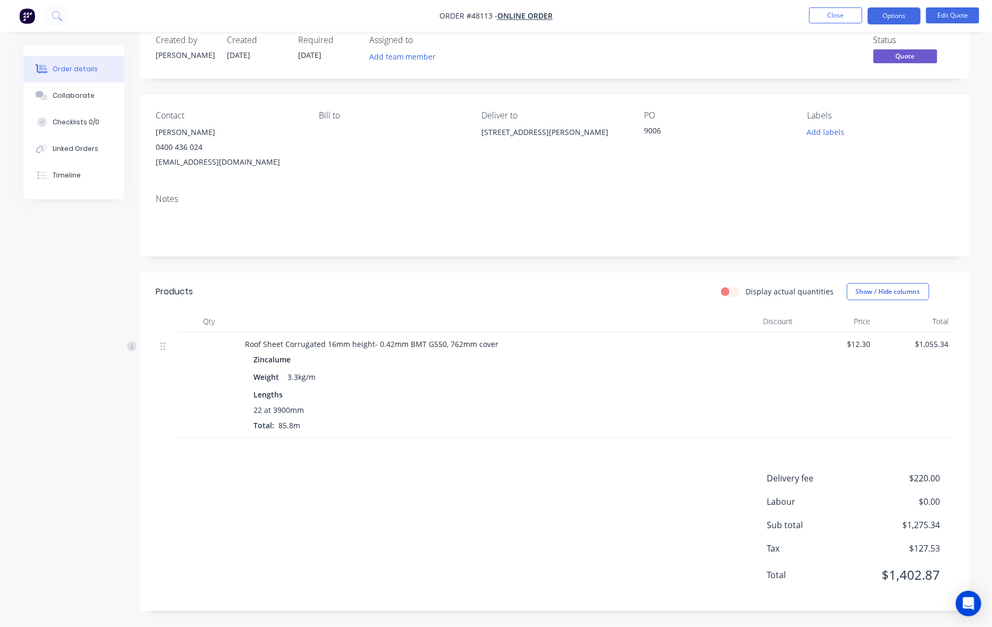
drag, startPoint x: 535, startPoint y: 383, endPoint x: 535, endPoint y: 388, distance: 5.8
click at [535, 384] on div "Weight 3.3kg/m" at bounding box center [480, 376] width 453 height 15
drag, startPoint x: 339, startPoint y: 55, endPoint x: 303, endPoint y: 46, distance: 37.1
click at [298, 35] on div "Created by Sue Created 15/08/25 Required 15/08/25 Assigned to Add team member" at bounding box center [316, 50] width 320 height 31
click at [357, 55] on div "Required 15/08/25" at bounding box center [328, 50] width 58 height 31
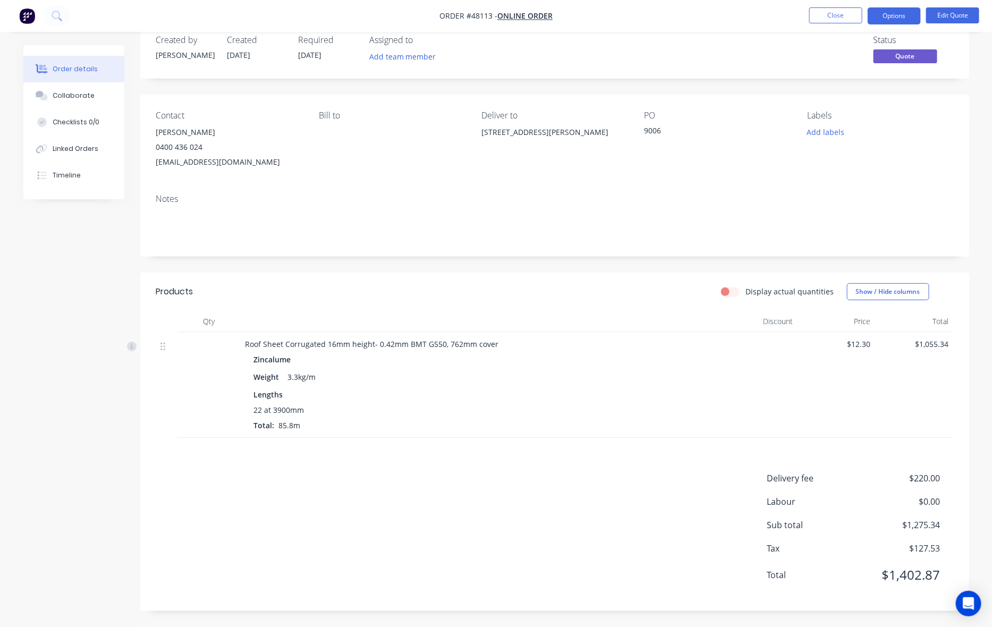
click at [692, 482] on div "Delivery fee $220.00 Labour $0.00 Sub total $1,275.34 Tax $127.53 Total $1,402.…" at bounding box center [554, 533] width 797 height 123
click at [954, 20] on button "Edit Quote" at bounding box center [952, 15] width 53 height 16
